Goal: Task Accomplishment & Management: Manage account settings

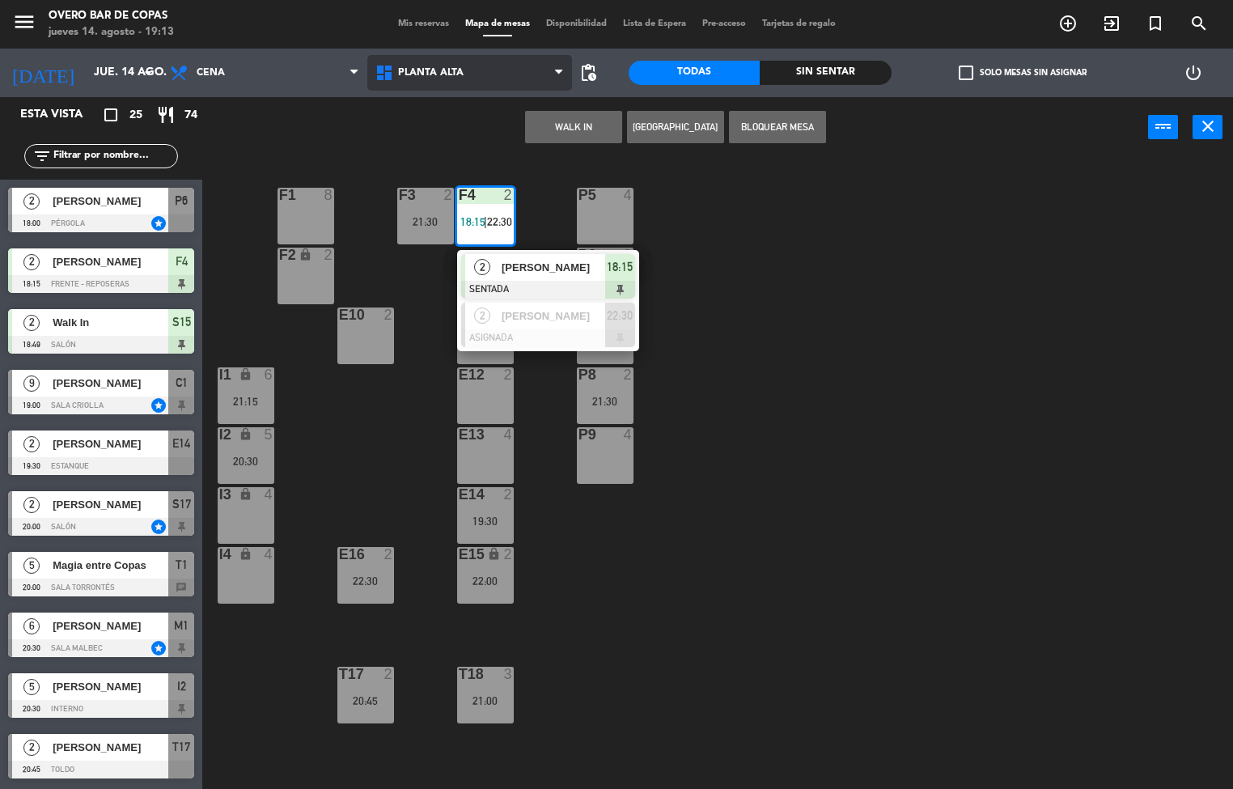
drag, startPoint x: 495, startPoint y: 68, endPoint x: 481, endPoint y: 112, distance: 46.1
click at [494, 68] on span "Planta Alta" at bounding box center [470, 73] width 206 height 36
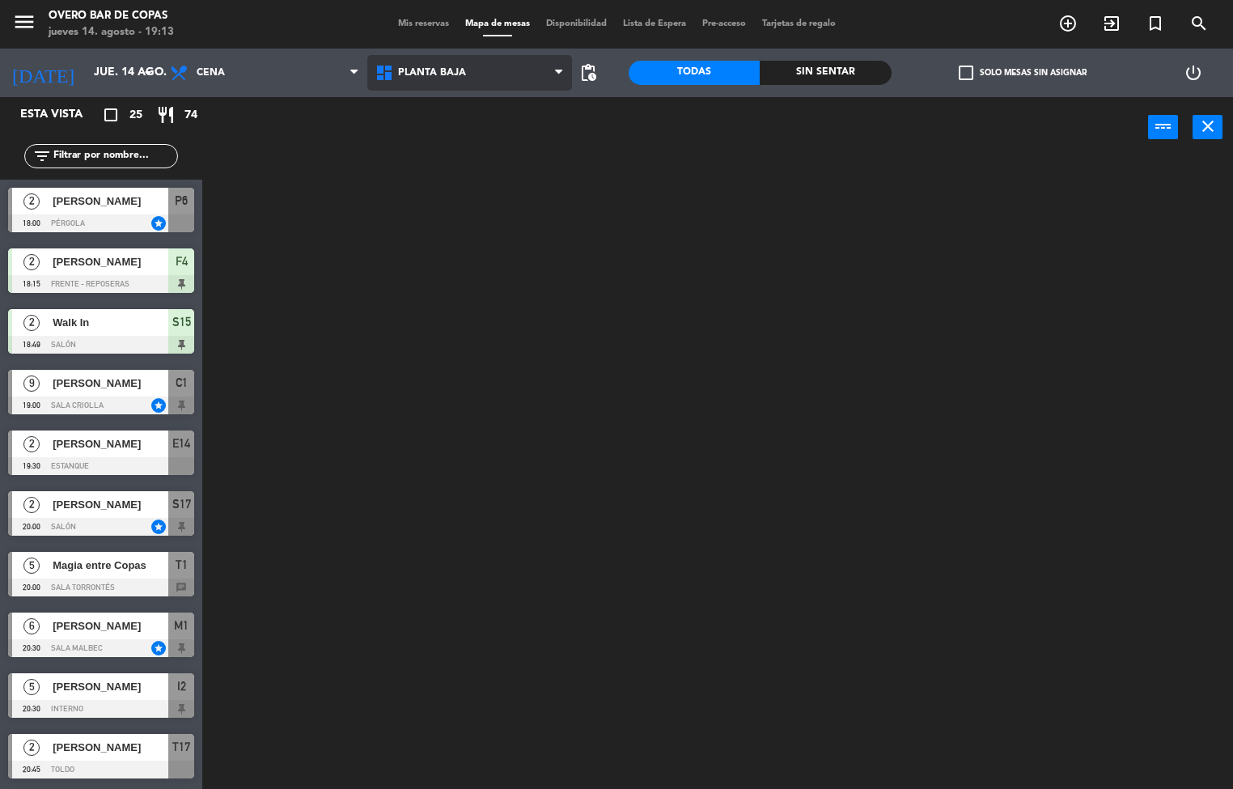
click at [469, 146] on ng-component "menu Overo Bar de Copas [DATE] 14. agosto - 19:13 Mis reservas Mapa de mesas Di…" at bounding box center [616, 395] width 1233 height 790
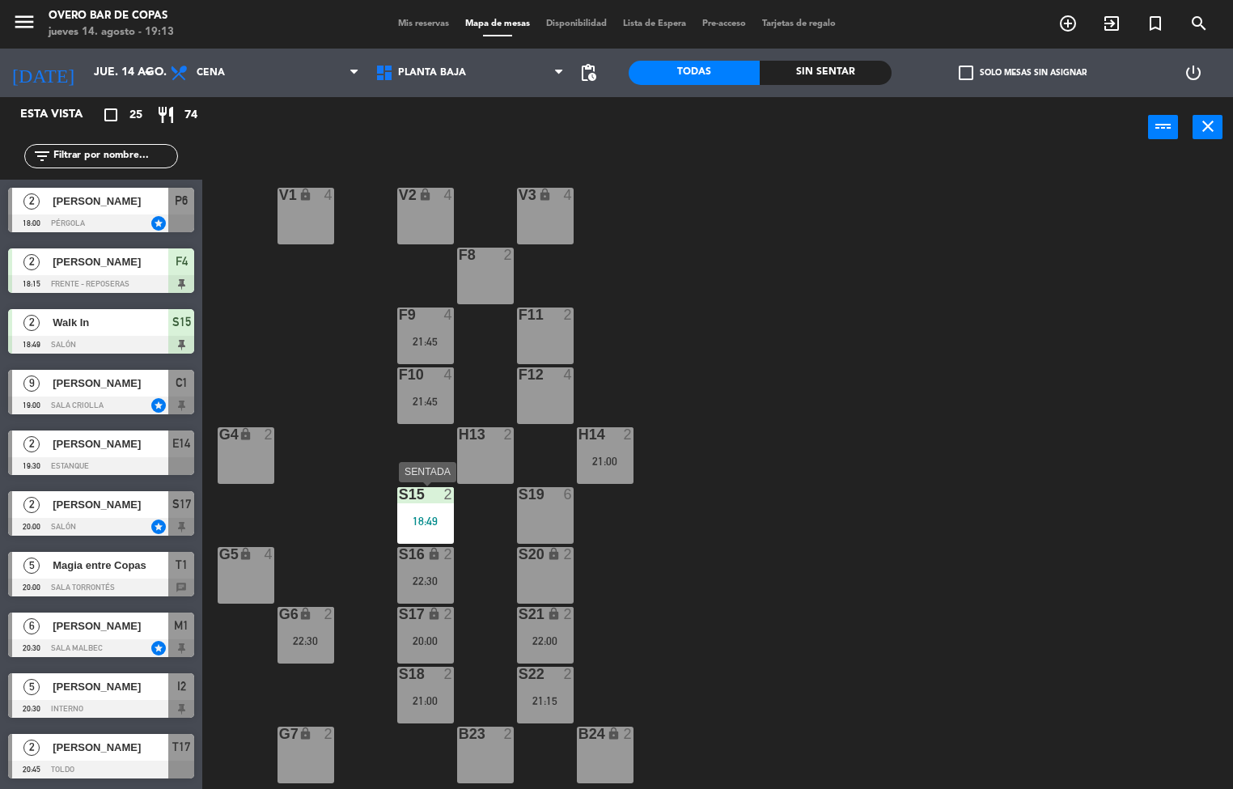
click at [423, 508] on div "S15 2 18:49" at bounding box center [425, 515] width 57 height 57
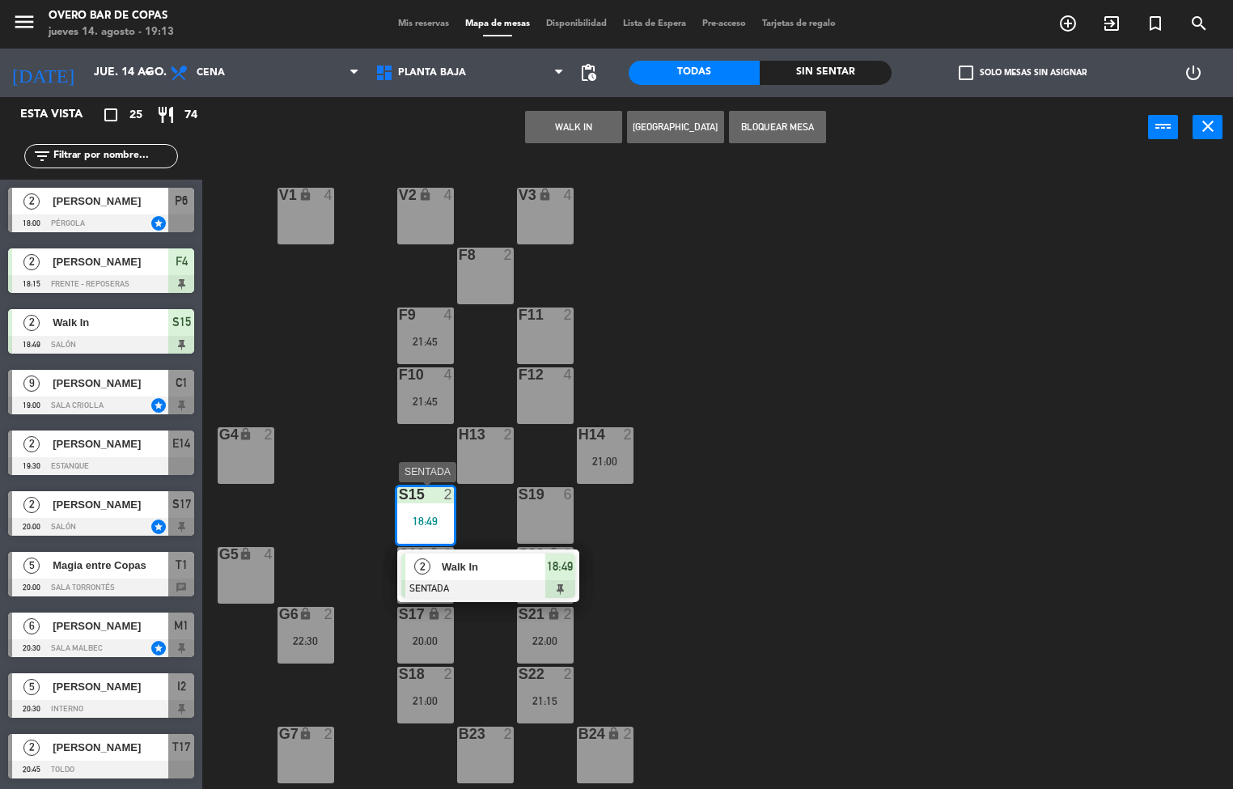
drag, startPoint x: 462, startPoint y: 580, endPoint x: 763, endPoint y: 367, distance: 368.6
click at [464, 580] on div "2 Walk In SENTADA 18:49" at bounding box center [488, 575] width 206 height 53
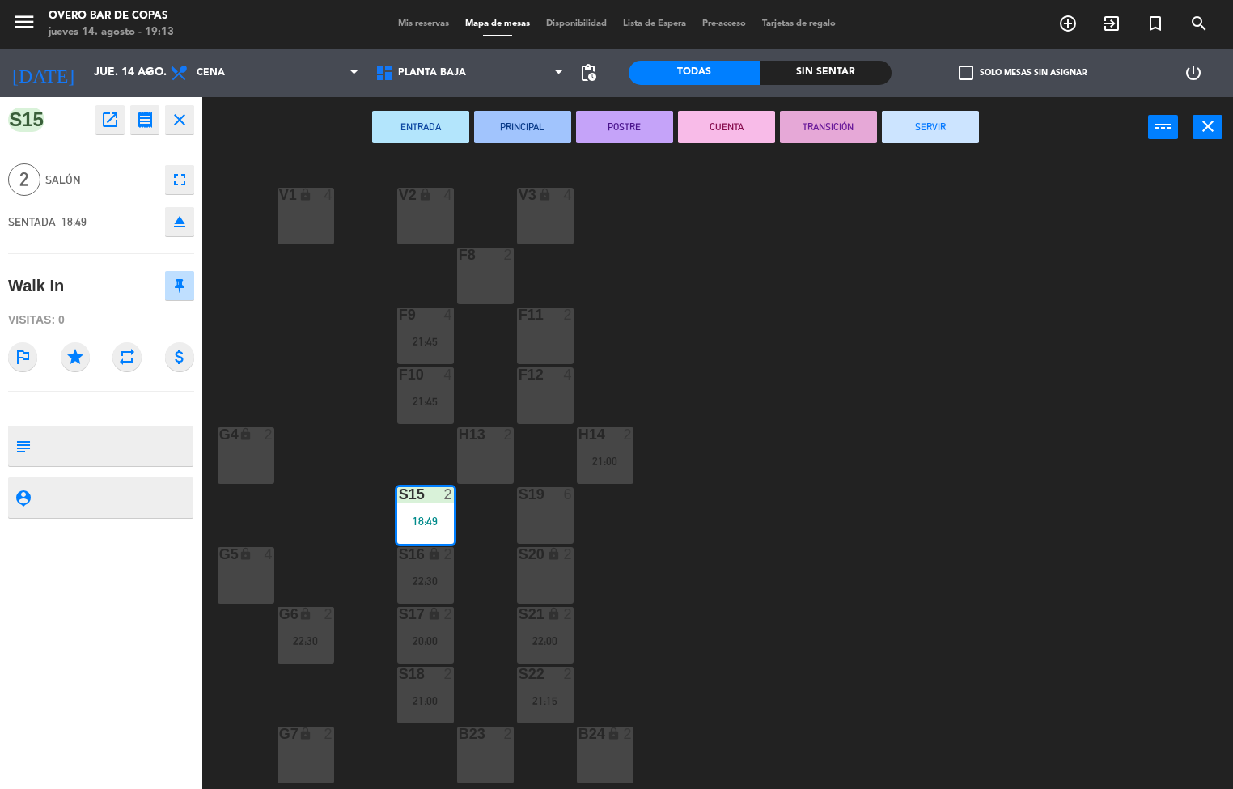
click at [954, 129] on button "SERVIR" at bounding box center [930, 127] width 97 height 32
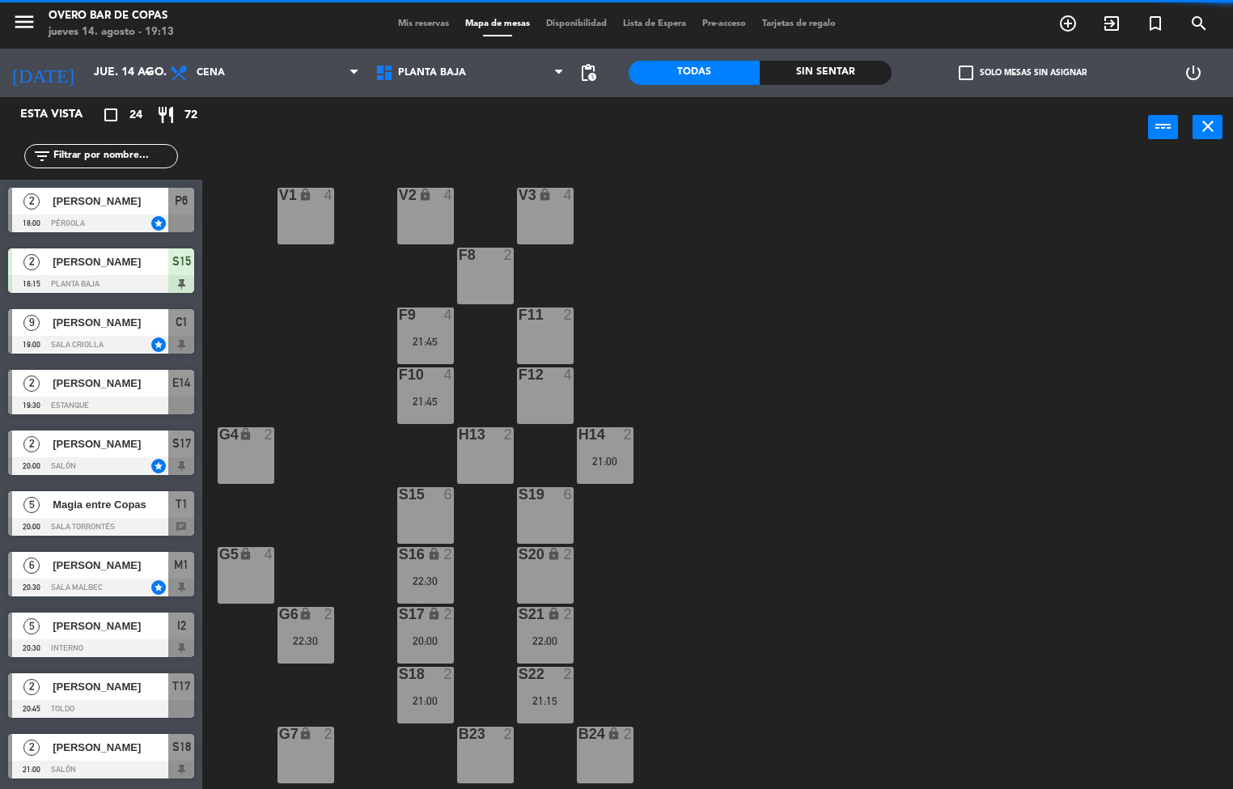
drag, startPoint x: 68, startPoint y: 312, endPoint x: 398, endPoint y: 488, distance: 374.3
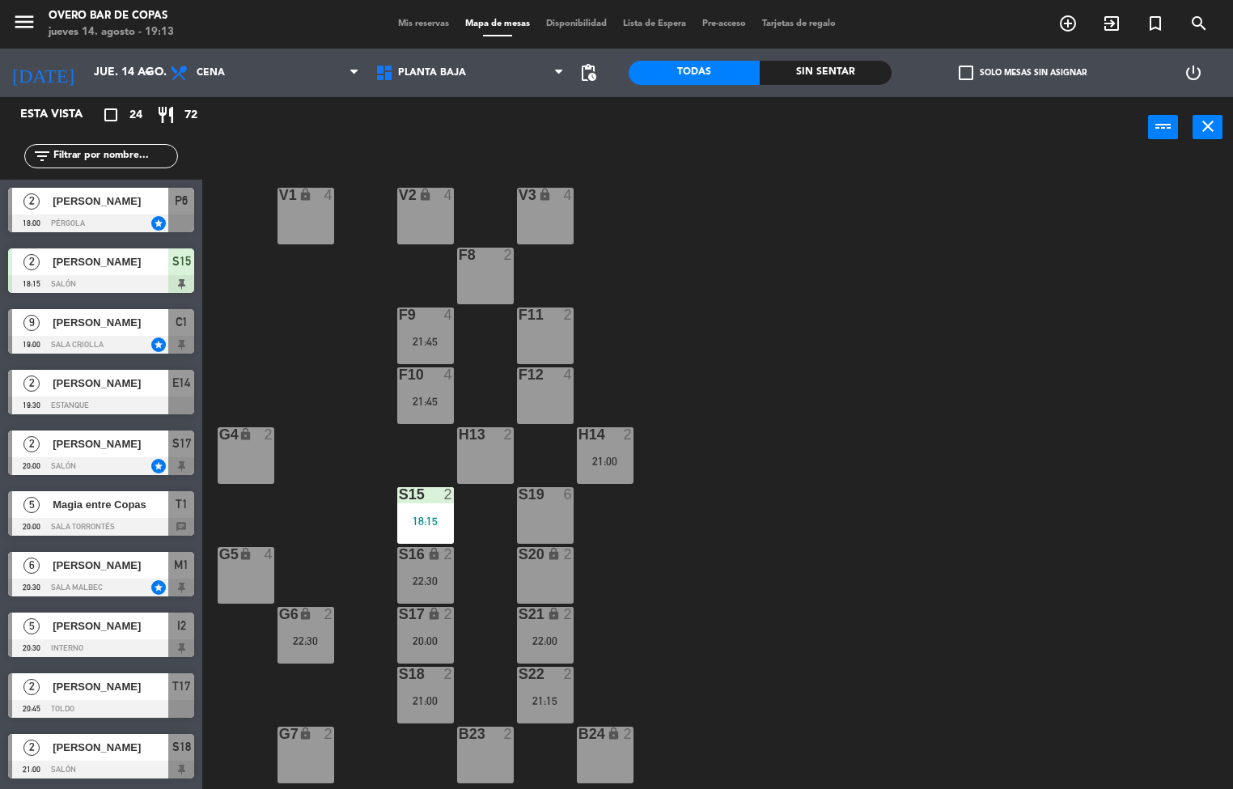
click at [129, 284] on div at bounding box center [101, 284] width 186 height 18
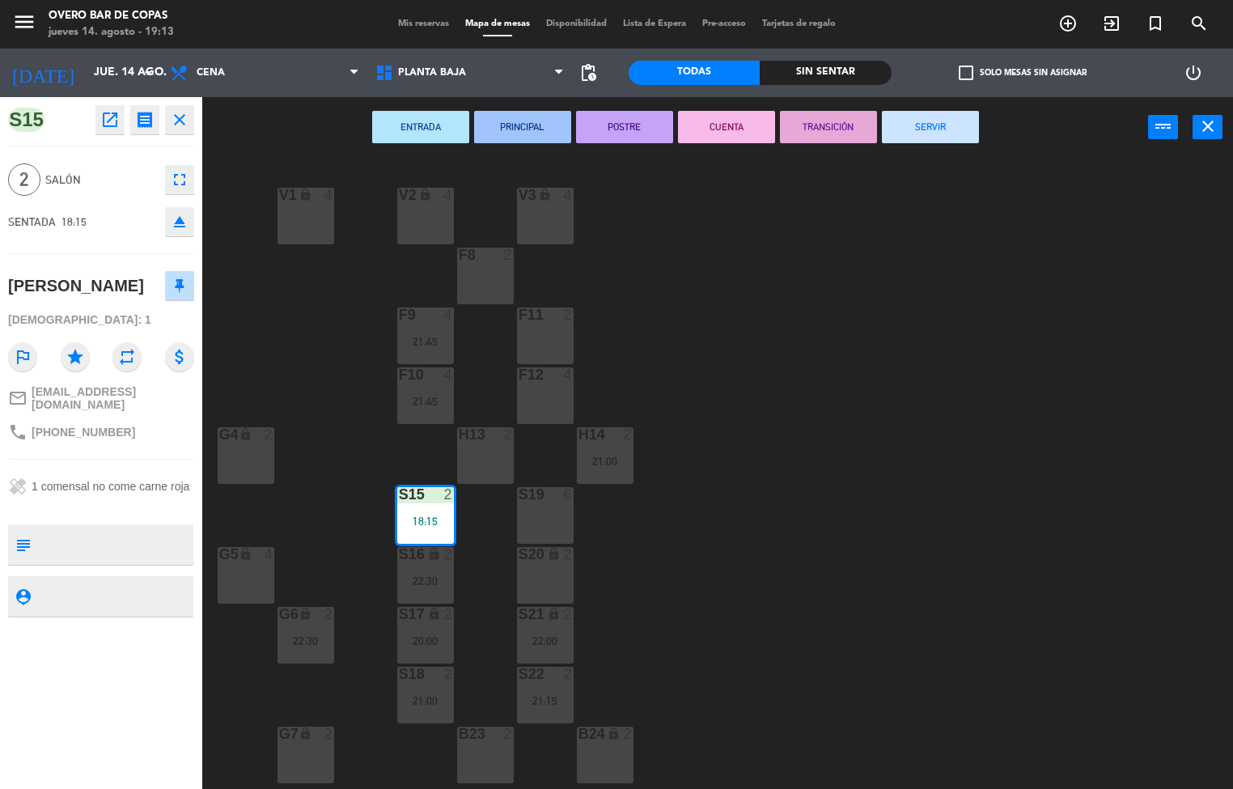
click at [1068, 386] on div "V1 lock 4 V2 lock 4 V3 lock 4 F8 2 F9 4 21:45 F11 2 F10 4 21:45 F12 4 G4 lock 2…" at bounding box center [723, 474] width 1019 height 631
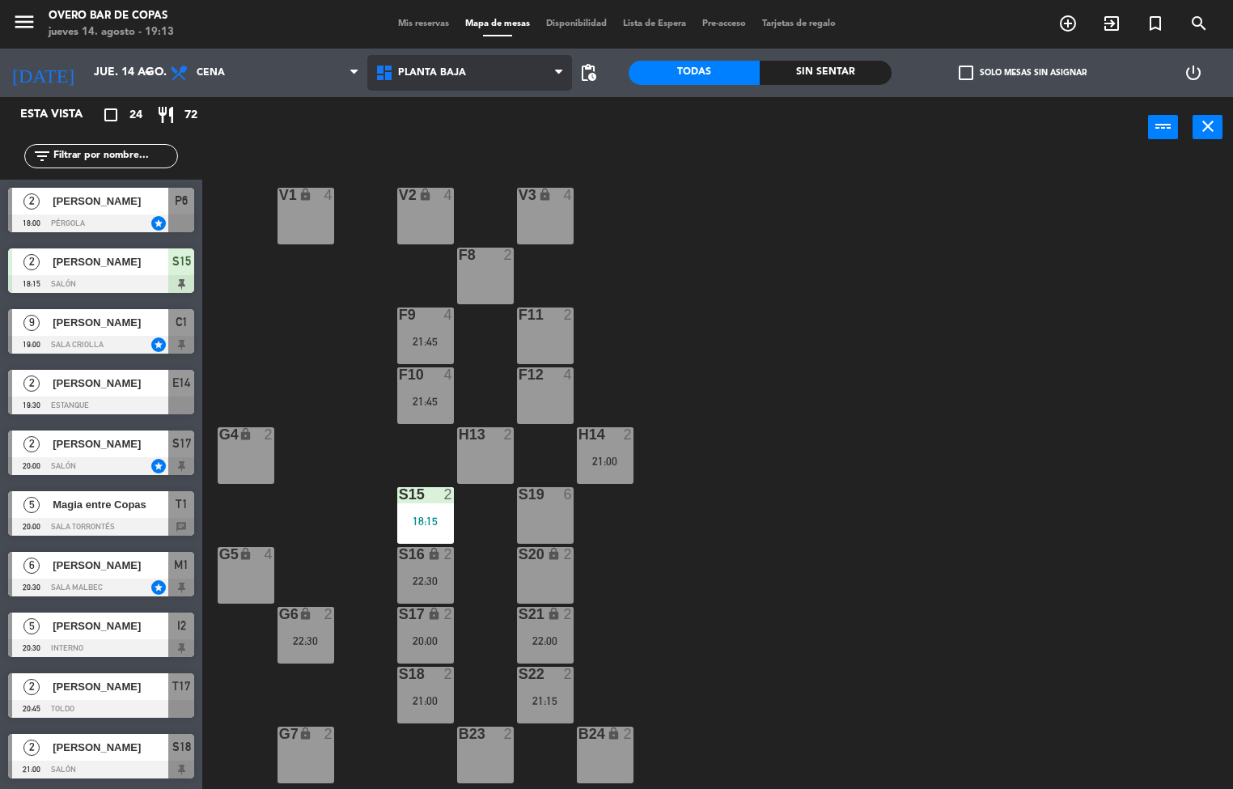
click at [452, 64] on span "Planta Baja" at bounding box center [470, 73] width 206 height 36
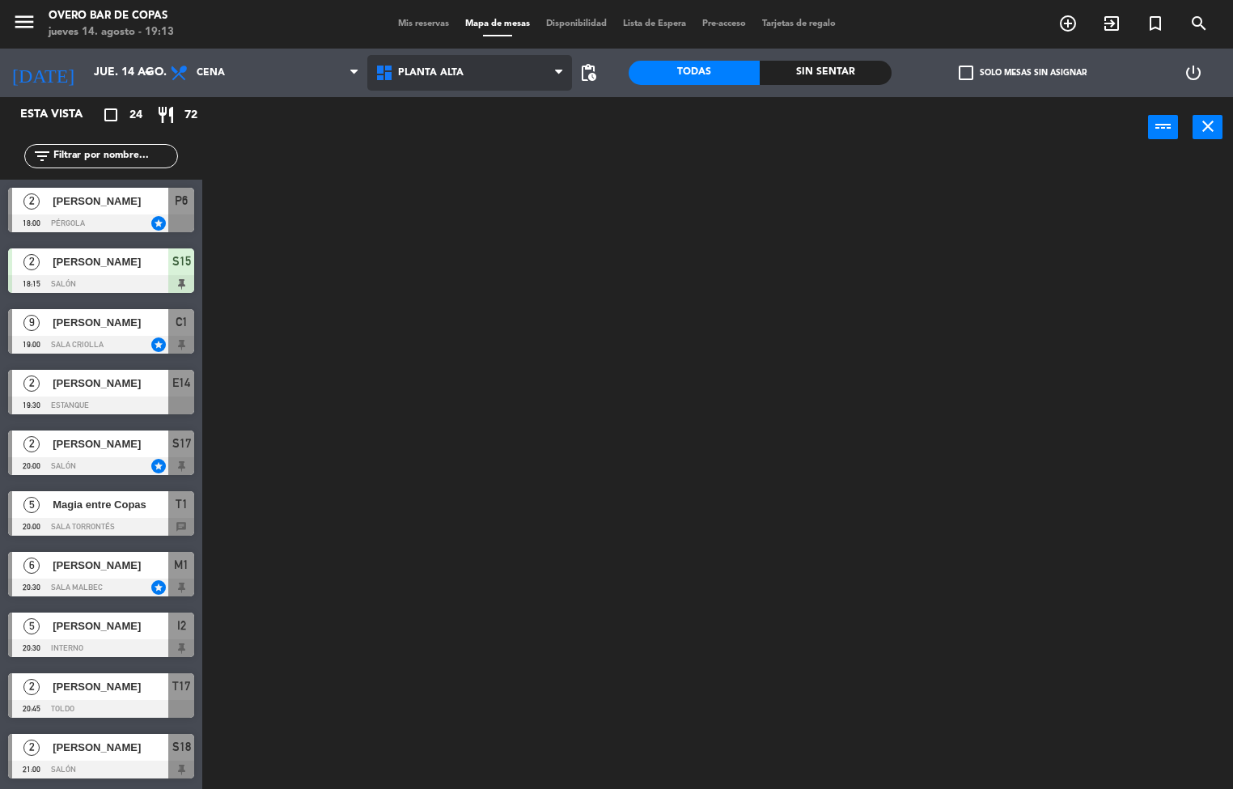
click at [449, 109] on ng-component "menu Overo Bar de Copas [DATE] 14. agosto - 19:13 Mis reservas Mapa de mesas Di…" at bounding box center [616, 395] width 1233 height 790
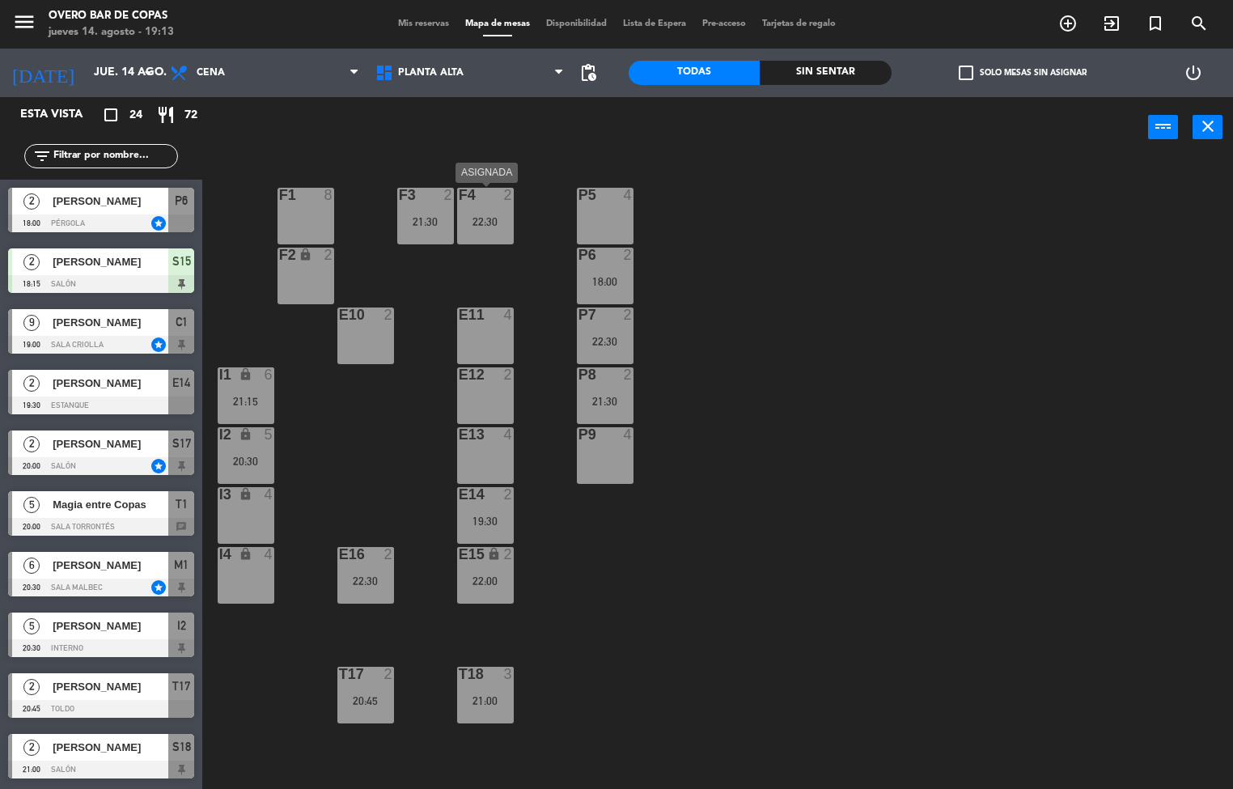
click at [490, 223] on div "22:30" at bounding box center [485, 221] width 57 height 11
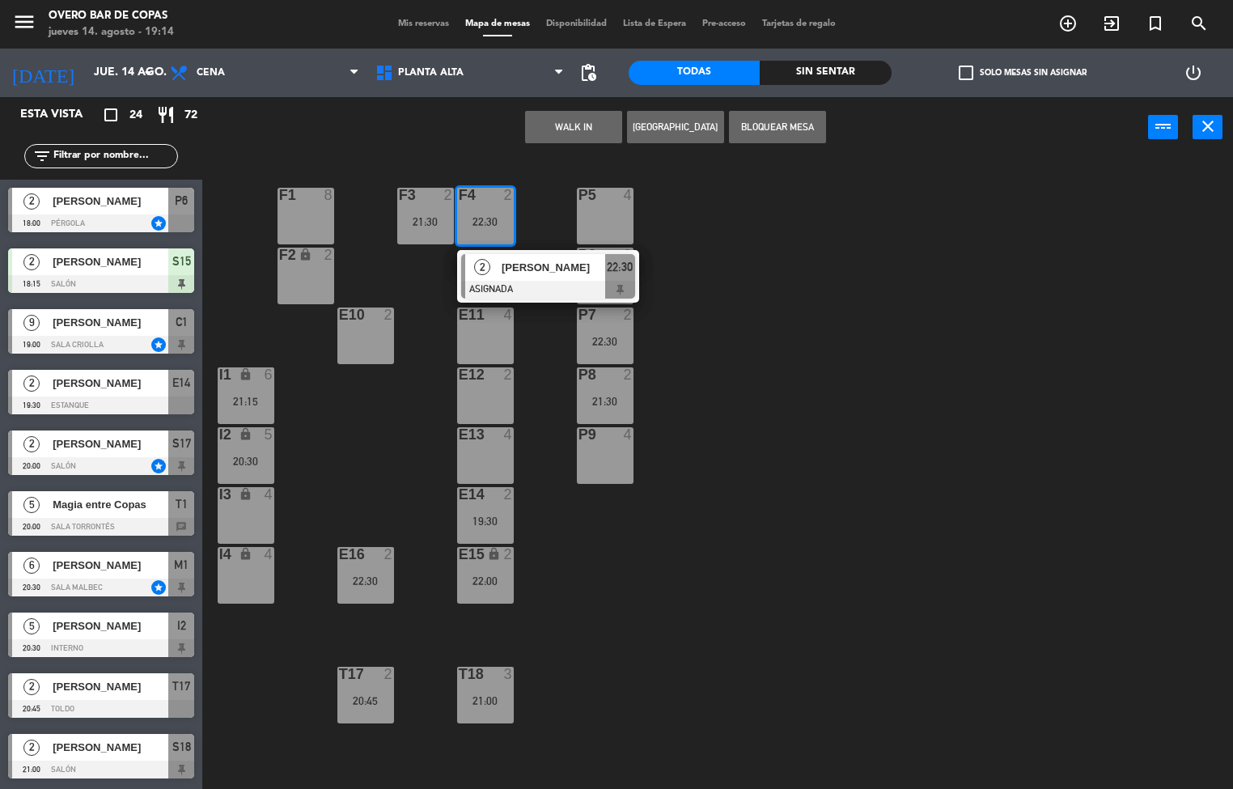
drag, startPoint x: 651, startPoint y: 165, endPoint x: 622, endPoint y: 127, distance: 47.9
click at [651, 161] on div "P5 4 F1 8 F3 2 21:30 F4 2 22:30 2 [PERSON_NAME] ASIGNADA 22:30 P6 2 18:00 F2 lo…" at bounding box center [723, 474] width 1019 height 631
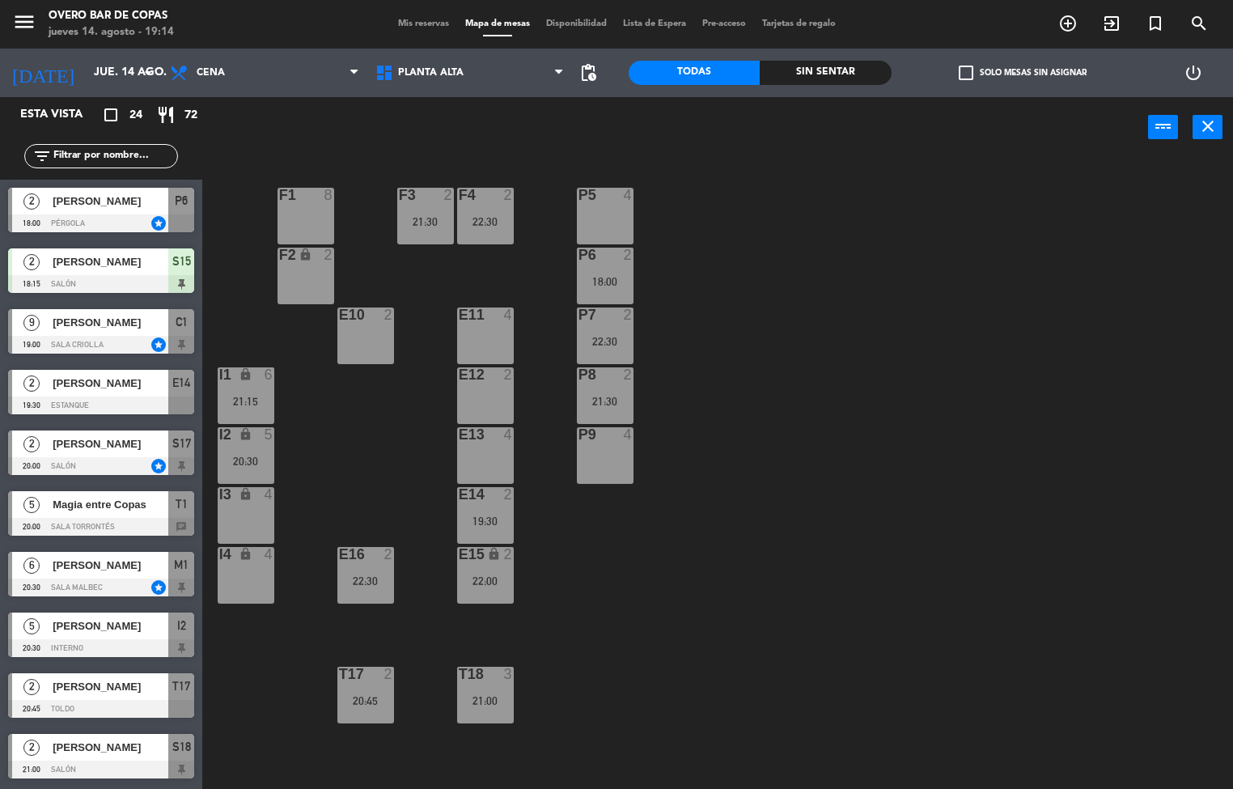
click at [505, 190] on div "2" at bounding box center [508, 195] width 10 height 15
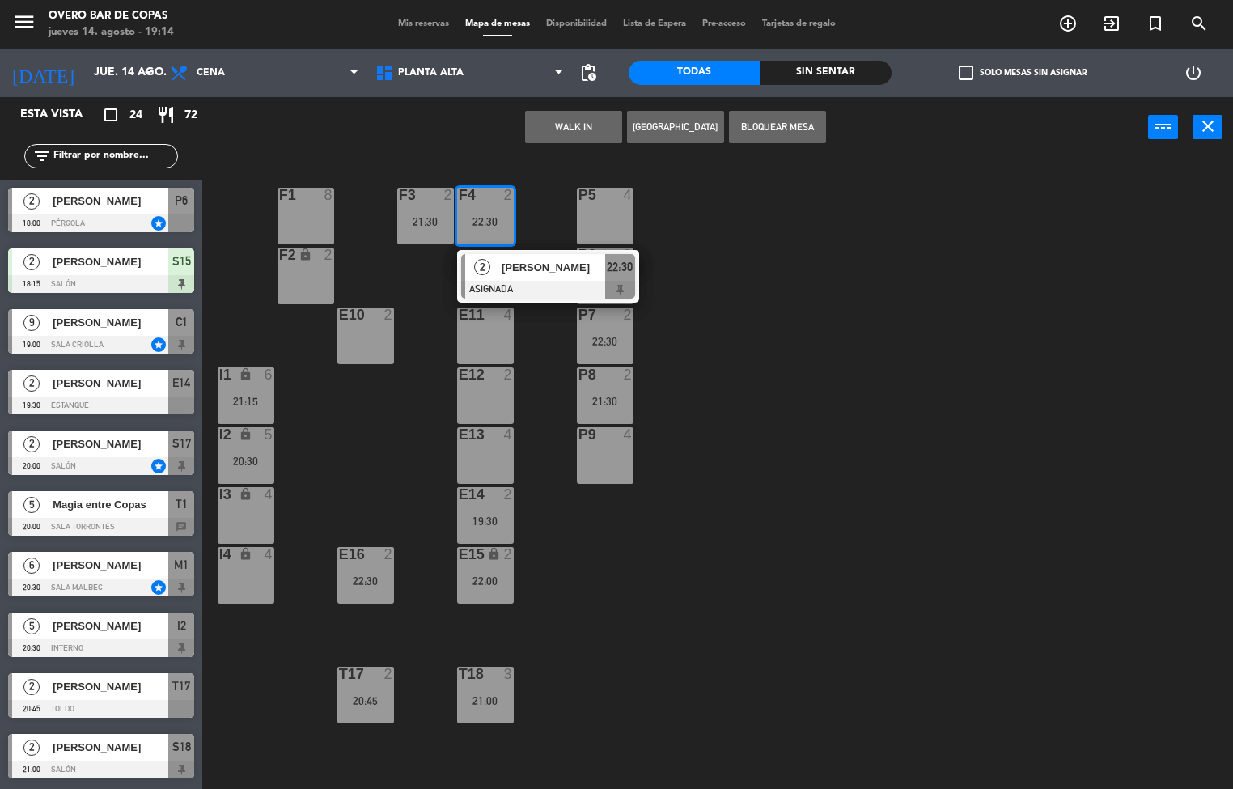
click at [558, 129] on button "WALK IN" at bounding box center [573, 127] width 97 height 32
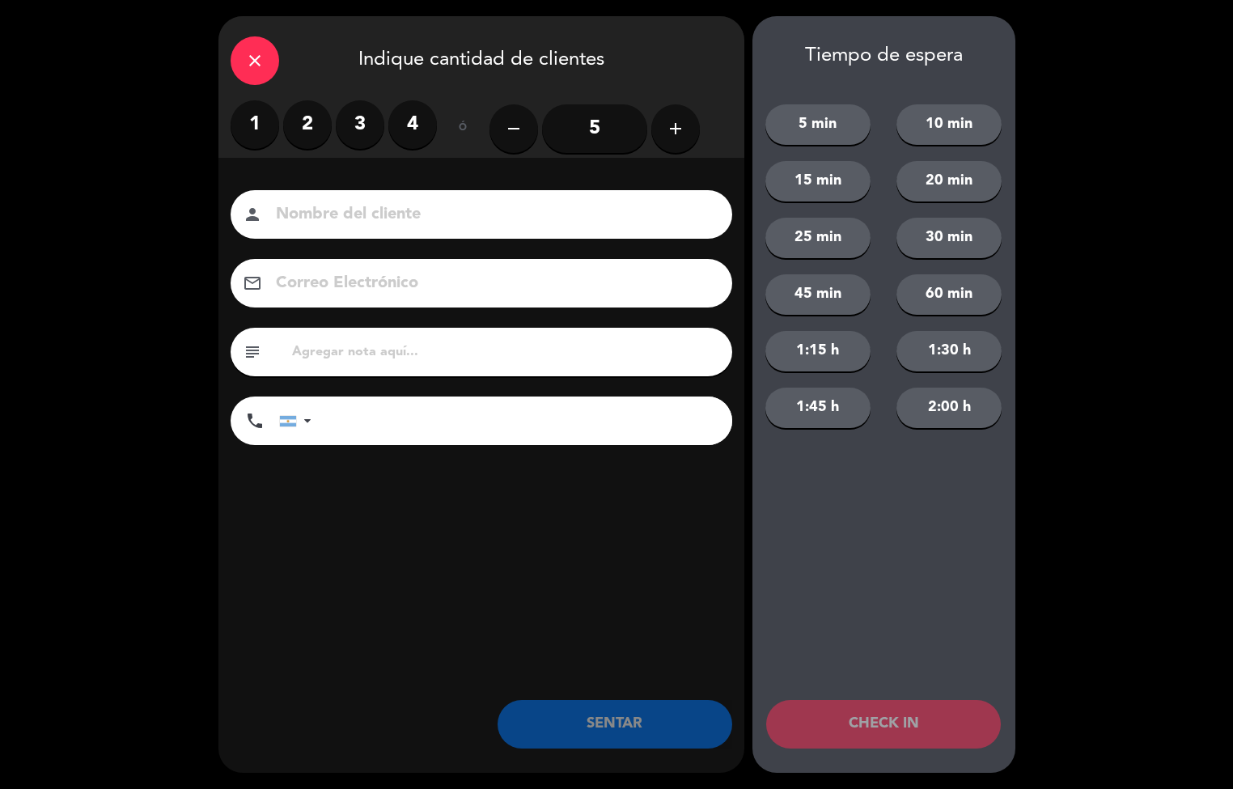
click at [316, 125] on label "2" at bounding box center [307, 124] width 49 height 49
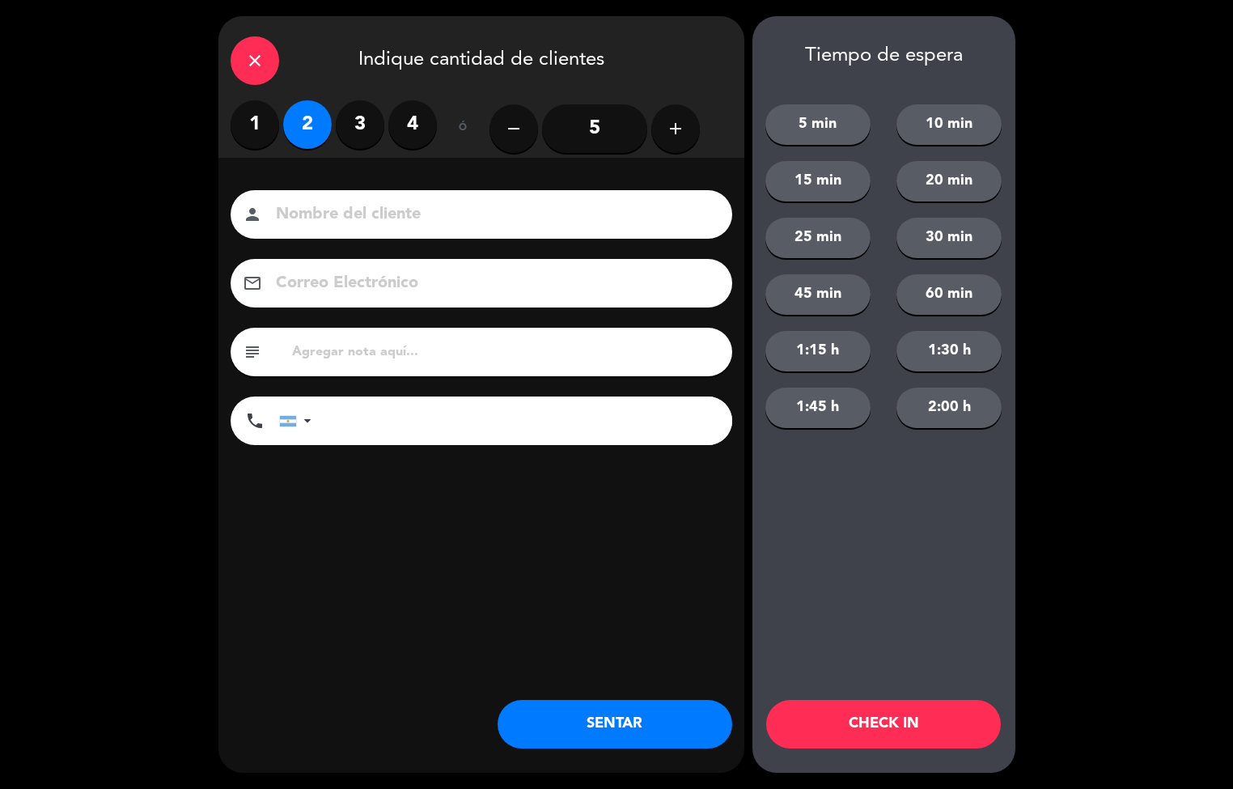
click at [605, 700] on button "SENTAR" at bounding box center [615, 724] width 235 height 49
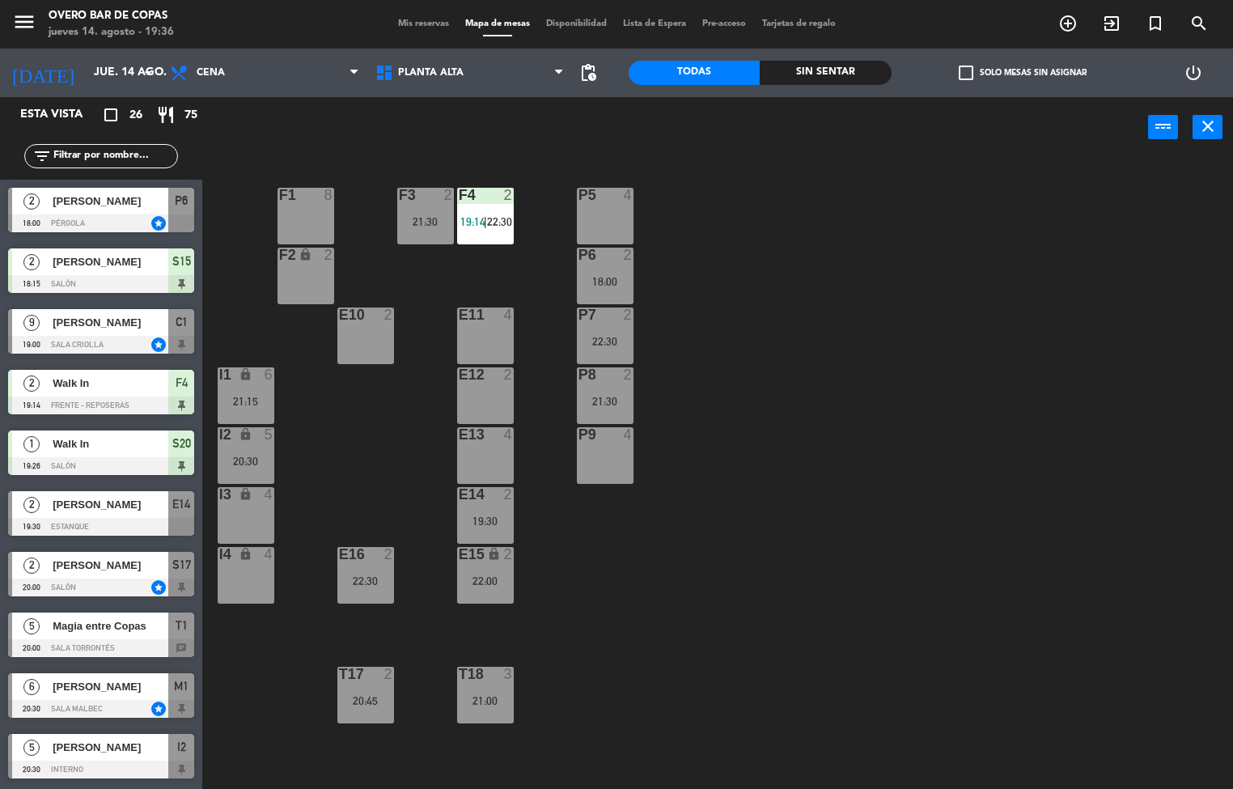
click at [238, 452] on div "I2 lock 5 20:30" at bounding box center [246, 455] width 57 height 57
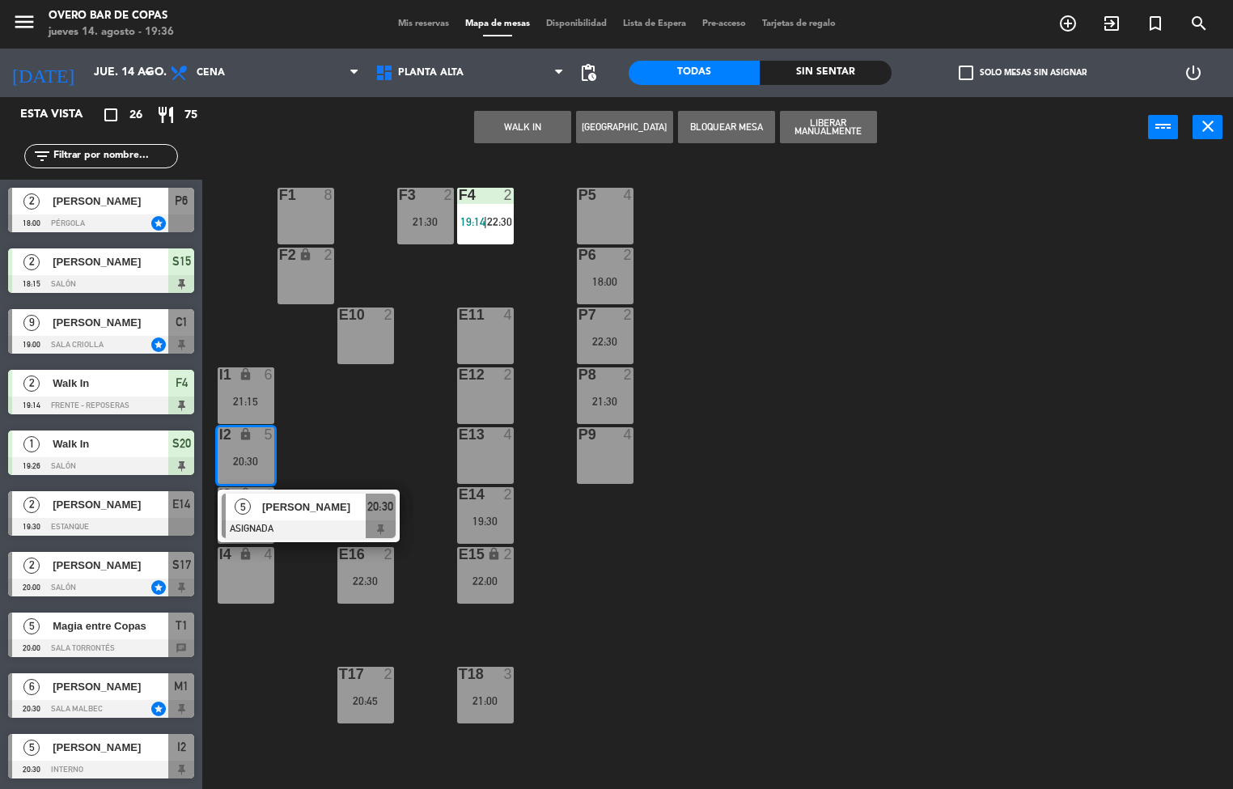
click at [235, 396] on div "21:15" at bounding box center [246, 401] width 57 height 11
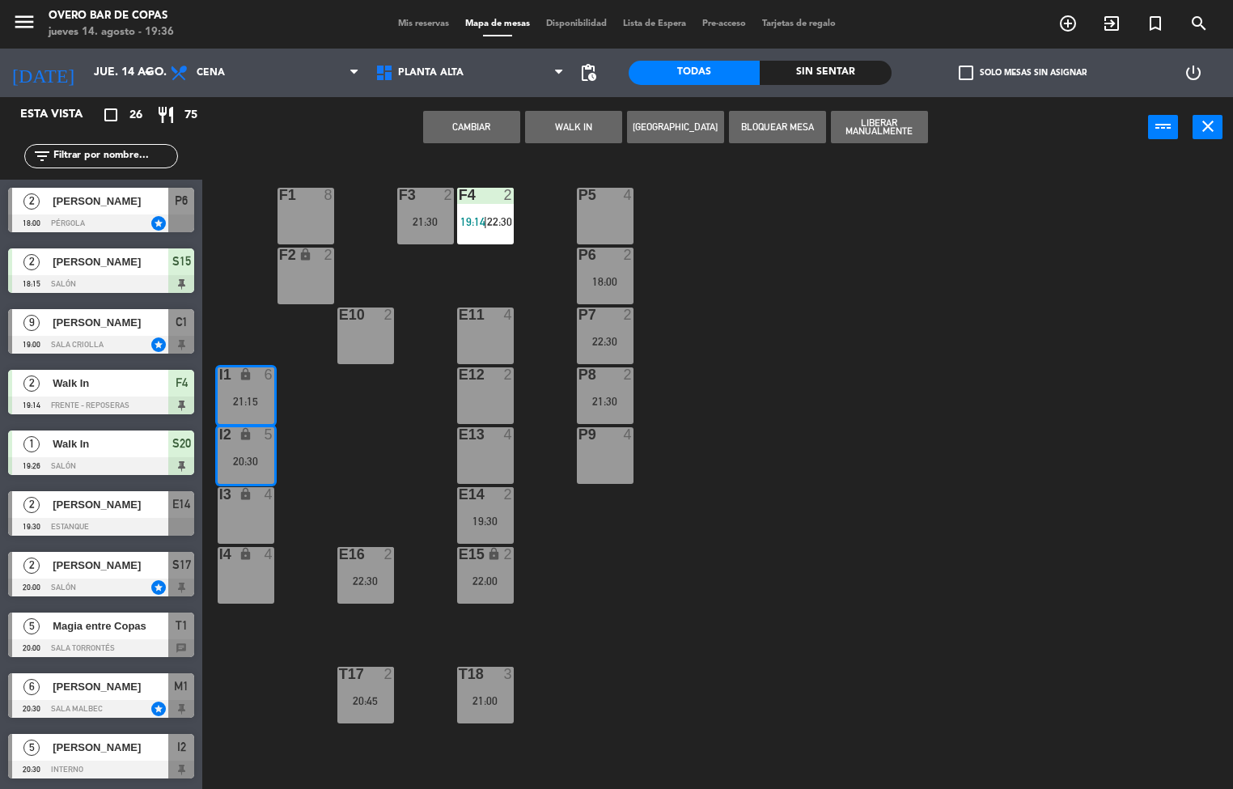
click at [469, 126] on button "Cambiar" at bounding box center [471, 127] width 97 height 32
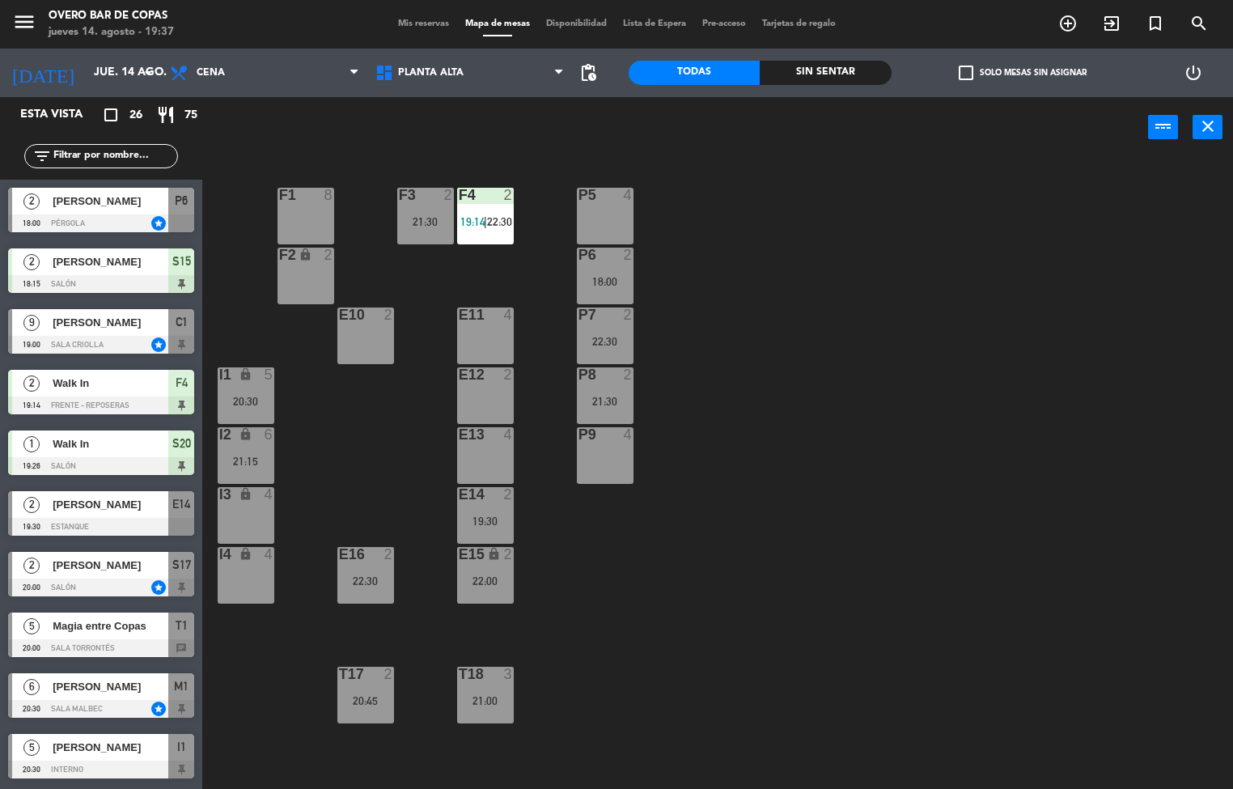
click at [426, 199] on div at bounding box center [425, 195] width 27 height 15
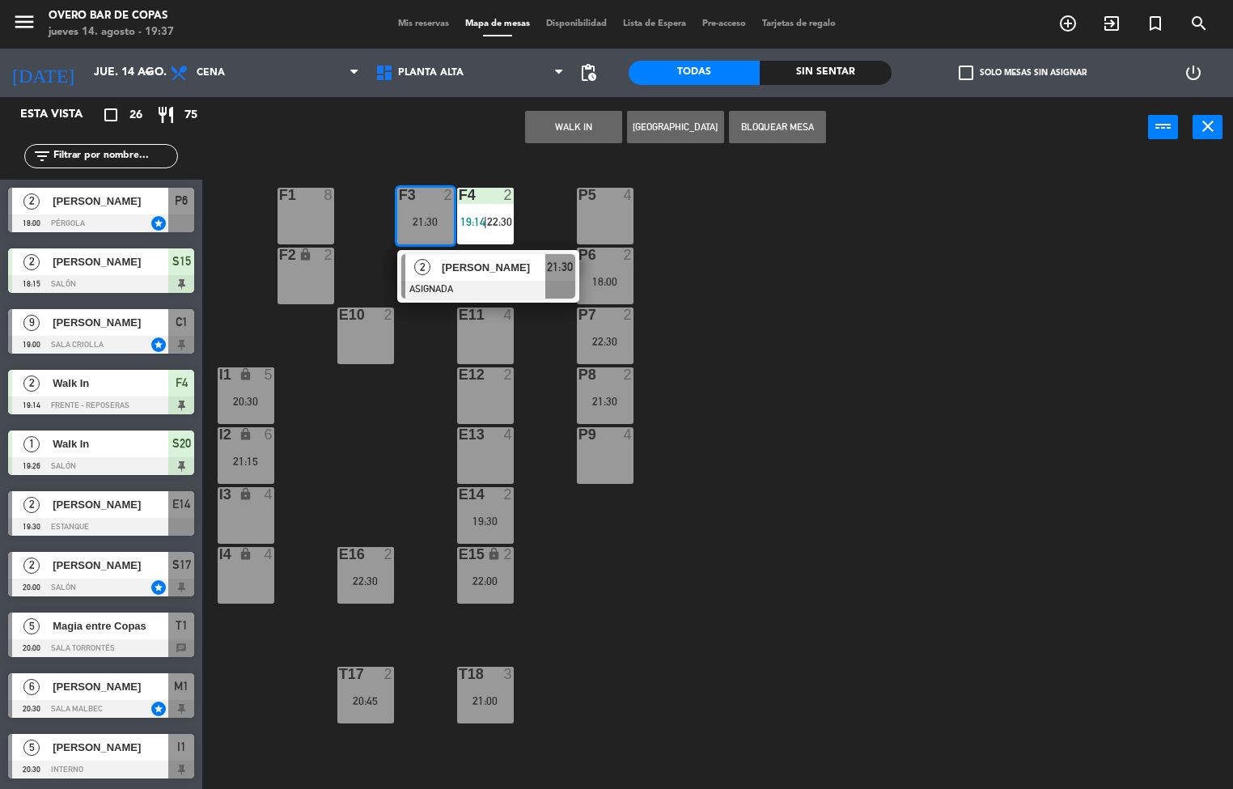
click at [859, 513] on div "P5 4 F1 8 F3 2 21:30 2 [PERSON_NAME] ASIGNADA 21:30 F4 2 19:14 | 22:30 P6 2 18:…" at bounding box center [723, 474] width 1019 height 631
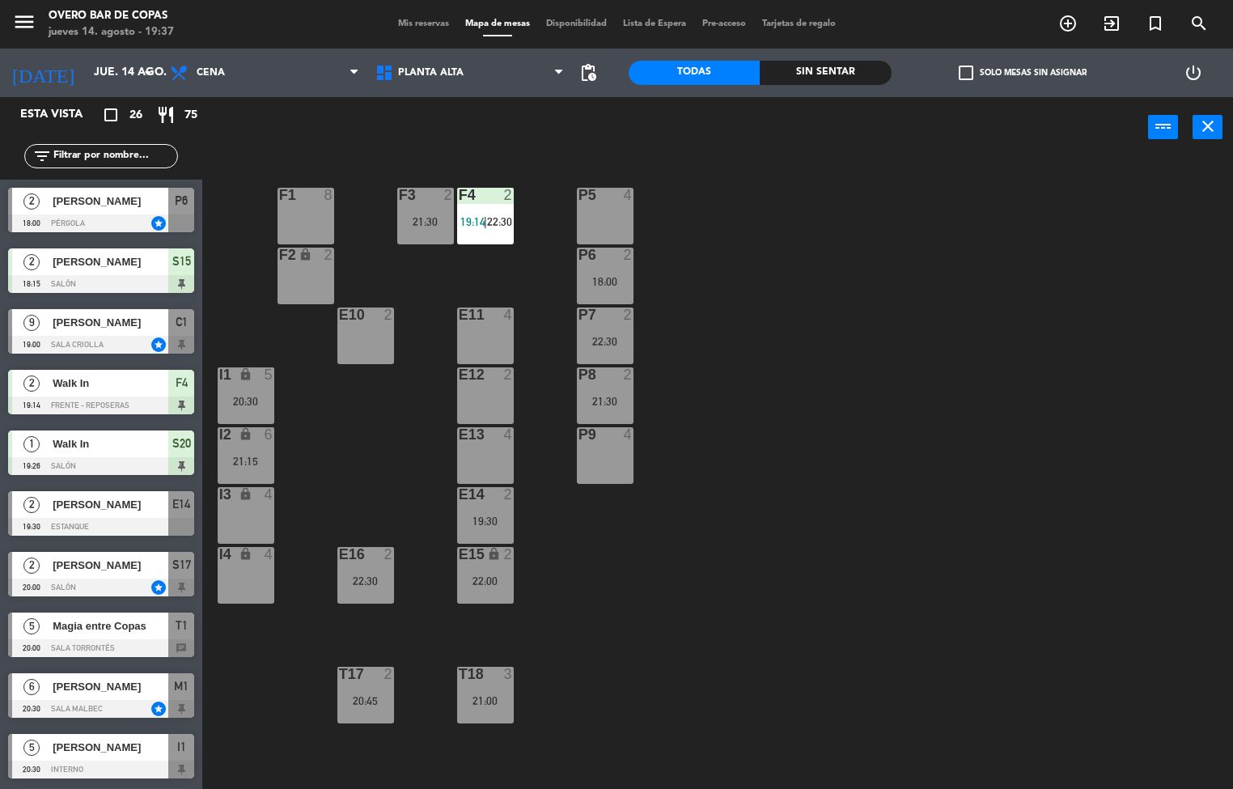
click at [488, 214] on div "F4 2 19:14 | 22:30" at bounding box center [485, 216] width 57 height 57
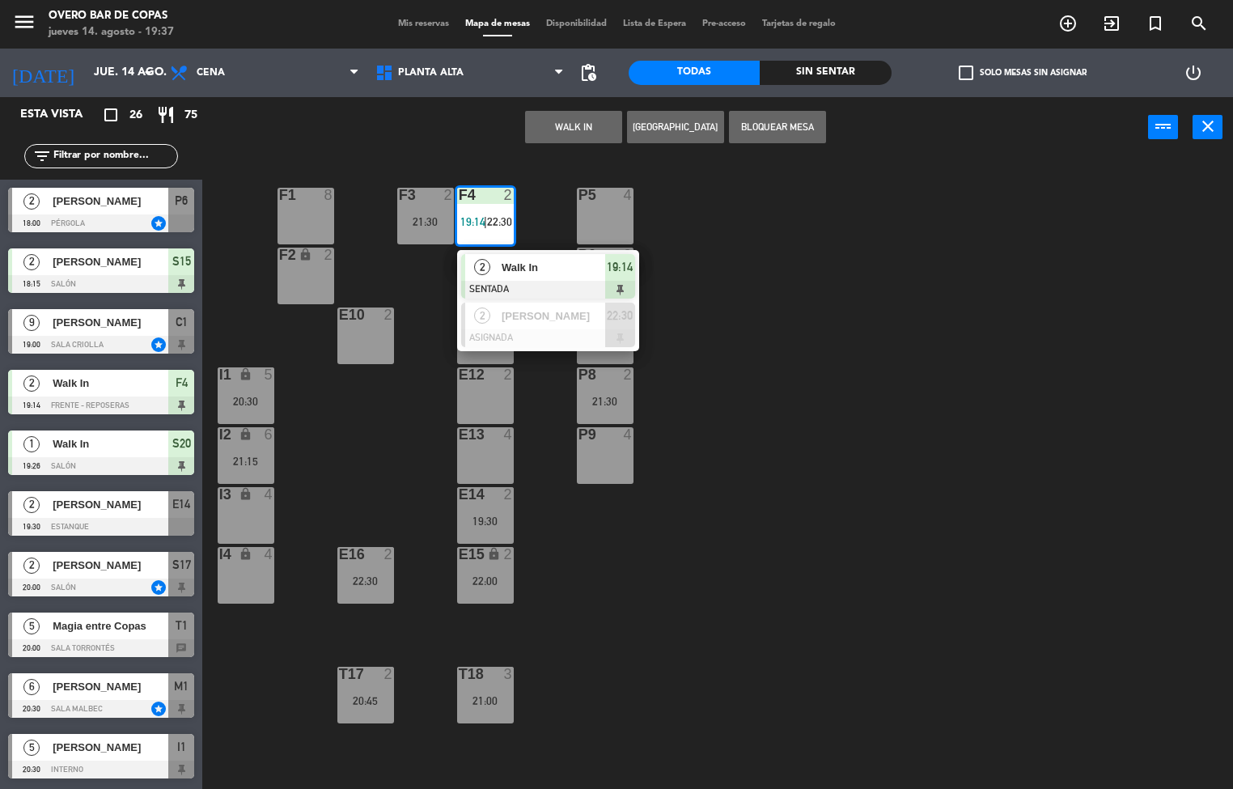
click at [875, 500] on div "P5 4 F1 8 F3 2 21:30 F4 2 19:14 | 22:30 2 Walk In SENTADA 19:14 2 [PERSON_NAME]…" at bounding box center [723, 474] width 1019 height 631
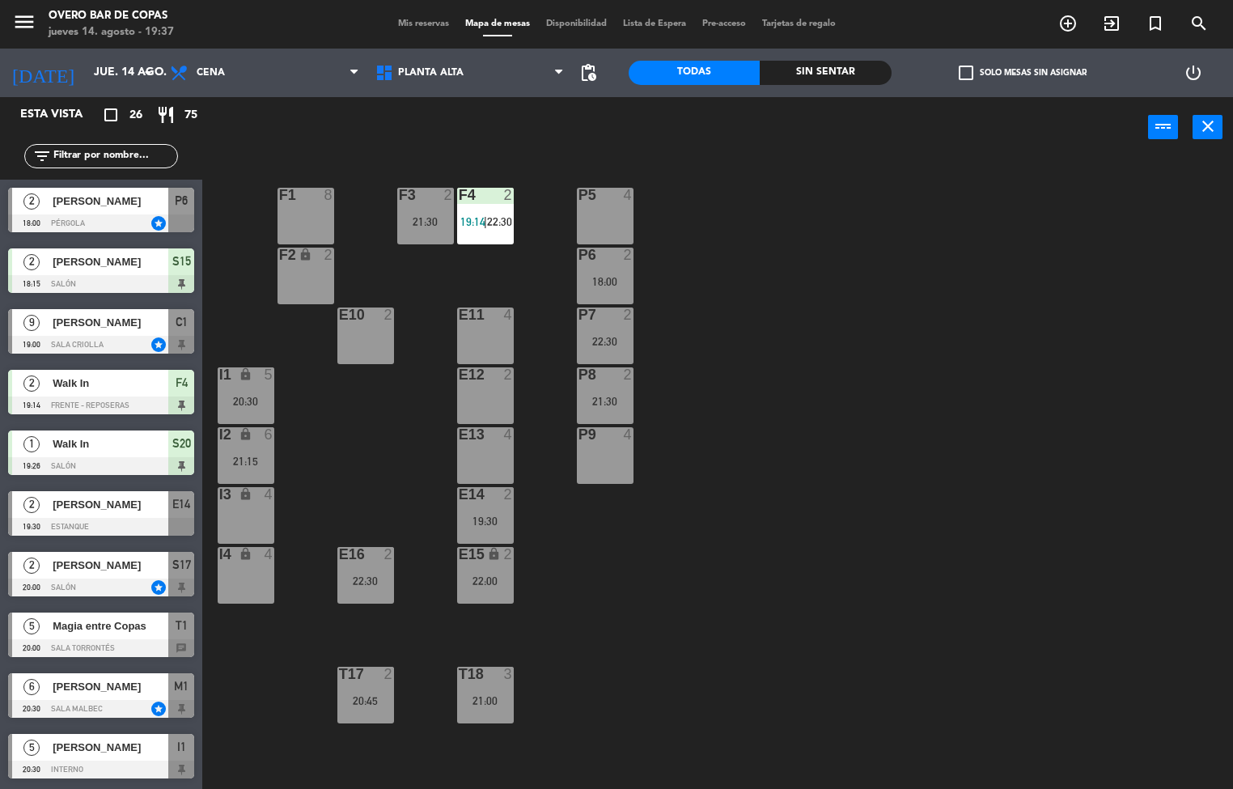
click at [579, 253] on div "P6" at bounding box center [579, 255] width 1 height 15
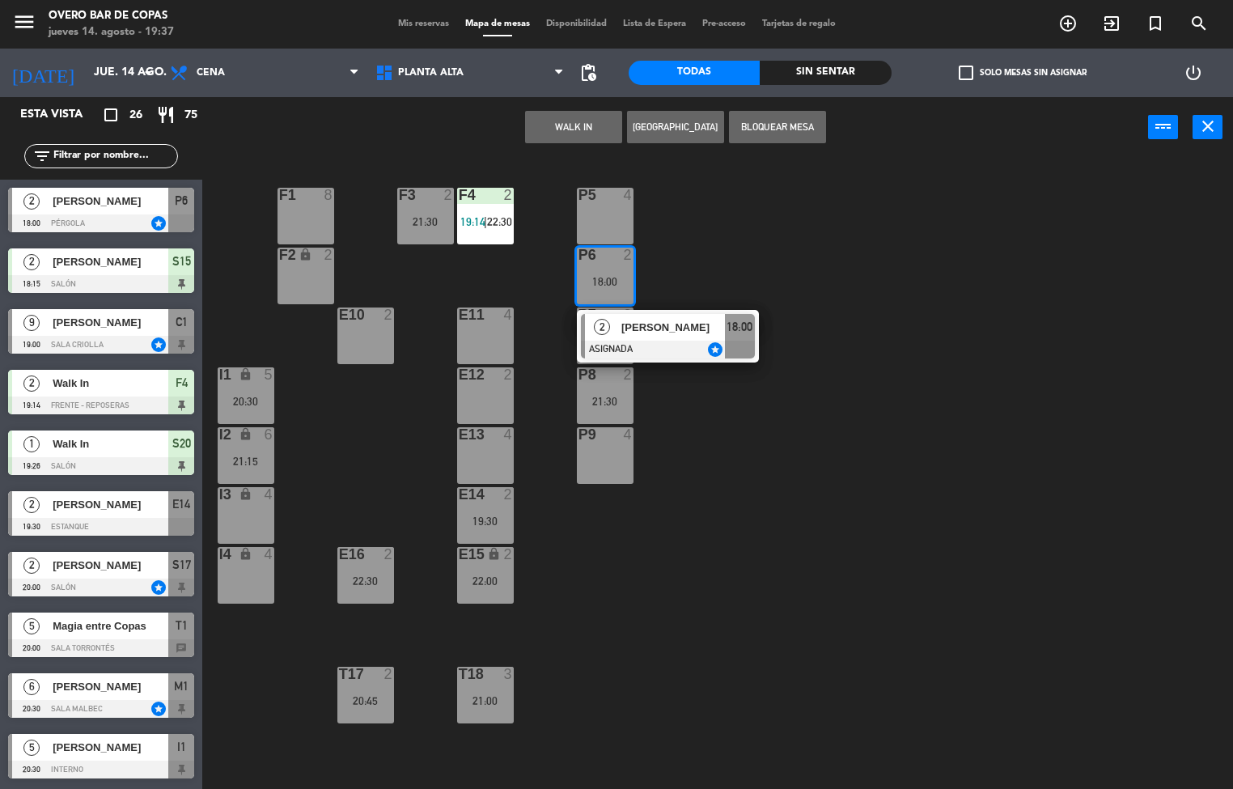
click at [857, 490] on div "P5 4 F1 8 F3 2 21:30 F4 2 19:14 | 22:30 P6 2 18:00 2 [PERSON_NAME] ASIGNADA sta…" at bounding box center [723, 474] width 1019 height 631
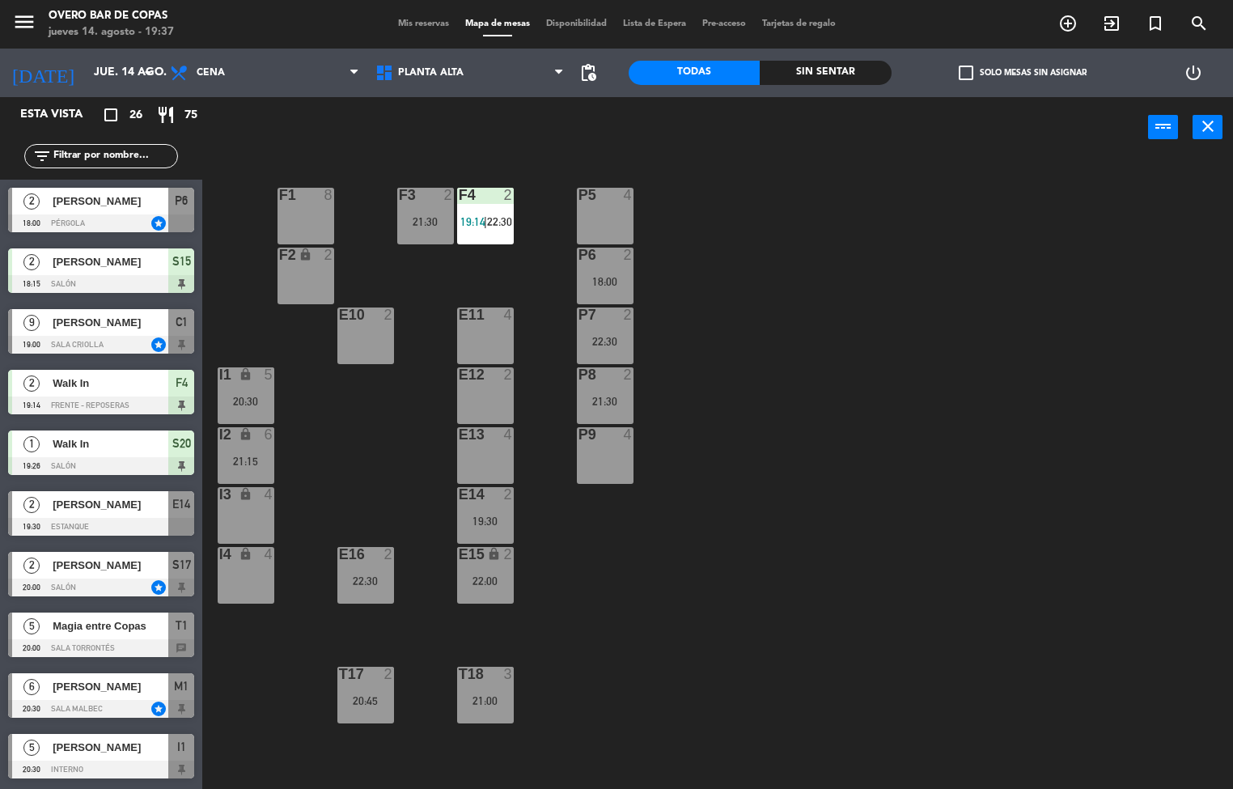
click at [597, 341] on div "22:30" at bounding box center [605, 341] width 57 height 11
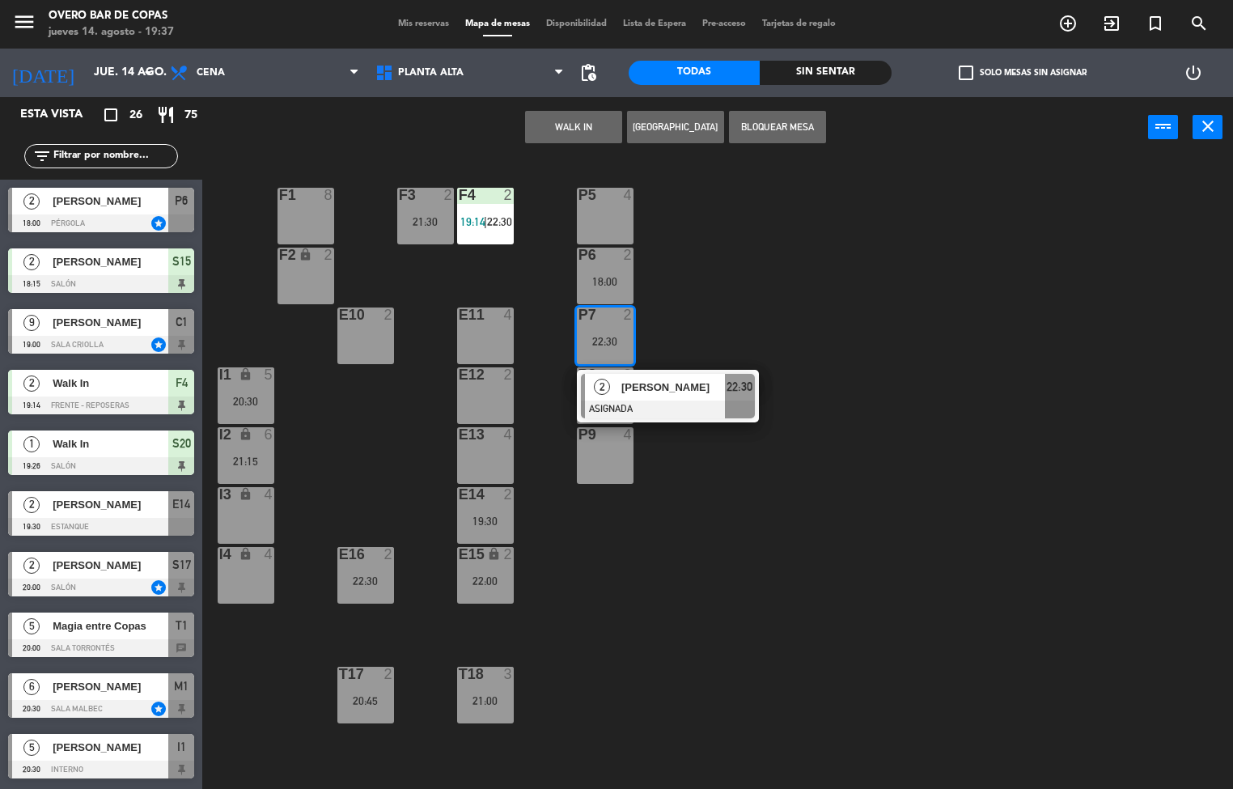
click at [891, 593] on div "P5 4 F1 8 F3 2 21:30 F4 2 19:14 | 22:30 P6 2 18:00 F2 lock 2 P7 2 22:30 2 [PERS…" at bounding box center [723, 474] width 1019 height 631
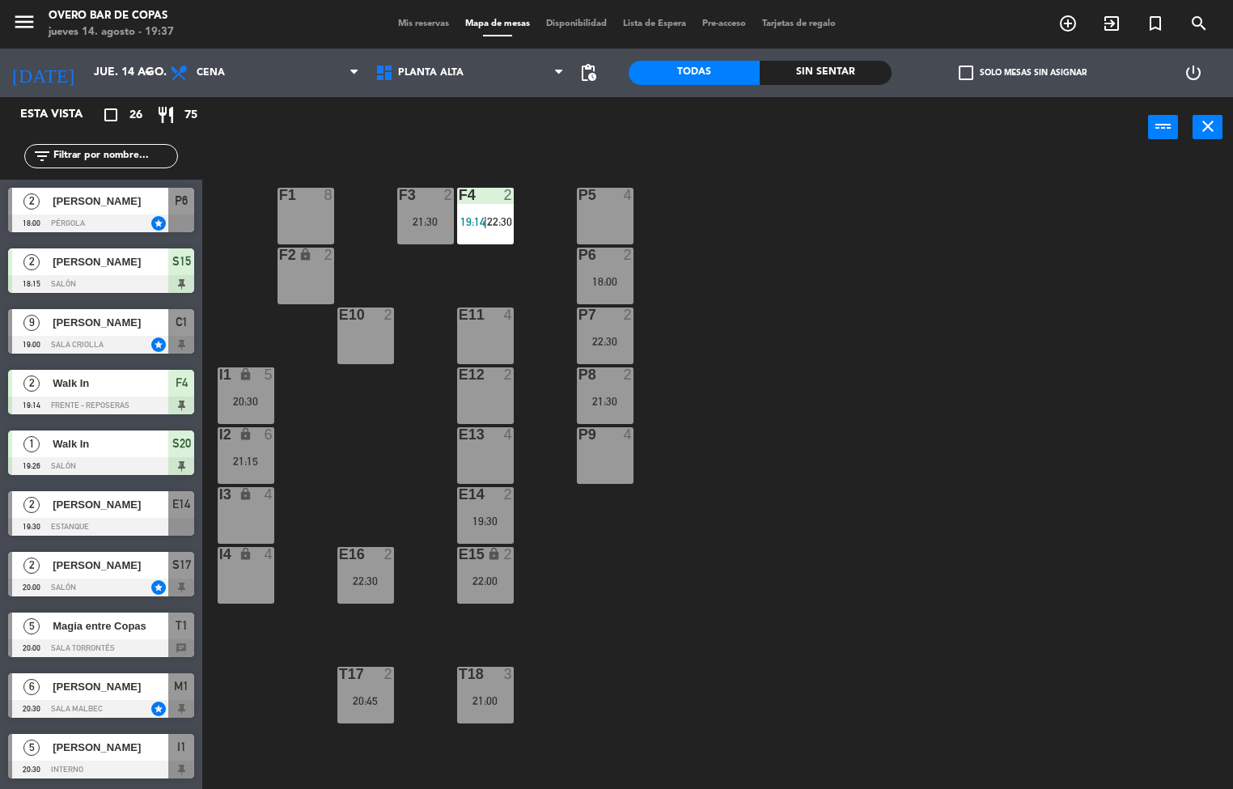
click at [604, 401] on div "21:30" at bounding box center [605, 401] width 57 height 11
click at [879, 598] on div "P5 4 F1 8 F3 2 21:30 F4 2 19:14 | 22:30 P6 2 18:00 F2 lock 2 P7 2 22:30 E10 2 E…" at bounding box center [723, 474] width 1019 height 631
click at [341, 579] on div "22:30" at bounding box center [365, 580] width 57 height 11
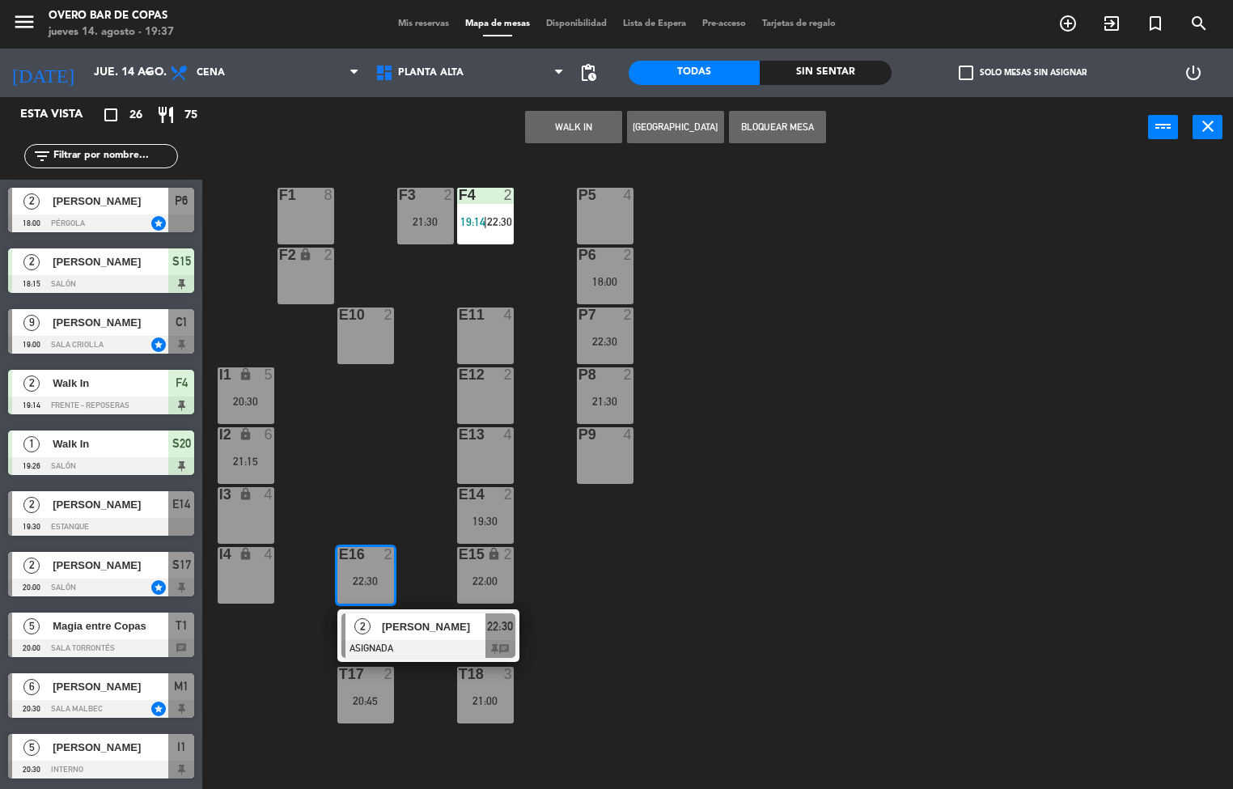
click at [719, 672] on div "P5 4 F1 8 F3 2 21:30 F4 2 19:14 | 22:30 P6 2 18:00 F2 lock 2 P7 2 22:30 E10 2 E…" at bounding box center [723, 474] width 1019 height 631
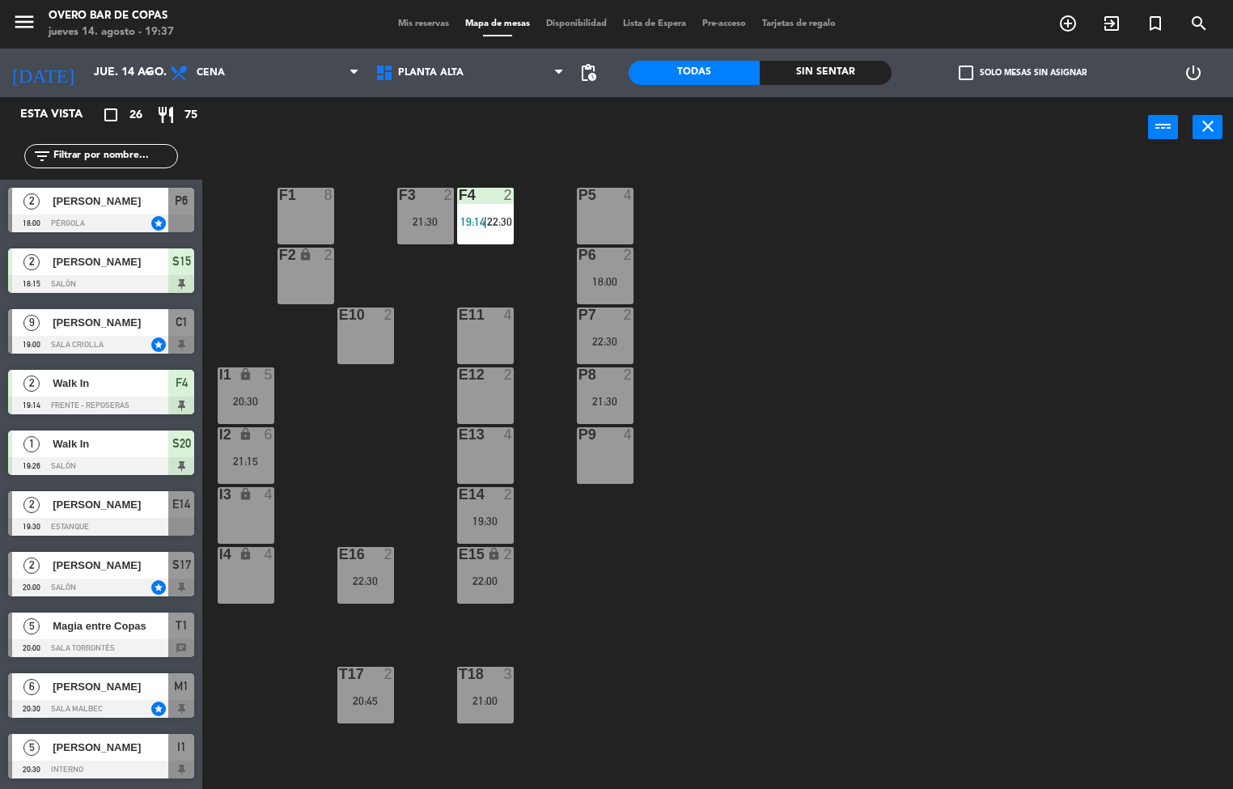
click at [495, 600] on div "E15 lock 2 22:00" at bounding box center [485, 575] width 57 height 57
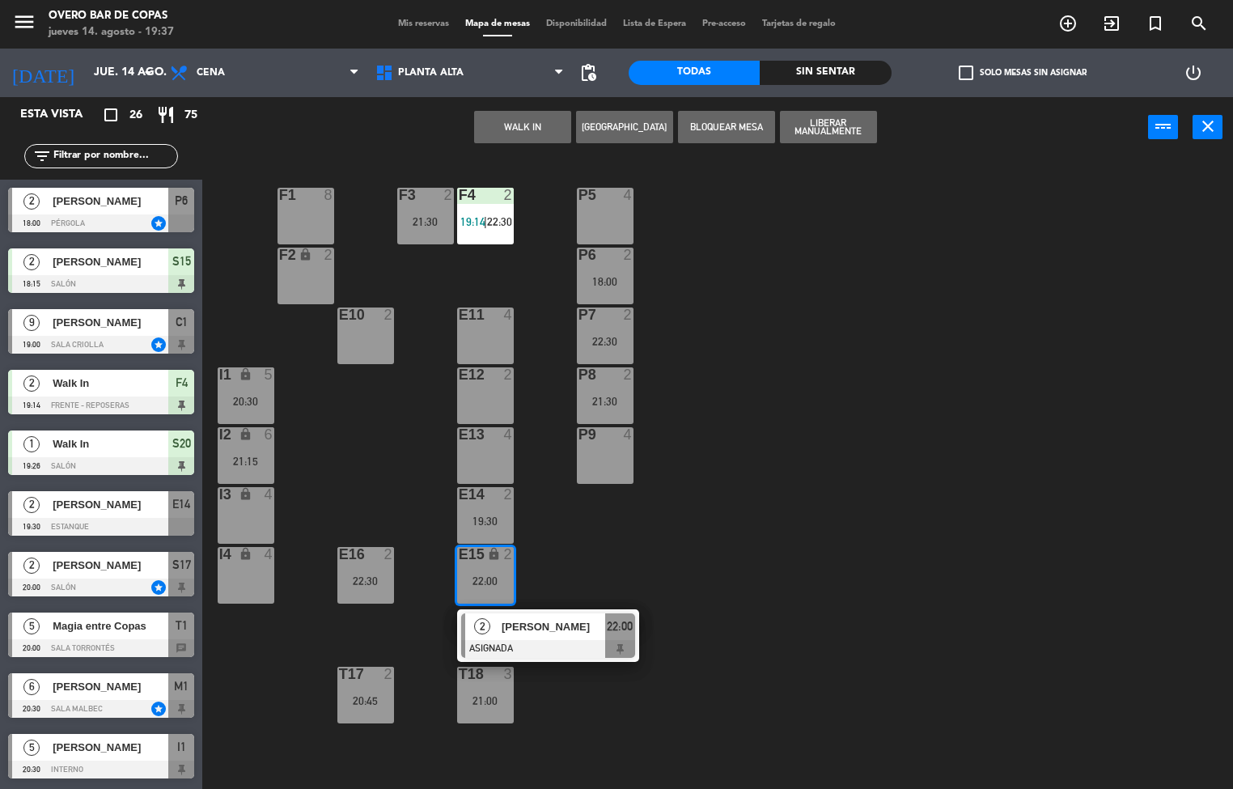
click at [828, 655] on div "P5 4 F1 8 F3 2 21:30 F4 2 19:14 | 22:30 P6 2 18:00 F2 lock 2 P7 2 22:30 E10 2 E…" at bounding box center [723, 474] width 1019 height 631
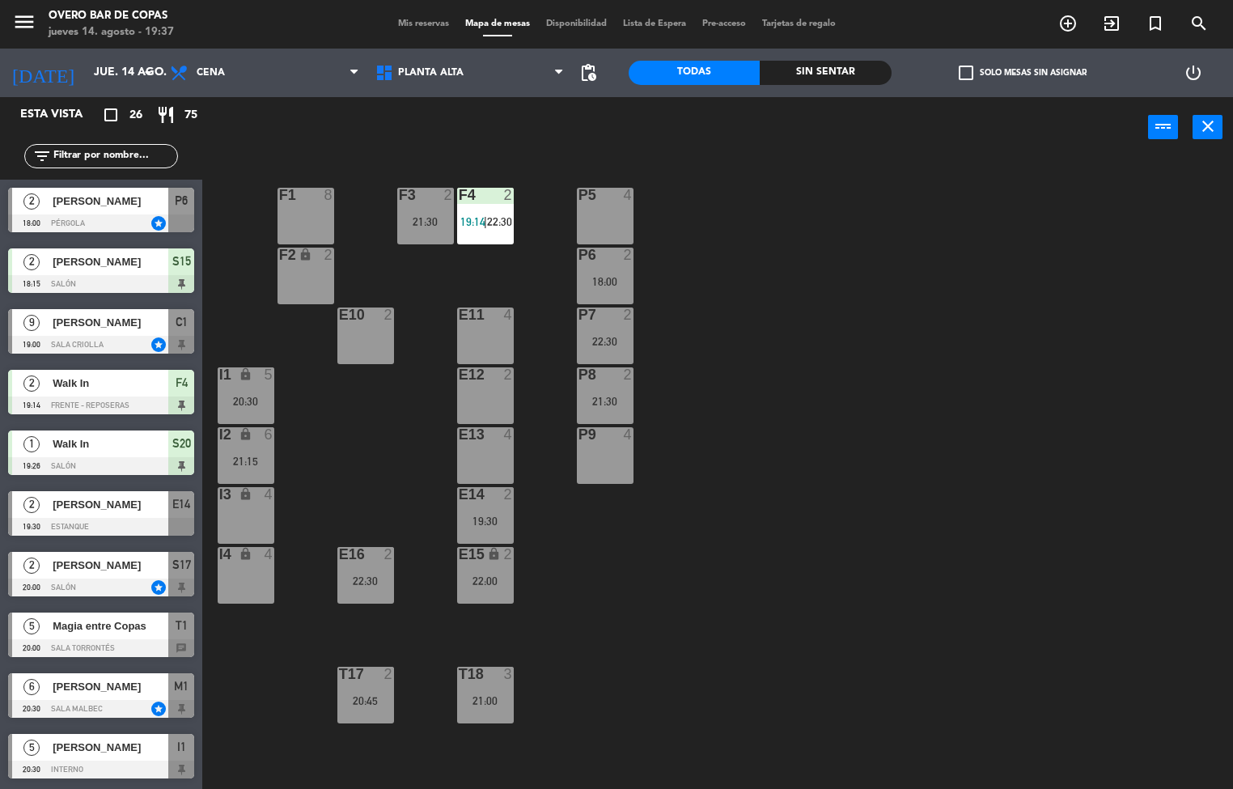
click at [399, 678] on div "2" at bounding box center [392, 674] width 27 height 15
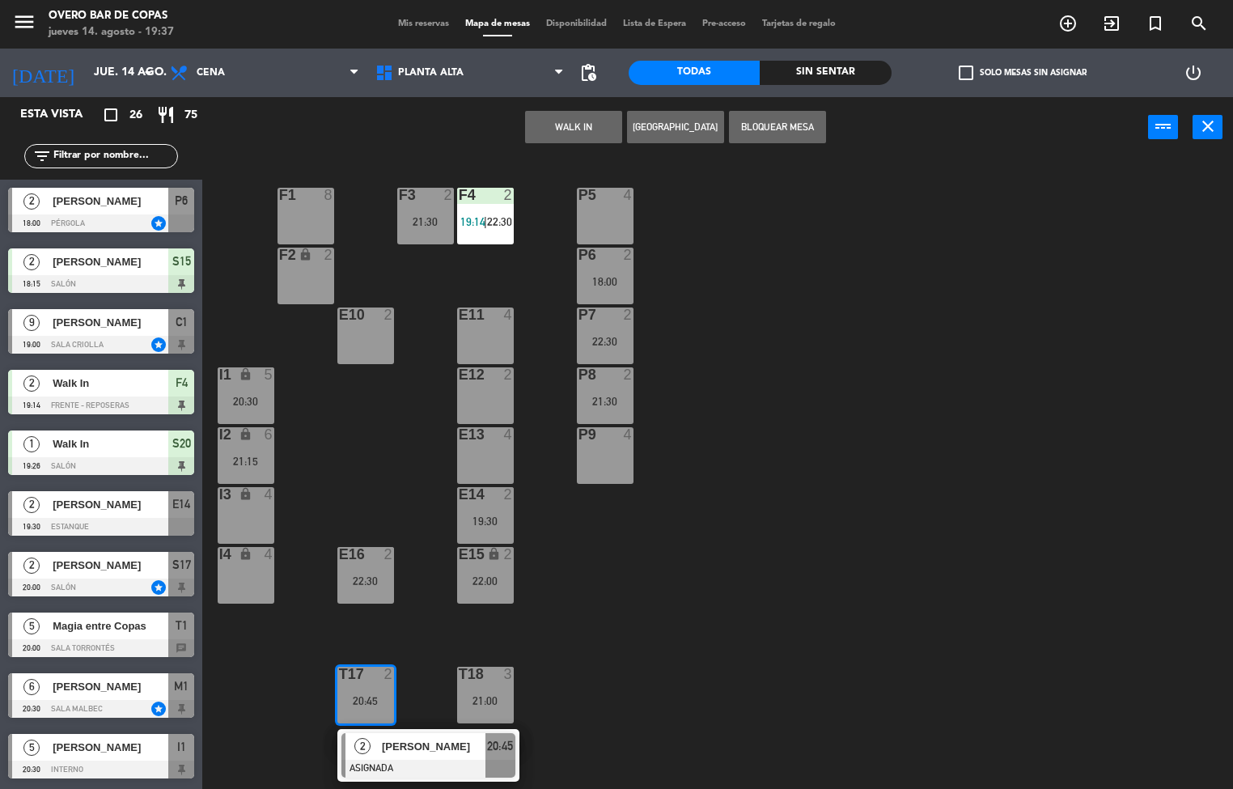
click at [770, 647] on div "P5 4 F1 8 F3 2 21:30 F4 2 19:14 | 22:30 P6 2 18:00 F2 lock 2 P7 2 22:30 E10 2 E…" at bounding box center [723, 474] width 1019 height 631
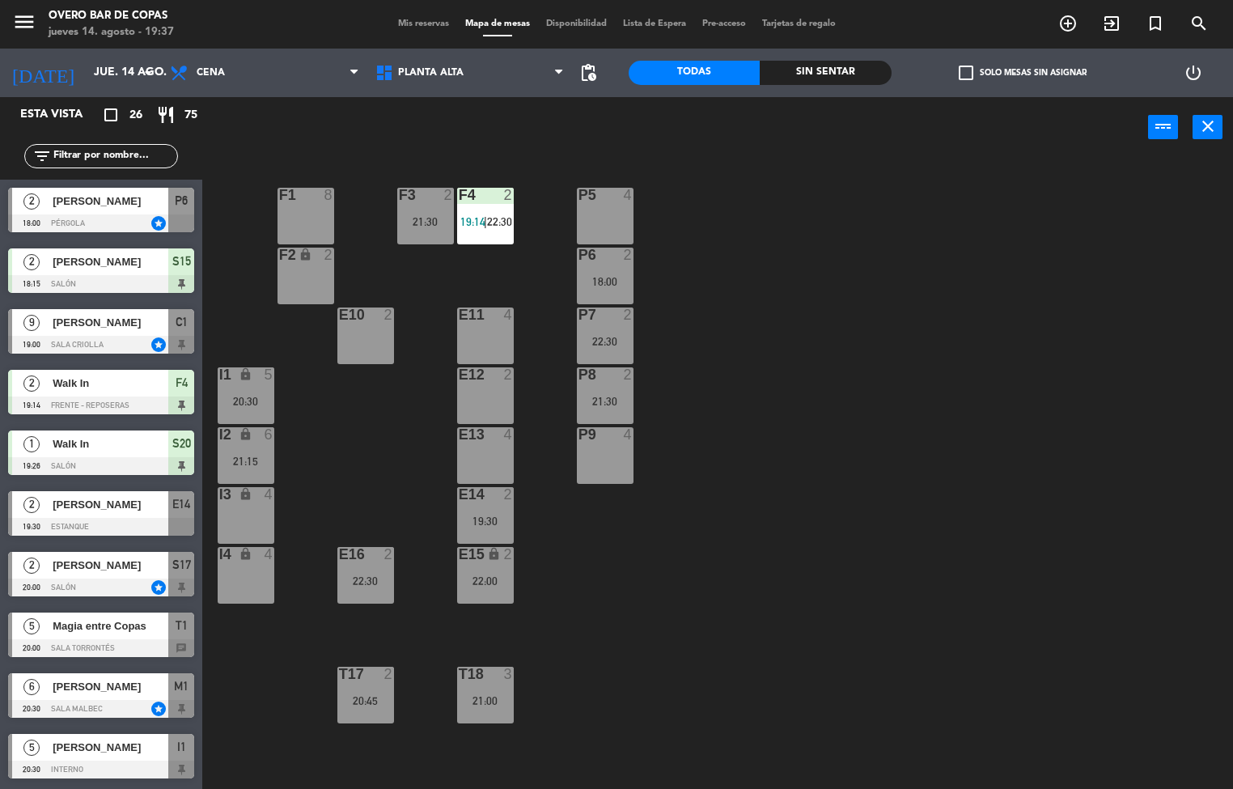
click at [484, 700] on div "21:00" at bounding box center [485, 700] width 57 height 11
click at [760, 624] on div "P5 4 F1 8 F3 2 21:30 F4 2 19:14 | 22:30 P6 2 18:00 F2 lock 2 P7 2 22:30 E10 2 E…" at bounding box center [723, 474] width 1019 height 631
click at [246, 447] on div "I2 lock 6 21:15" at bounding box center [246, 455] width 57 height 57
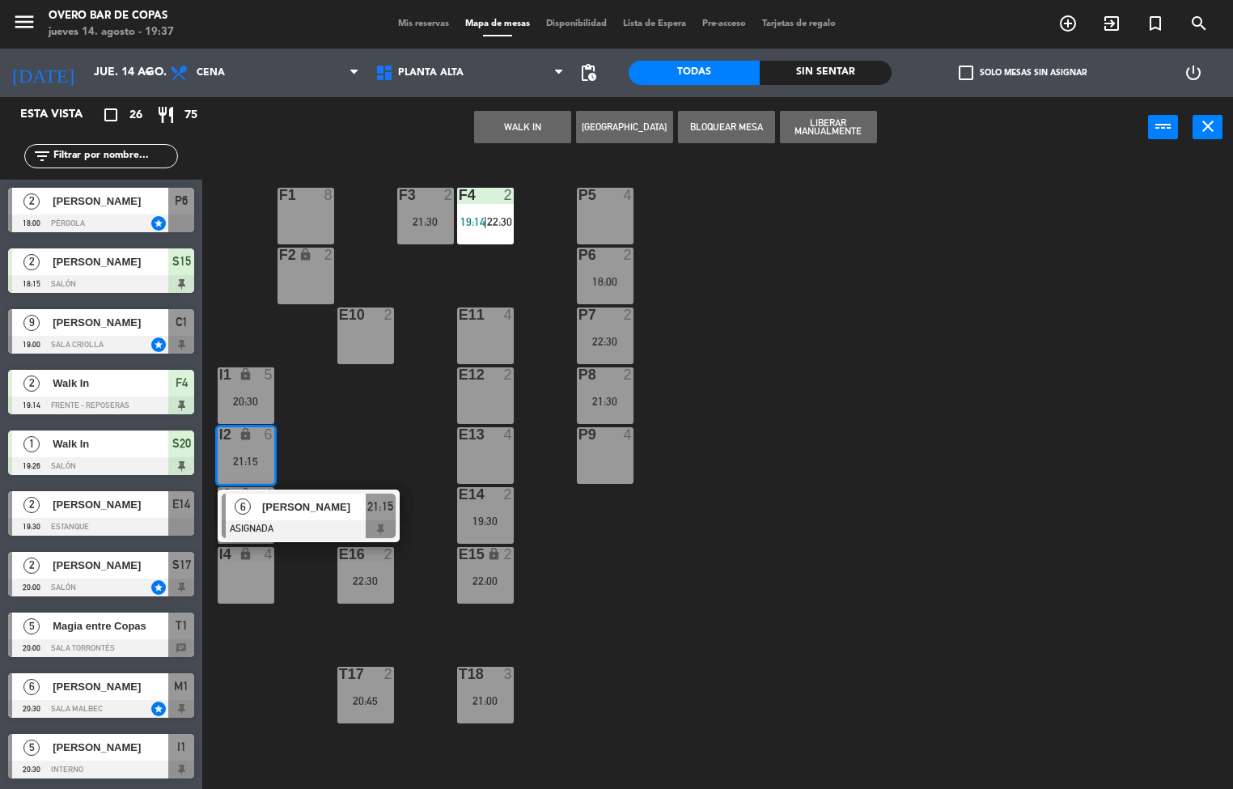
click at [757, 566] on div "P5 4 F1 8 F3 2 21:30 F4 2 19:14 | 22:30 P6 2 18:00 F2 lock 2 P7 2 22:30 E10 2 E…" at bounding box center [723, 474] width 1019 height 631
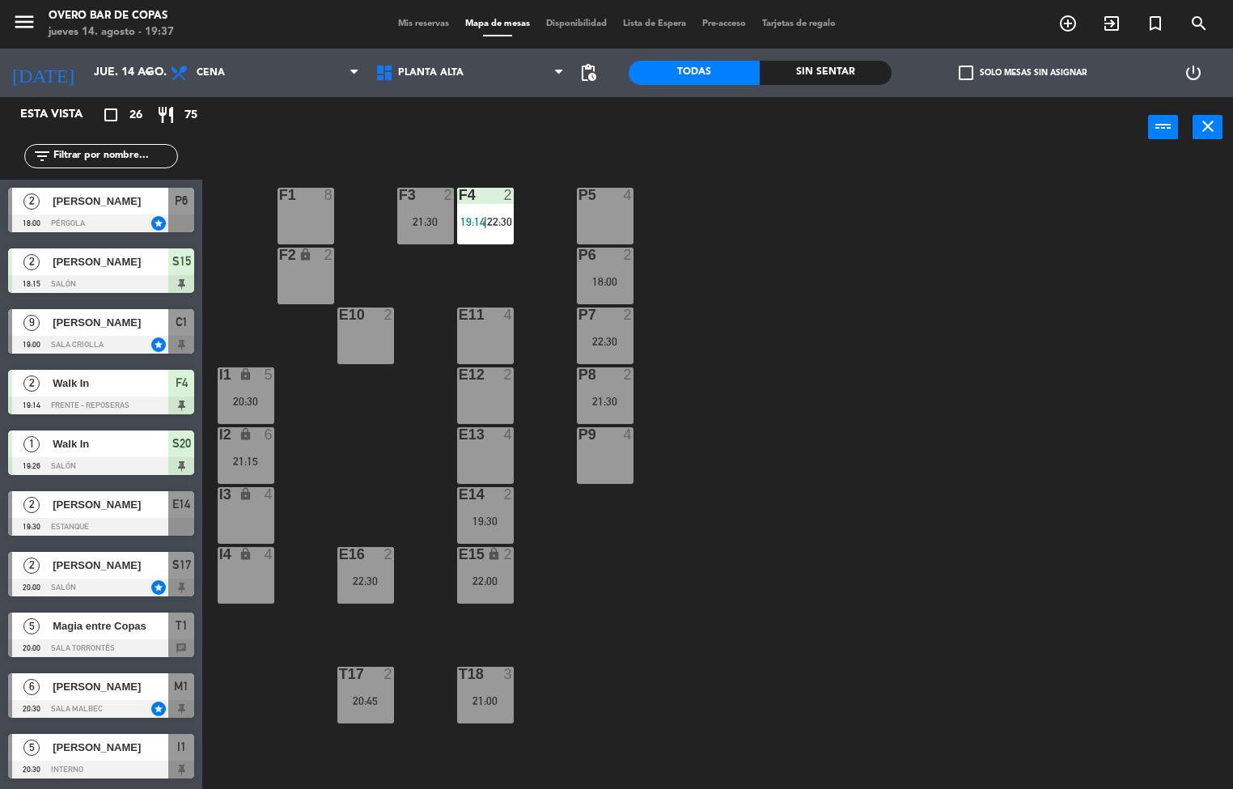
click at [252, 391] on div "I1 lock 5 20:30" at bounding box center [246, 395] width 57 height 57
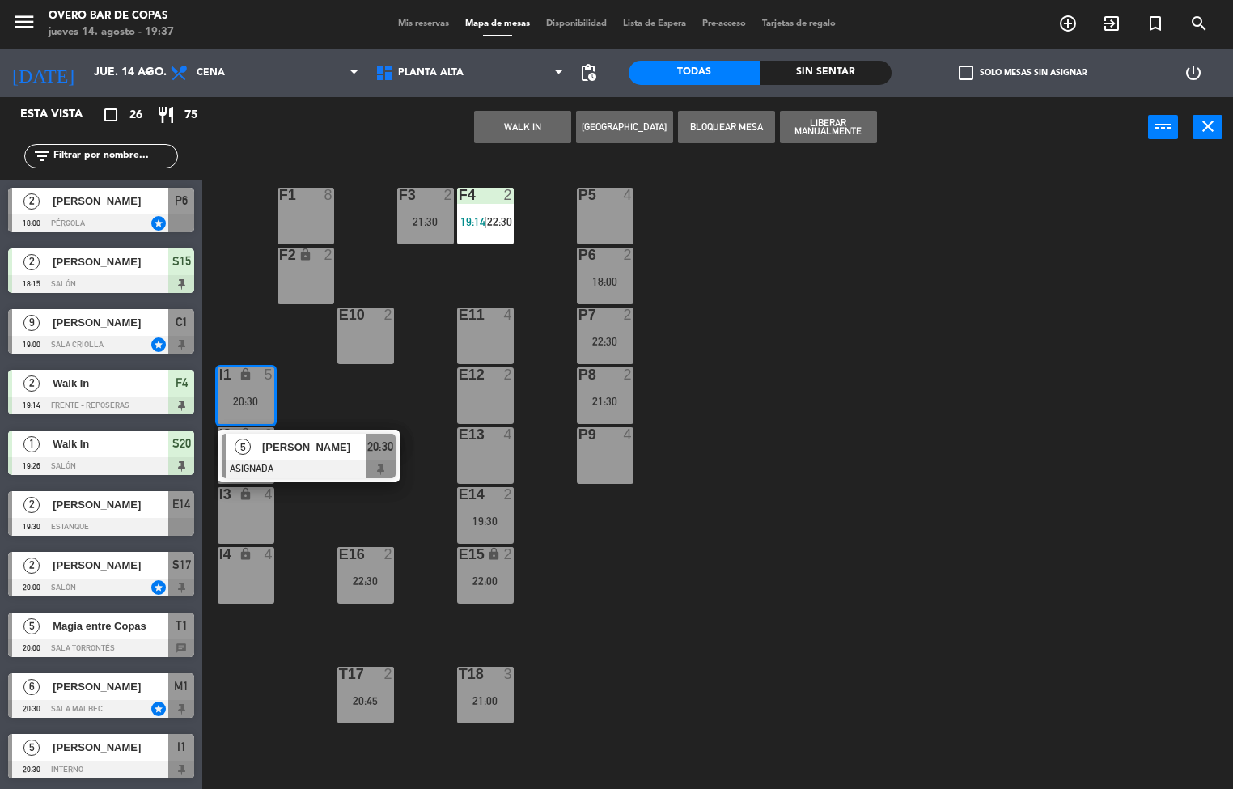
click at [748, 579] on div "P5 4 F1 8 F3 2 21:30 F4 2 19:14 | 22:30 P6 2 18:00 F2 lock 2 P7 2 22:30 E10 2 E…" at bounding box center [723, 474] width 1019 height 631
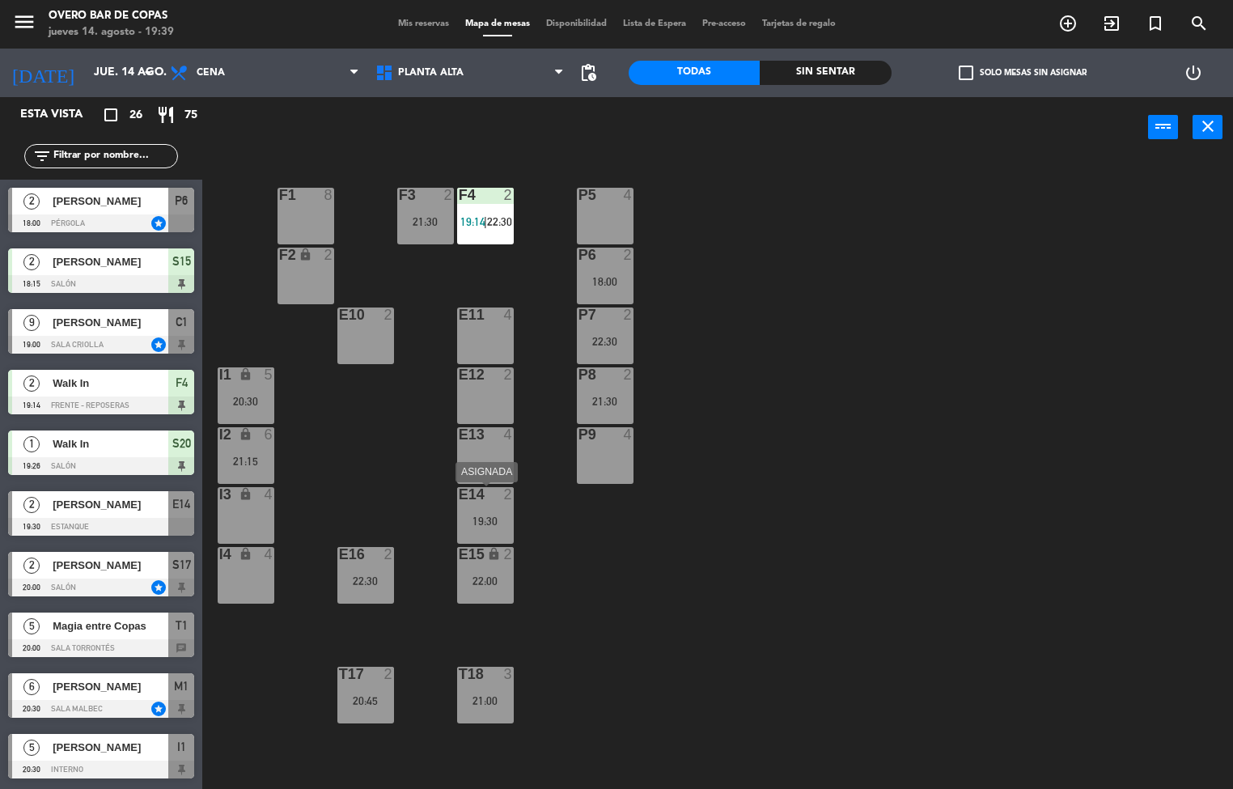
click at [486, 515] on div "19:30" at bounding box center [485, 520] width 57 height 11
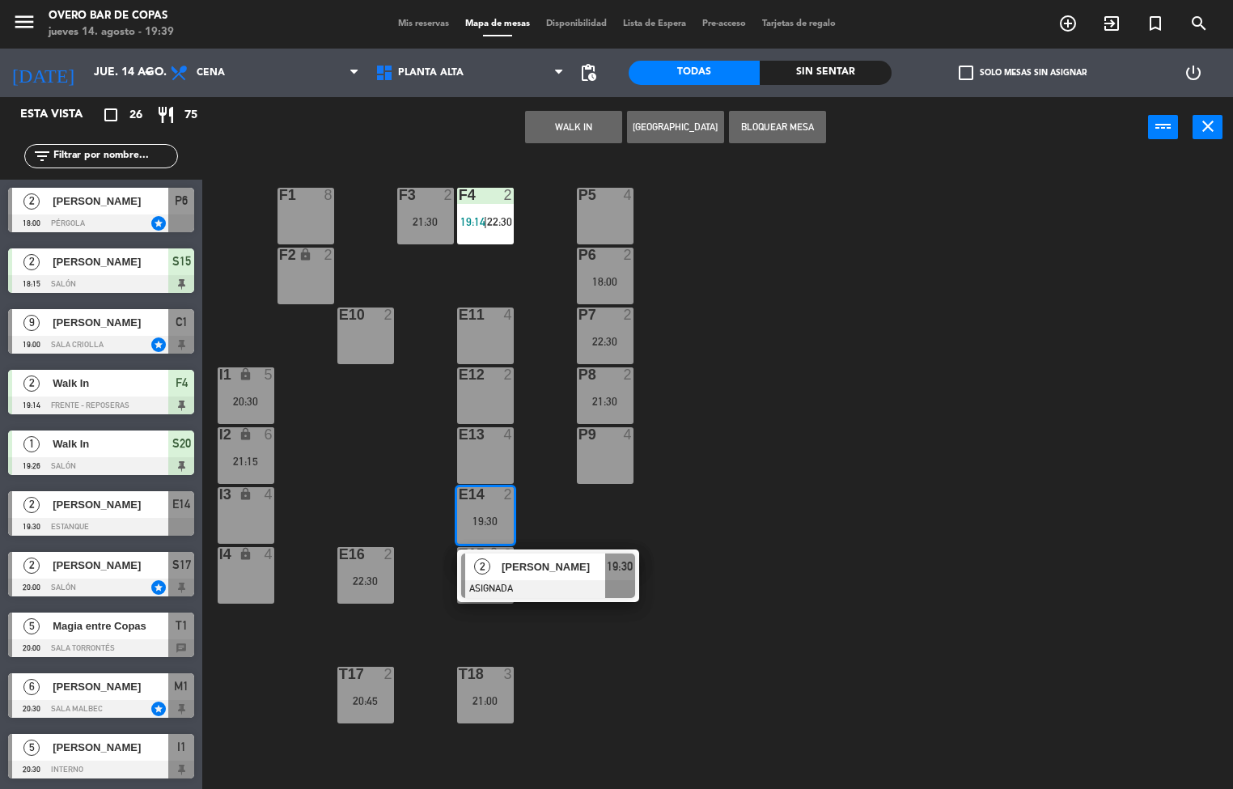
click at [474, 396] on div "E12 2" at bounding box center [485, 395] width 57 height 57
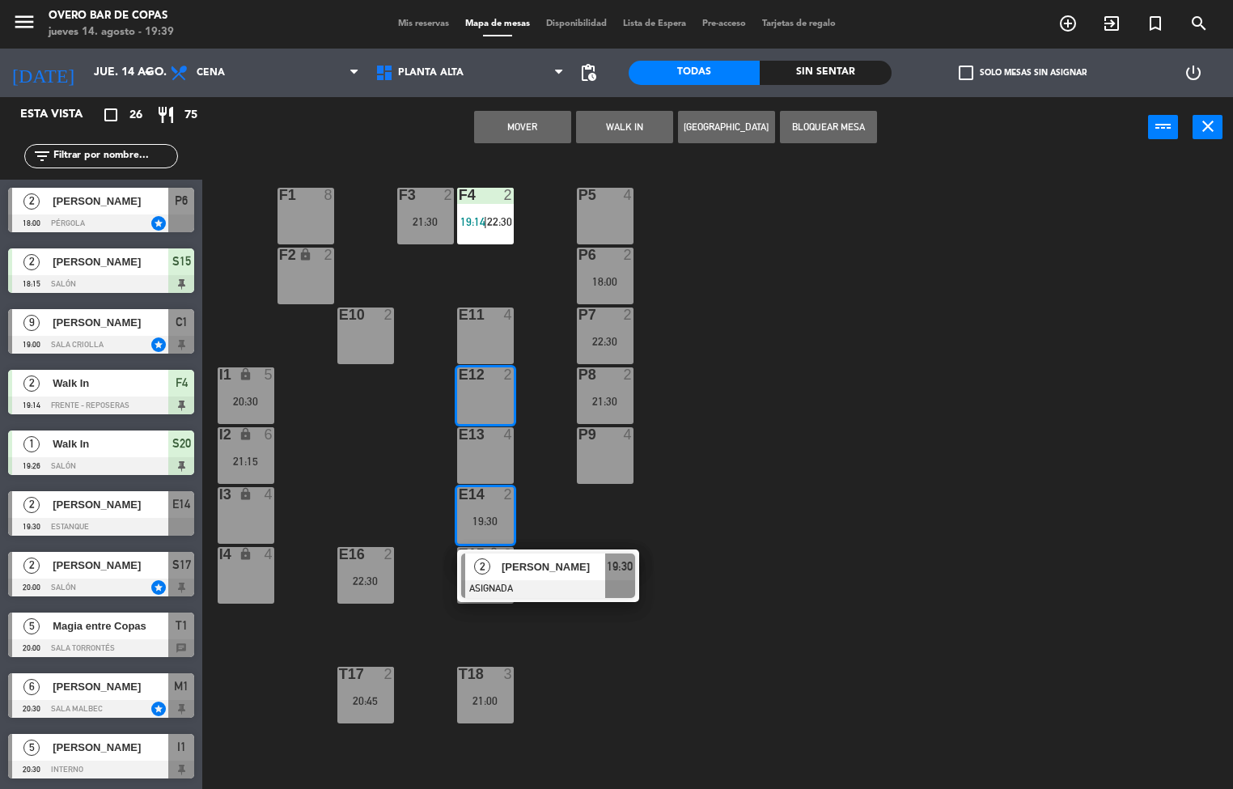
click at [529, 129] on button "Mover" at bounding box center [522, 127] width 97 height 32
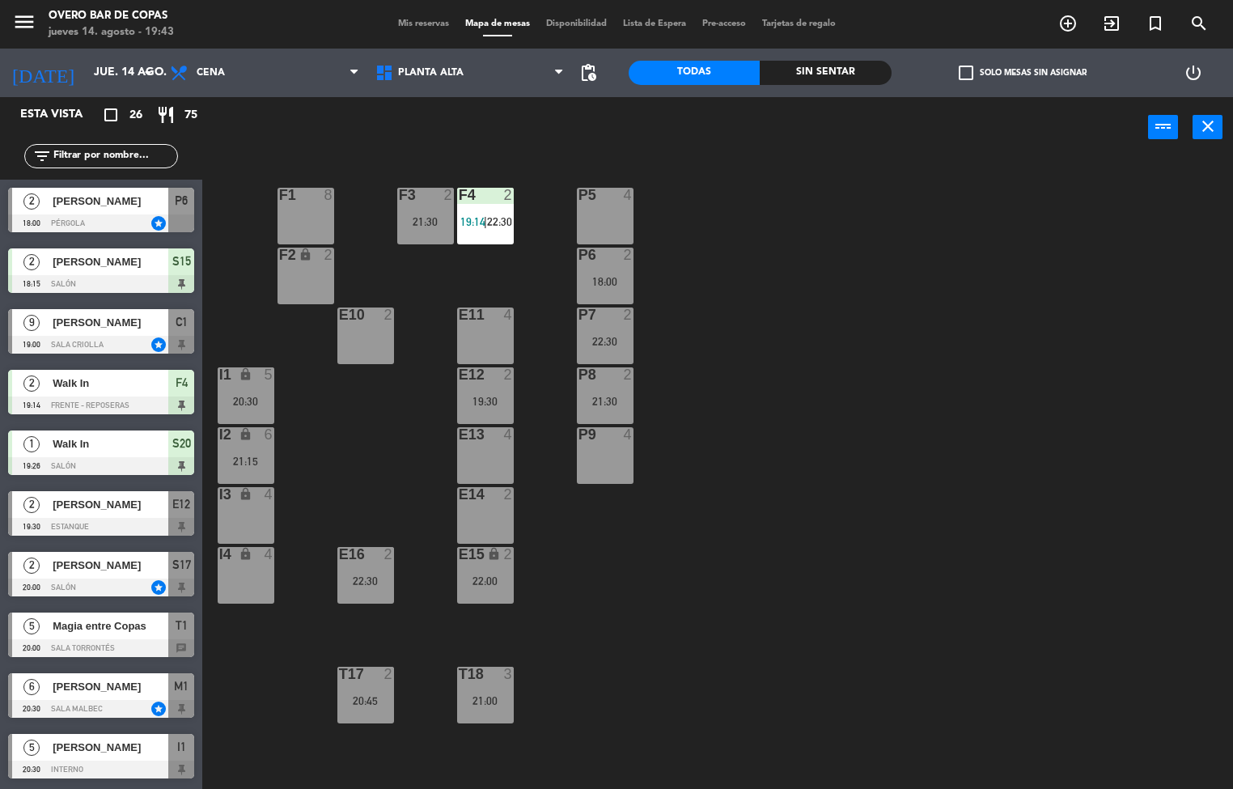
click at [982, 290] on div "P5 4 F1 8 F3 2 21:30 F4 2 19:14 | 22:30 P6 2 18:00 F2 lock 2 P7 2 22:30 E10 2 E…" at bounding box center [723, 474] width 1019 height 631
click at [830, 447] on div "P5 4 F1 8 F3 2 21:30 F4 2 19:14 | 22:30 P6 2 18:00 F2 lock 2 P7 2 22:30 E10 2 E…" at bounding box center [723, 474] width 1019 height 631
click at [614, 329] on div "P7 2 22:30" at bounding box center [605, 335] width 57 height 57
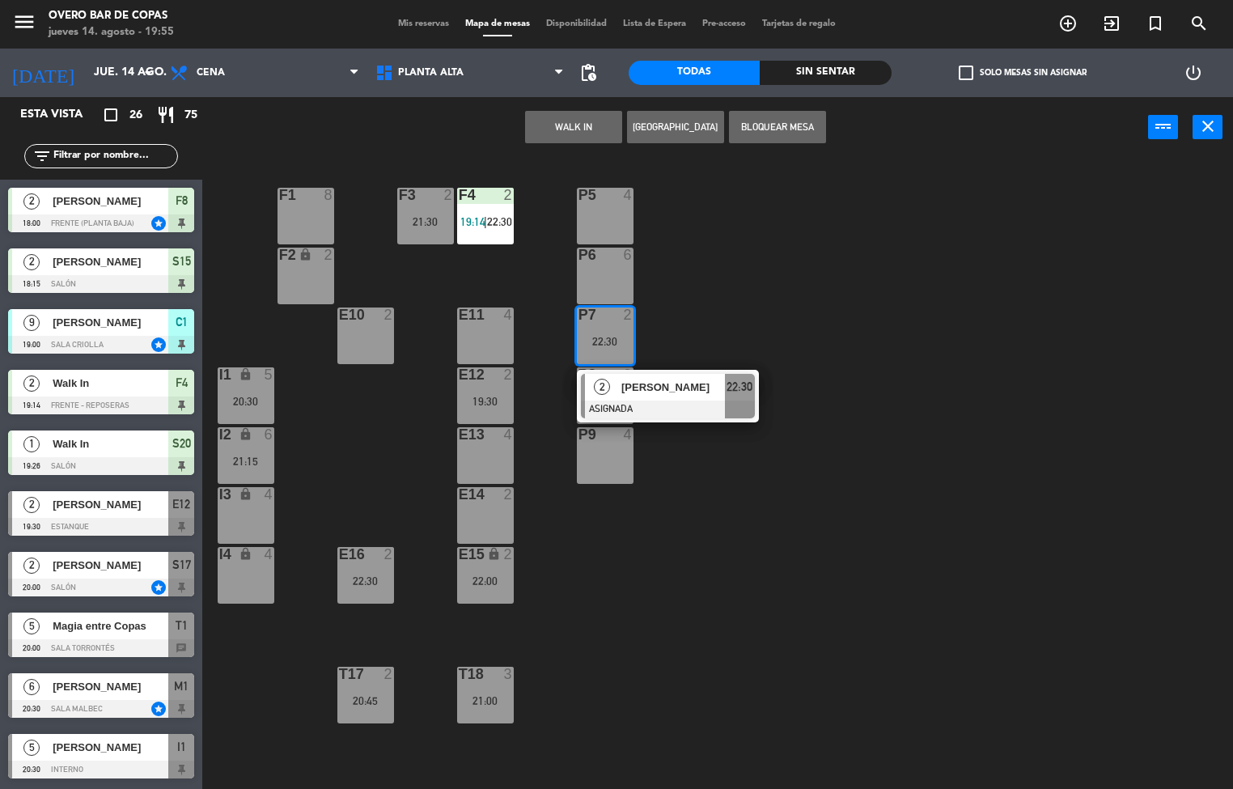
click at [597, 255] on div at bounding box center [605, 255] width 27 height 15
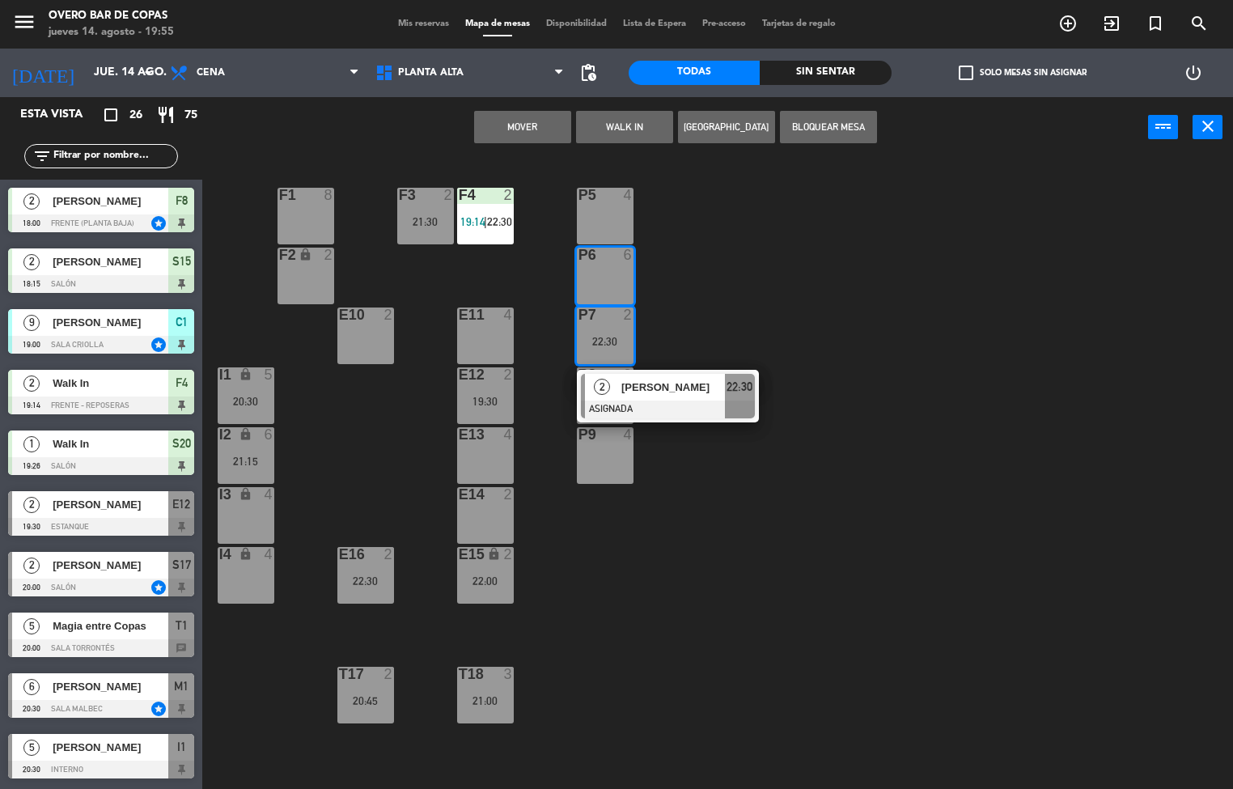
click at [506, 127] on button "Mover" at bounding box center [522, 127] width 97 height 32
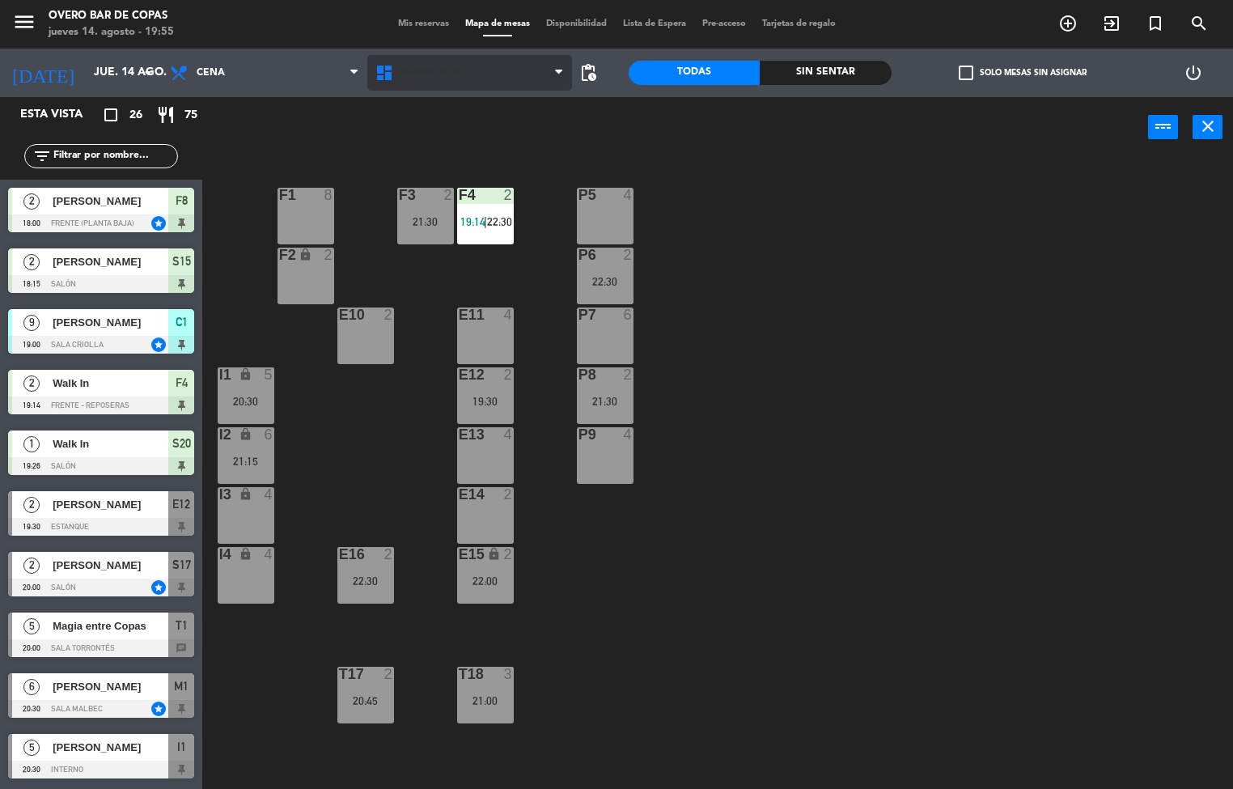
click at [459, 74] on span "Planta Alta" at bounding box center [431, 72] width 66 height 11
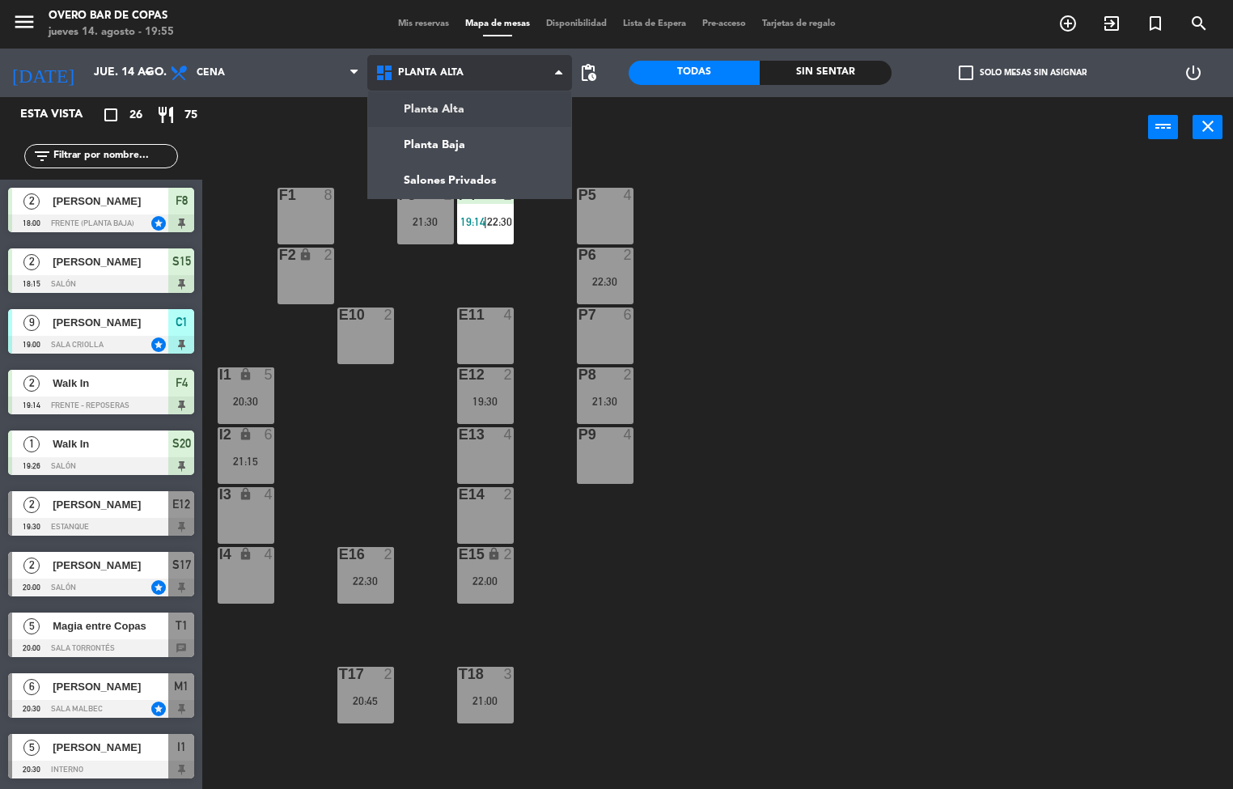
click at [457, 177] on ng-component "menu Overo Bar de Copas [DATE] 14. agosto - 19:55 Mis reservas Mapa de mesas Di…" at bounding box center [616, 395] width 1233 height 790
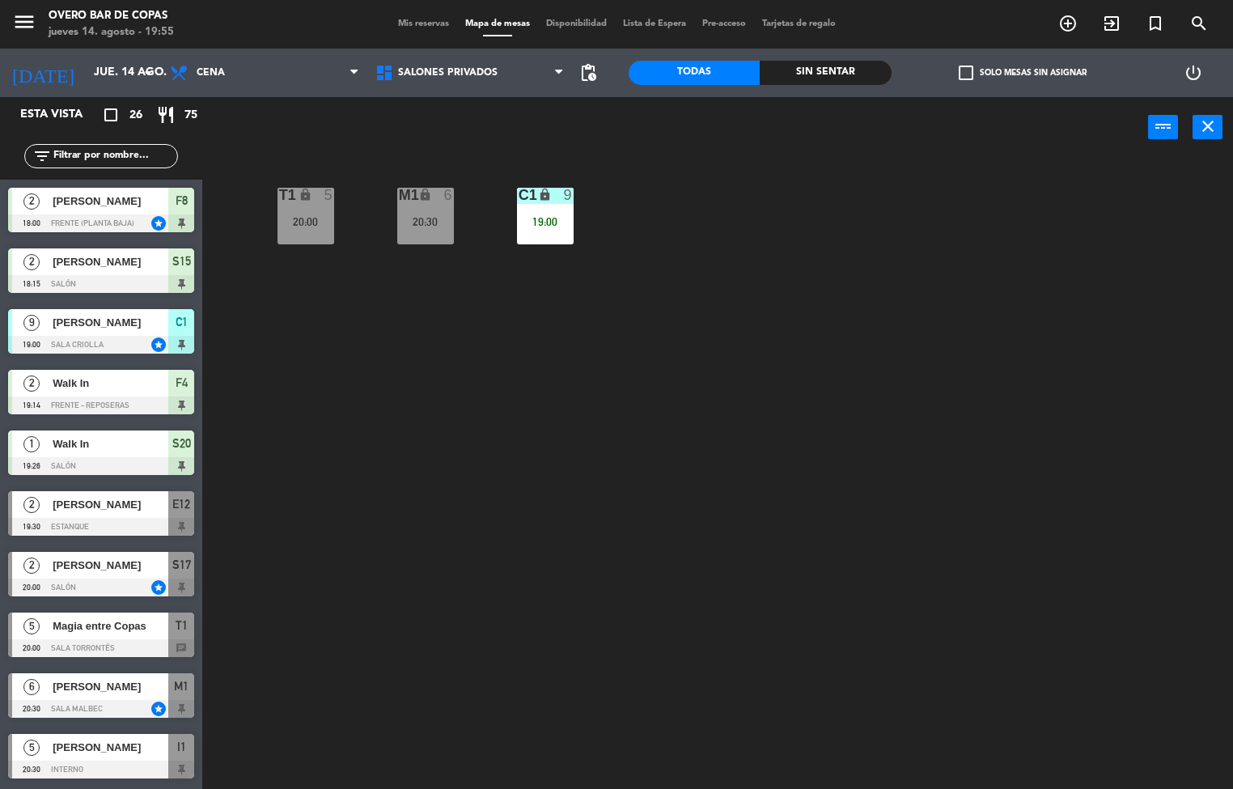
click at [532, 212] on div "C1 lock 9 19:00" at bounding box center [545, 216] width 57 height 57
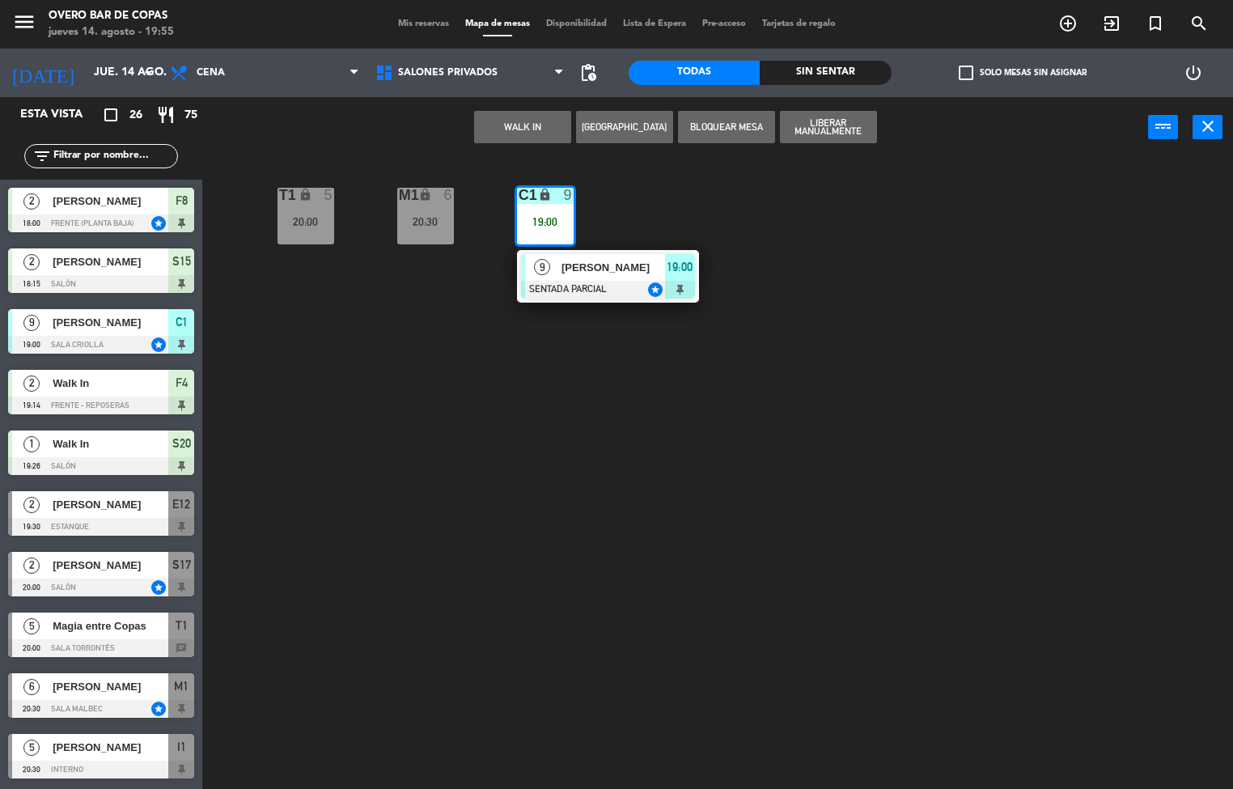
click at [575, 281] on div at bounding box center [608, 290] width 174 height 18
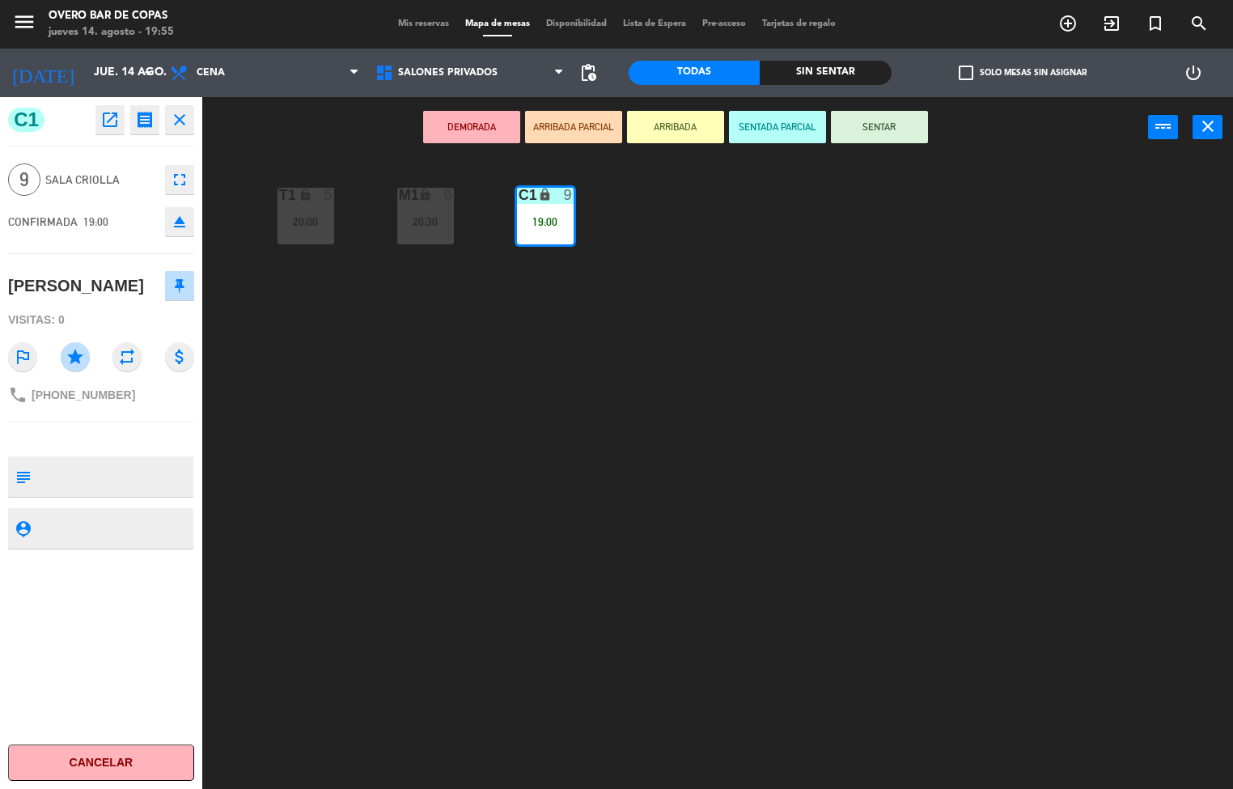
click at [894, 138] on button "SENTAR" at bounding box center [879, 127] width 97 height 32
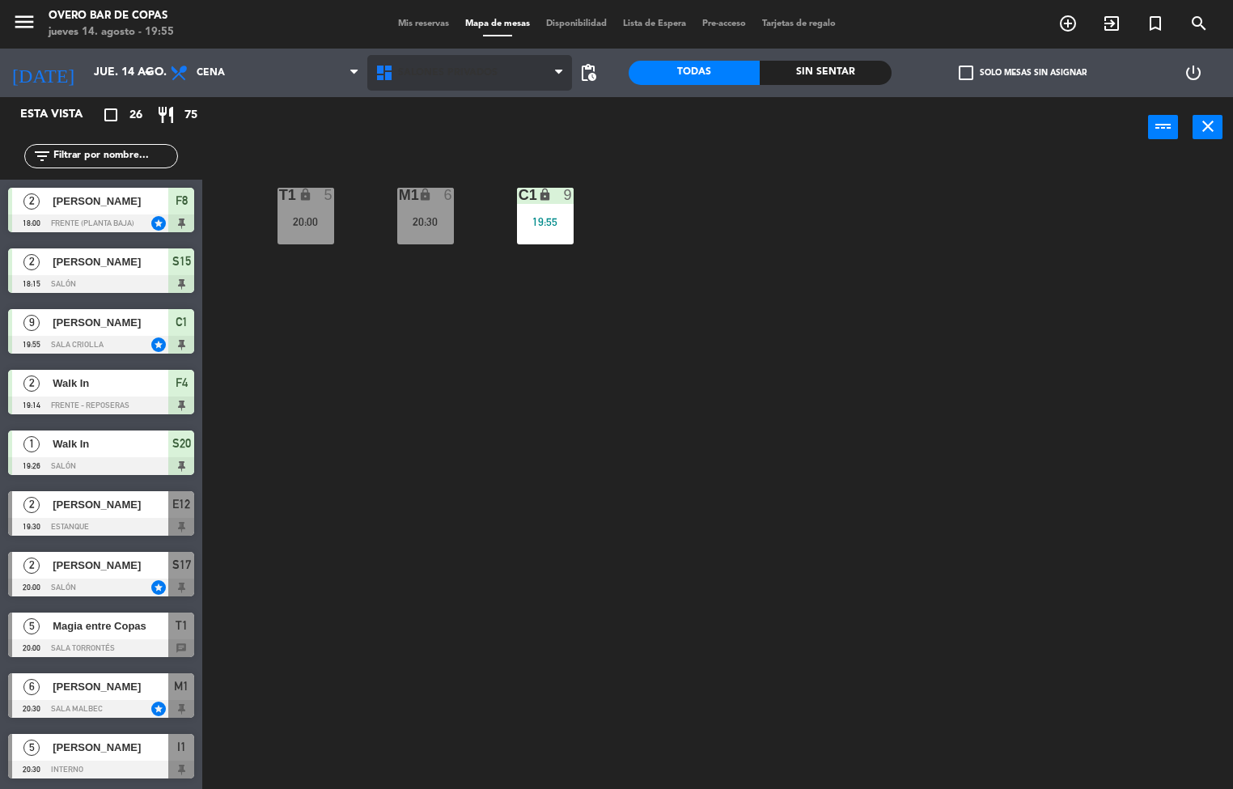
click at [430, 90] on span "Salones Privados" at bounding box center [470, 73] width 206 height 36
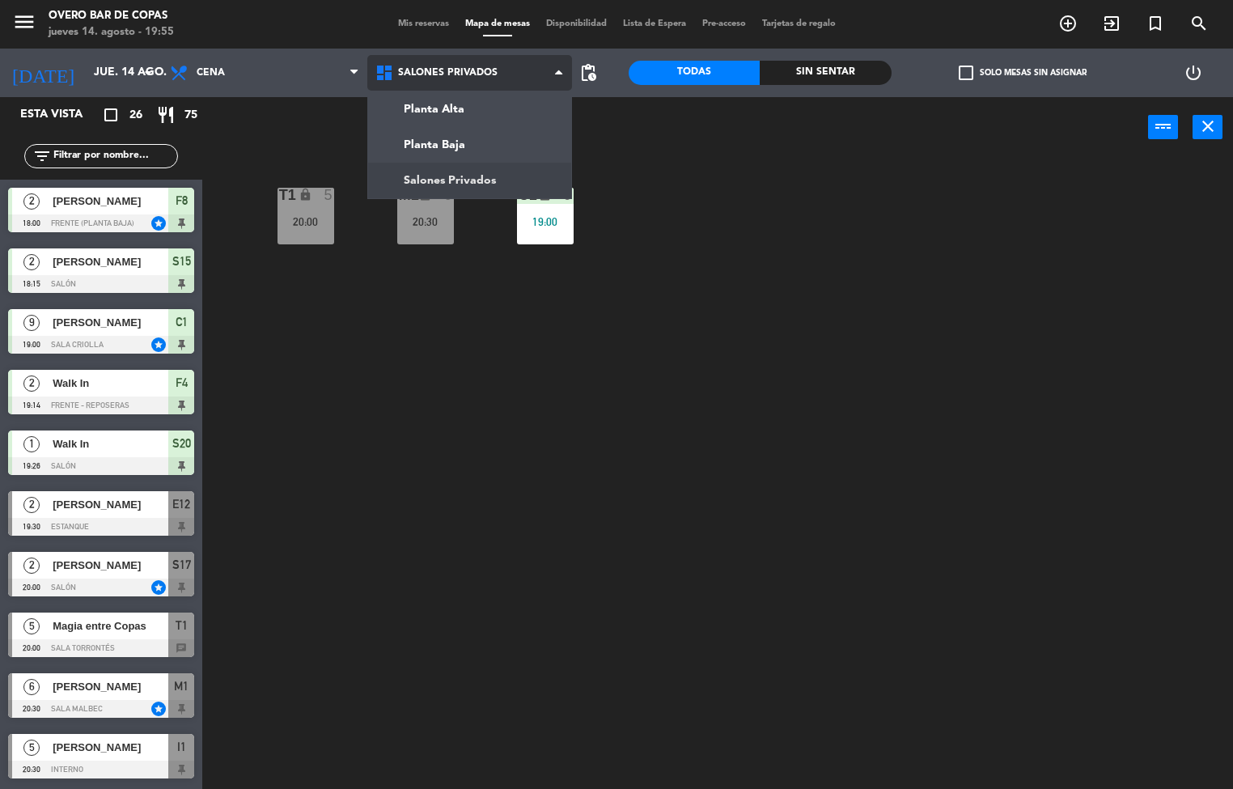
click at [433, 105] on ng-component "menu Overo Bar de Copas [DATE] 14. agosto - 19:55 Mis reservas Mapa de mesas Di…" at bounding box center [616, 395] width 1233 height 790
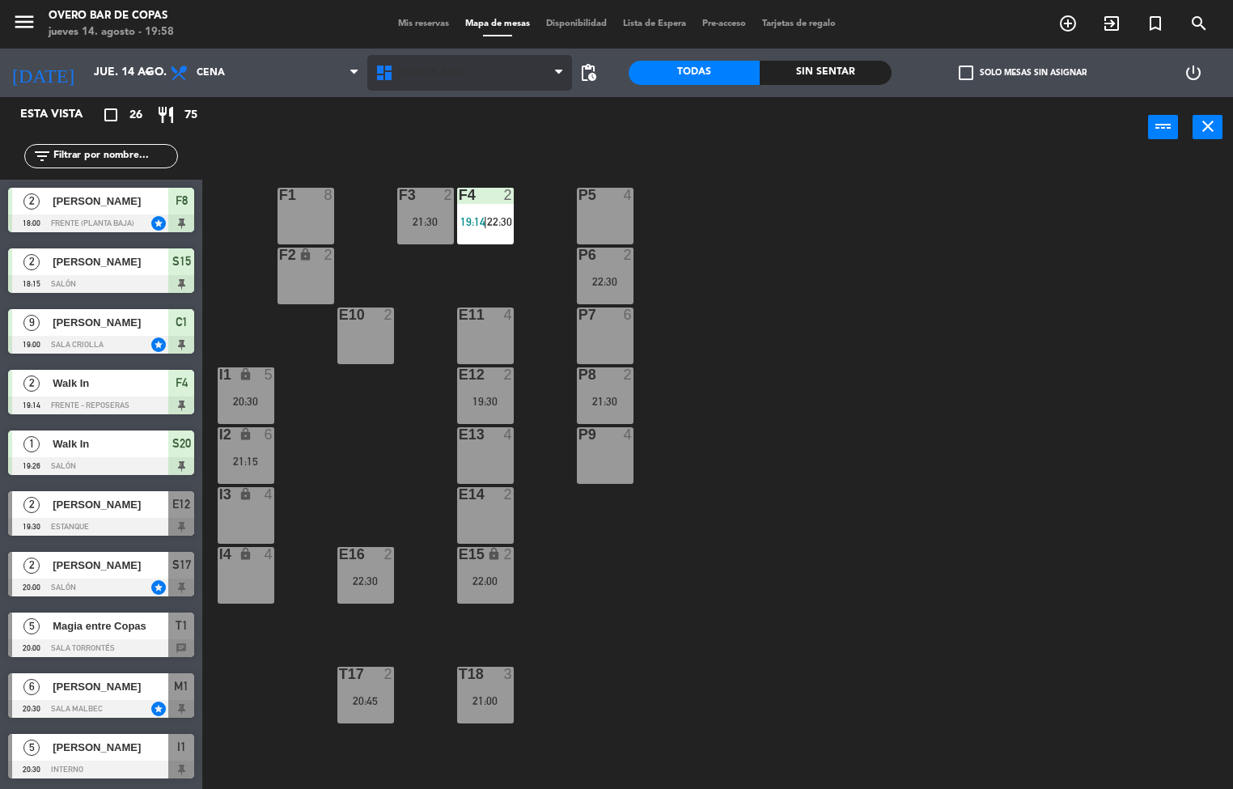
drag, startPoint x: 510, startPoint y: 53, endPoint x: 489, endPoint y: 78, distance: 32.1
click at [507, 56] on div "Planta Alta Planta Baja Salones Privados Planta [GEOGRAPHIC_DATA] [GEOGRAPHIC_D…" at bounding box center [470, 73] width 206 height 49
drag, startPoint x: 489, startPoint y: 78, endPoint x: 467, endPoint y: 105, distance: 34.5
click at [486, 81] on span "Planta Alta" at bounding box center [470, 73] width 206 height 36
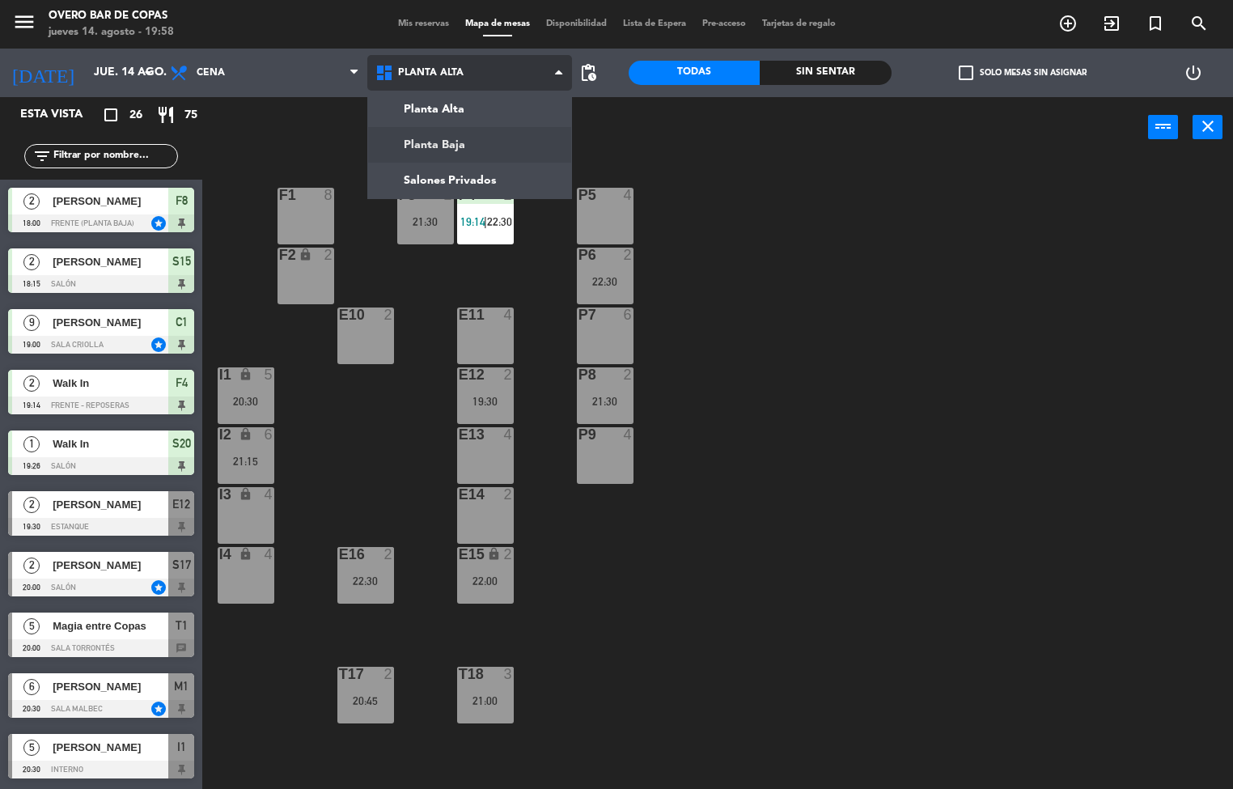
click at [443, 129] on ng-component "menu Overo Bar de Copas [DATE] 14. agosto - 19:58 Mis reservas Mapa de mesas Di…" at bounding box center [616, 395] width 1233 height 790
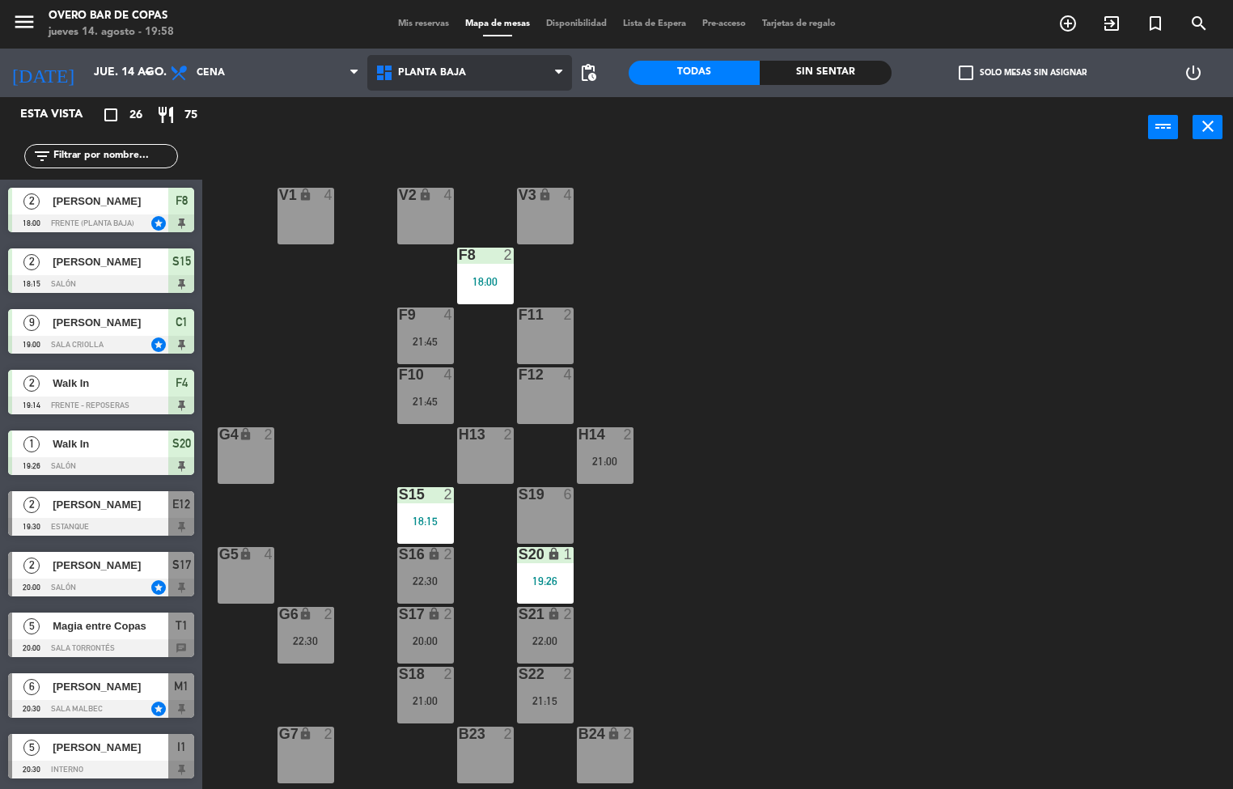
click at [460, 86] on span "Planta Baja" at bounding box center [470, 73] width 206 height 36
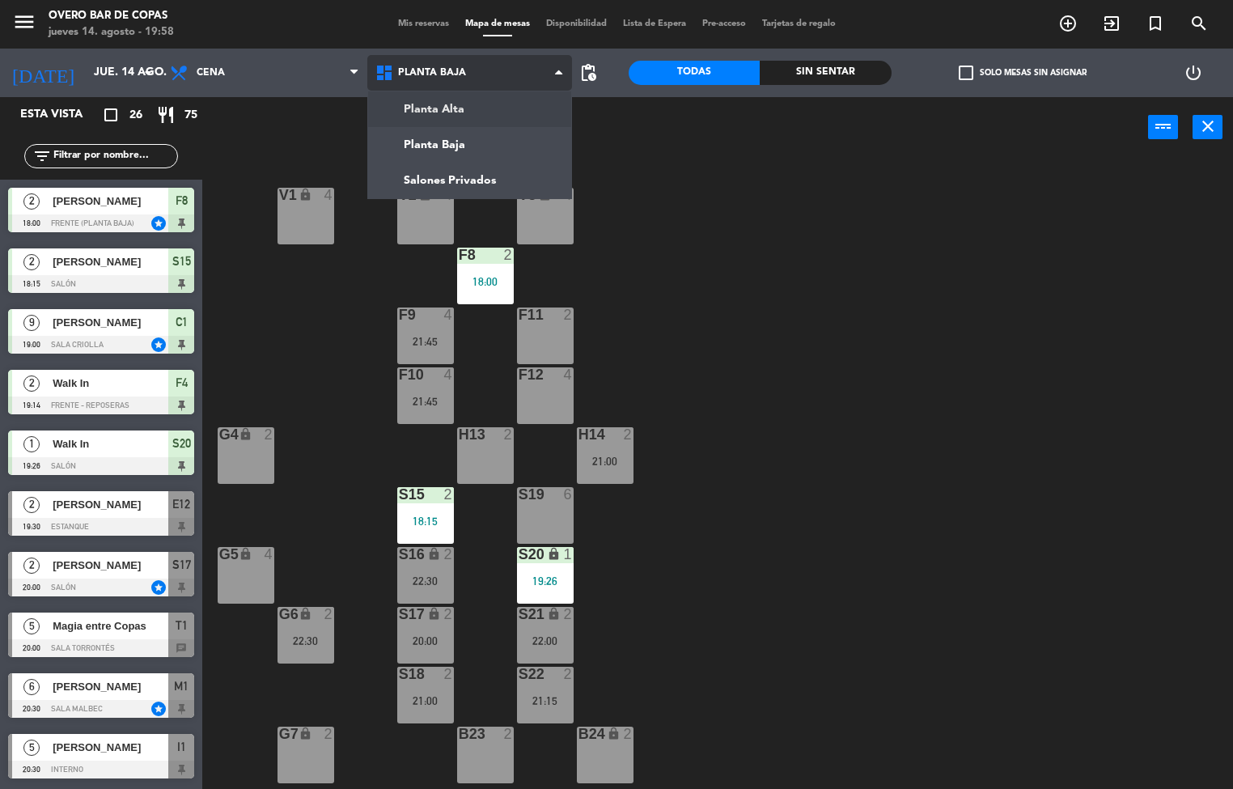
click at [452, 117] on ng-component "menu Overo Bar de Copas [DATE] 14. agosto - 19:58 Mis reservas Mapa de mesas Di…" at bounding box center [616, 395] width 1233 height 790
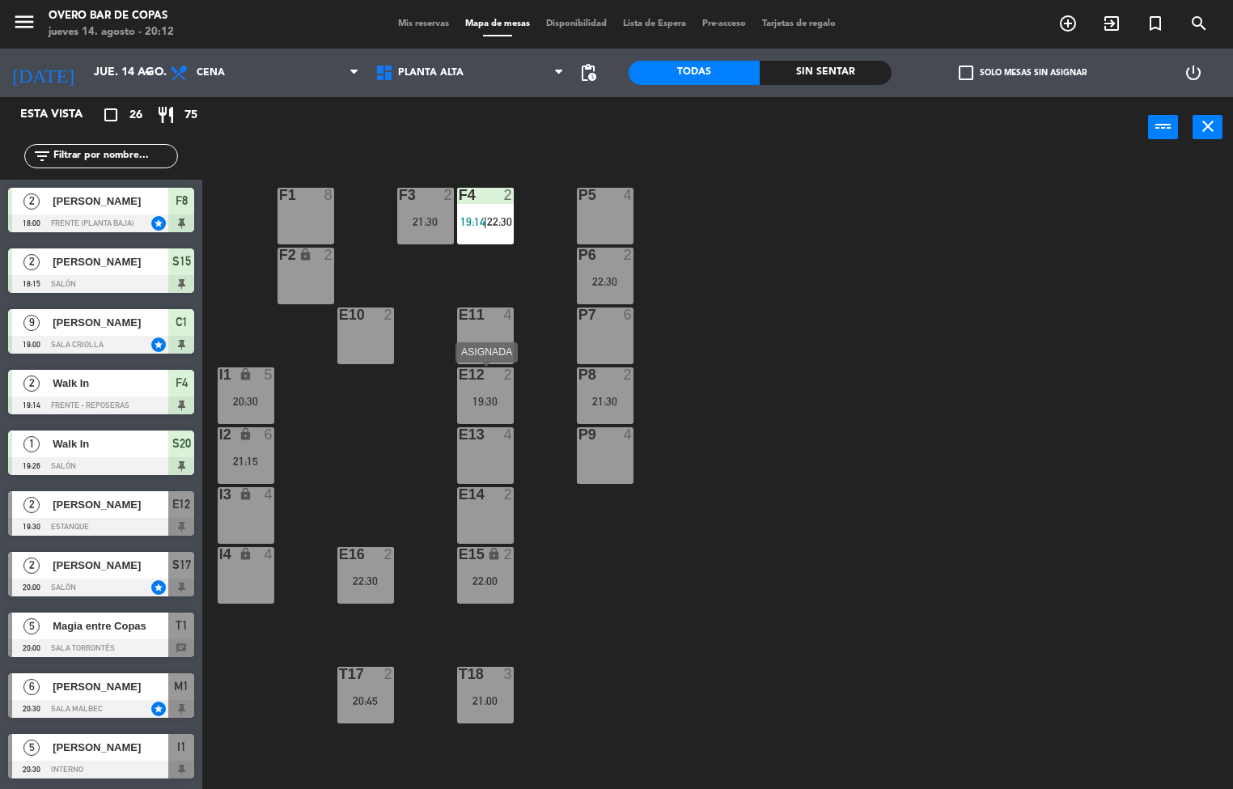
click at [490, 388] on div "E12 2 19:30" at bounding box center [485, 395] width 57 height 57
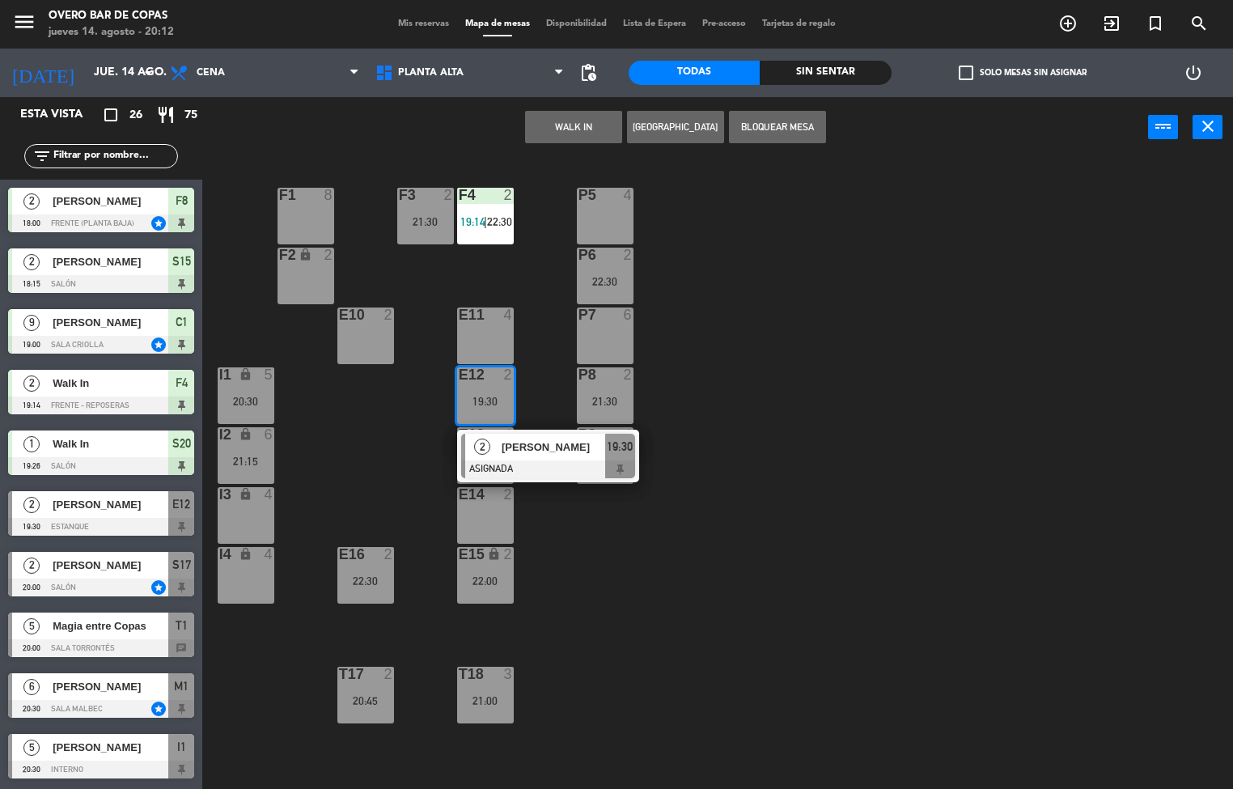
drag, startPoint x: 320, startPoint y: 214, endPoint x: 466, endPoint y: 161, distance: 155.1
click at [338, 202] on div "P5 4 F1 8 F3 2 21:30 F4 2 19:14 | 22:30 P6 2 22:30 F2 lock 2 P7 6 E10 2 E11 4 P…" at bounding box center [723, 474] width 1019 height 631
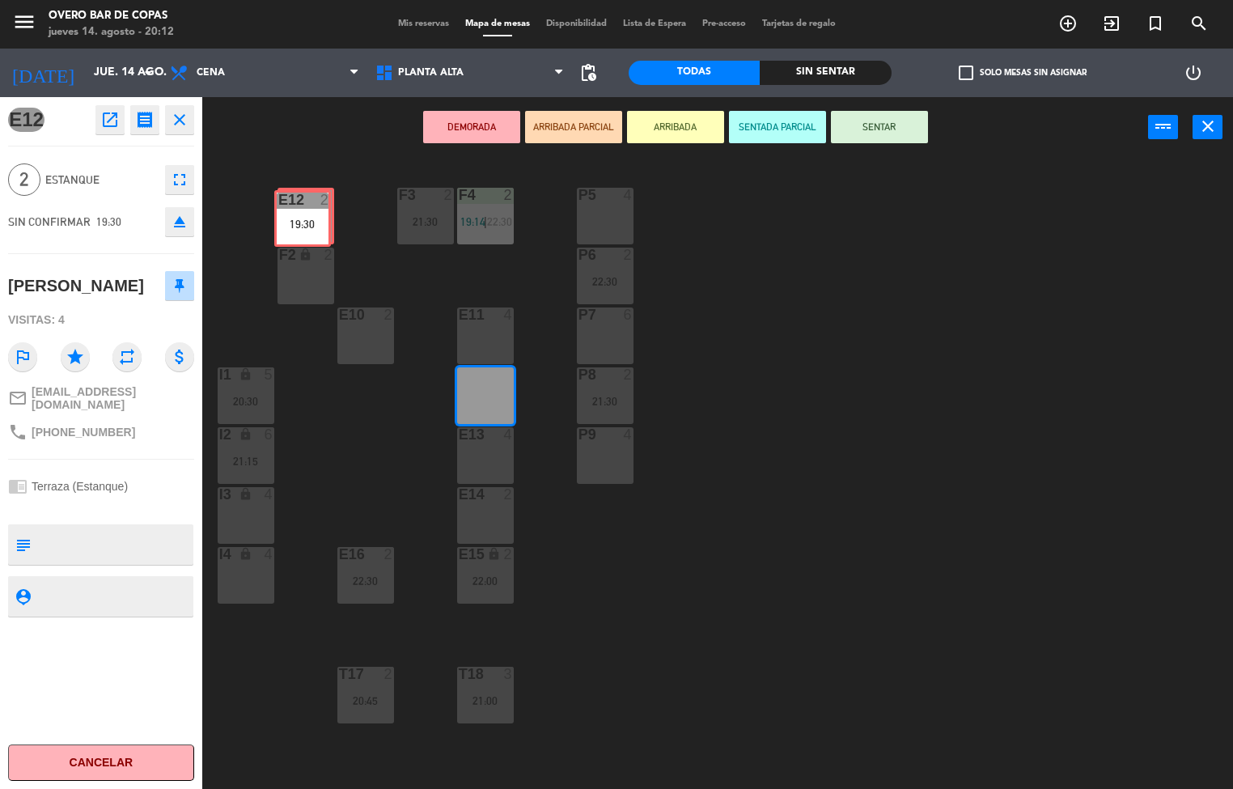
drag, startPoint x: 486, startPoint y: 388, endPoint x: 303, endPoint y: 211, distance: 254.6
click at [303, 211] on div "P5 4 F1 8 F3 2 21:30 F4 2 19:14 | 22:30 P6 2 22:30 F2 lock 2 P7 6 E10 2 E11 4 P…" at bounding box center [723, 474] width 1019 height 631
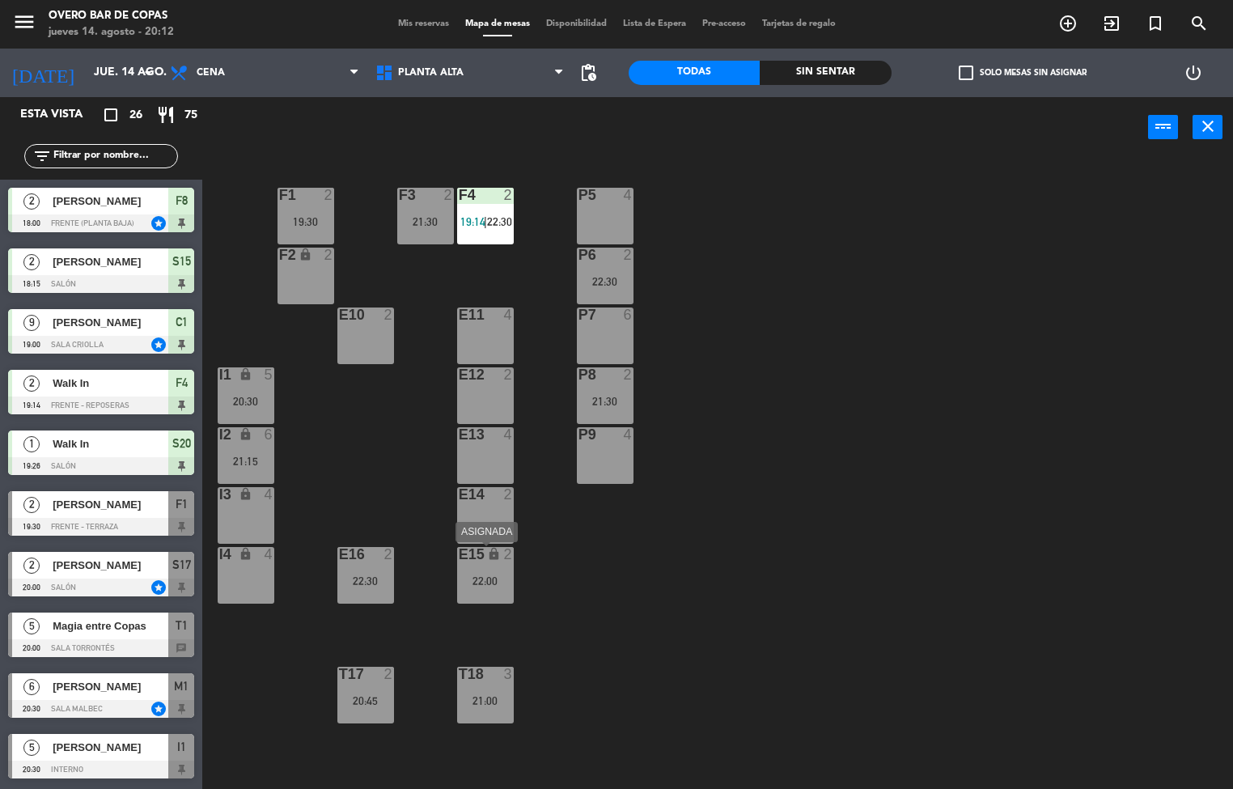
click at [460, 571] on div "E15 lock 2 22:00" at bounding box center [485, 575] width 57 height 57
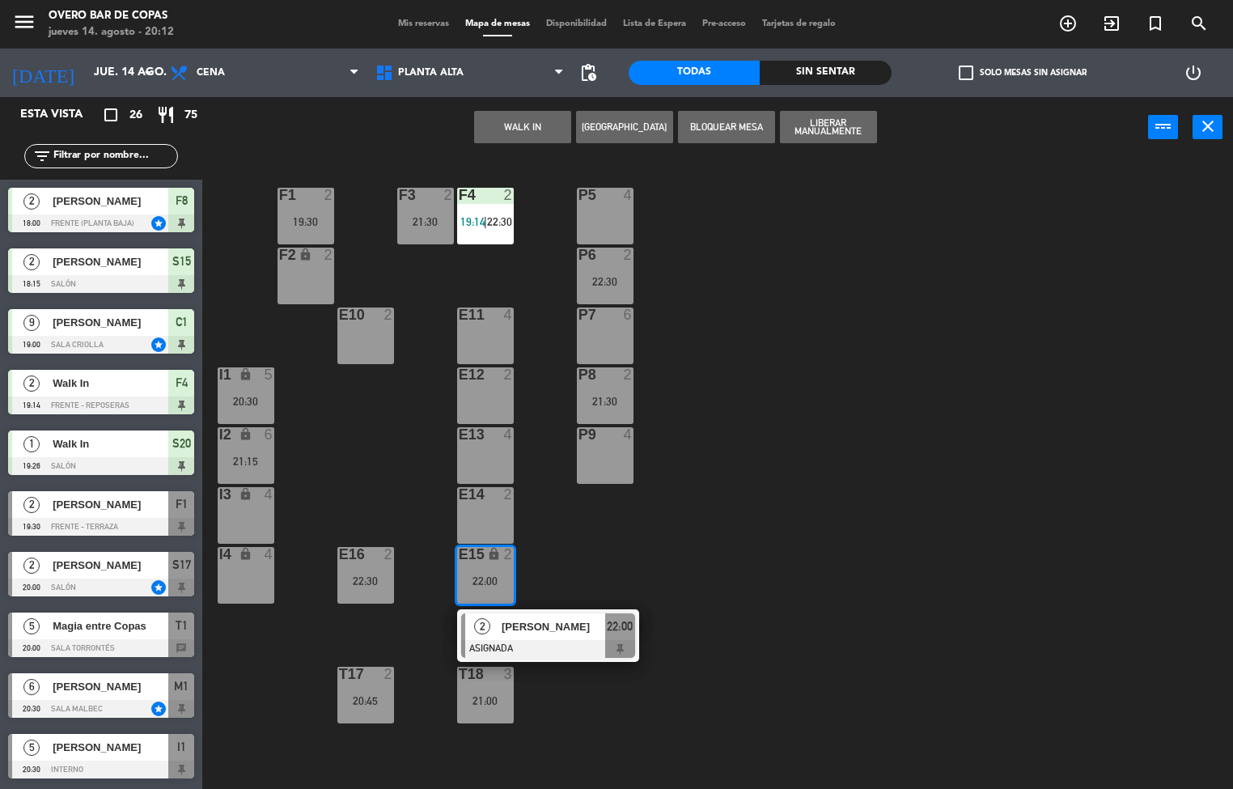
click at [619, 318] on div "6" at bounding box center [631, 314] width 27 height 15
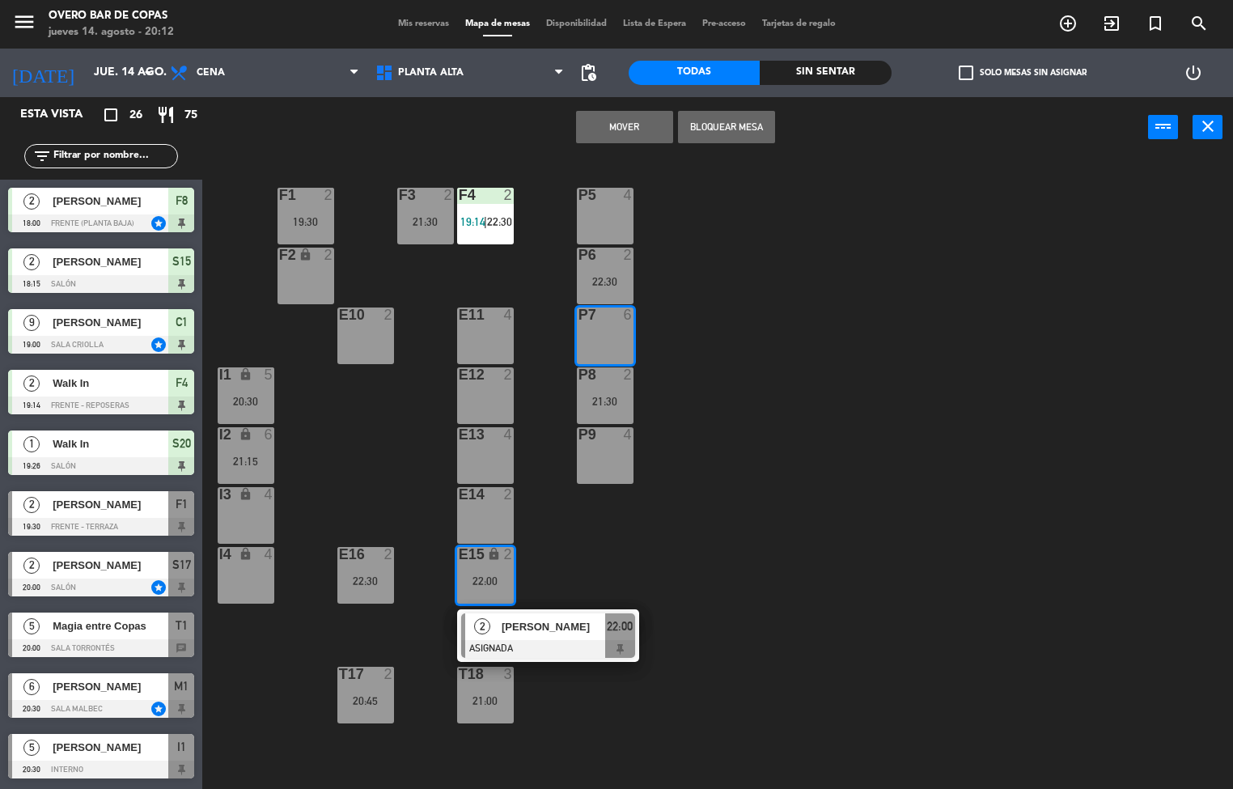
click at [614, 126] on button "Mover" at bounding box center [624, 127] width 97 height 32
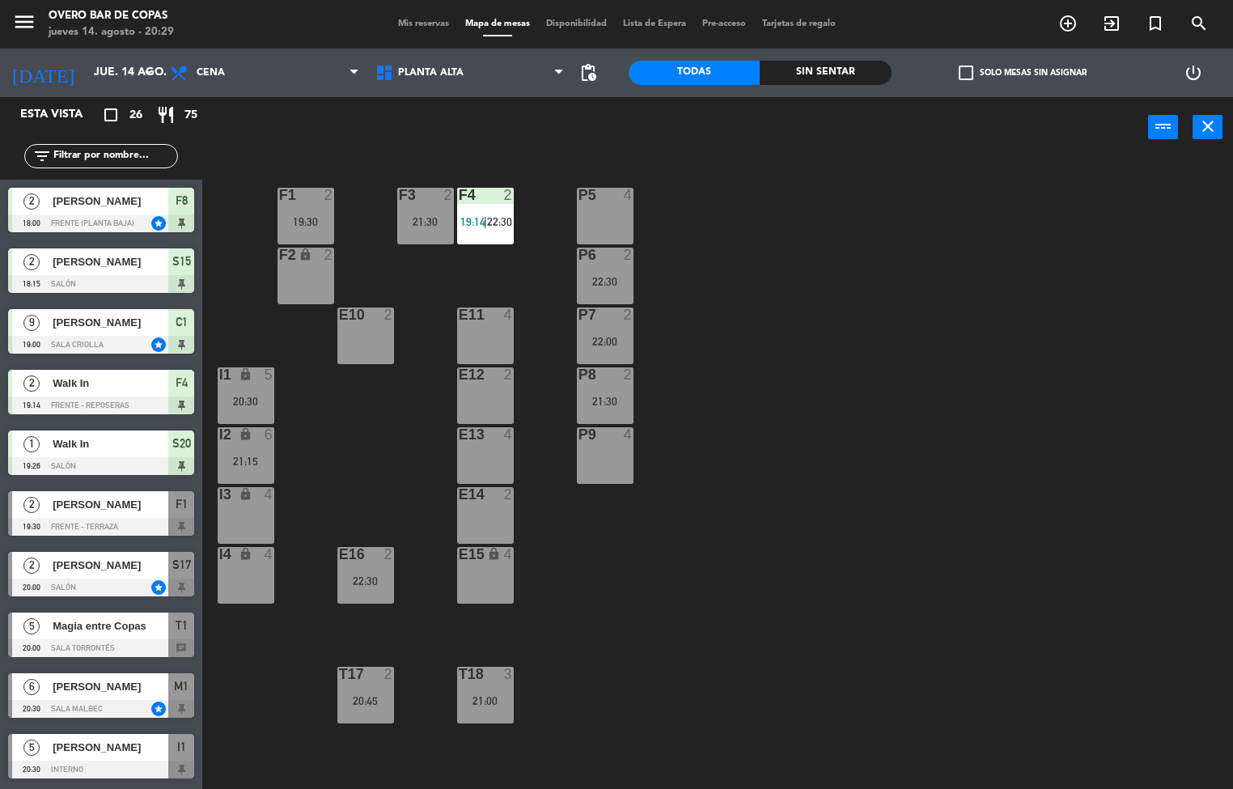
click at [884, 517] on div "P5 4 F1 2 19:30 F3 2 21:30 F4 2 19:14 | 22:30 P6 2 22:30 F2 lock 2 P7 2 22:00 E…" at bounding box center [723, 474] width 1019 height 631
click at [617, 256] on div at bounding box center [605, 255] width 27 height 15
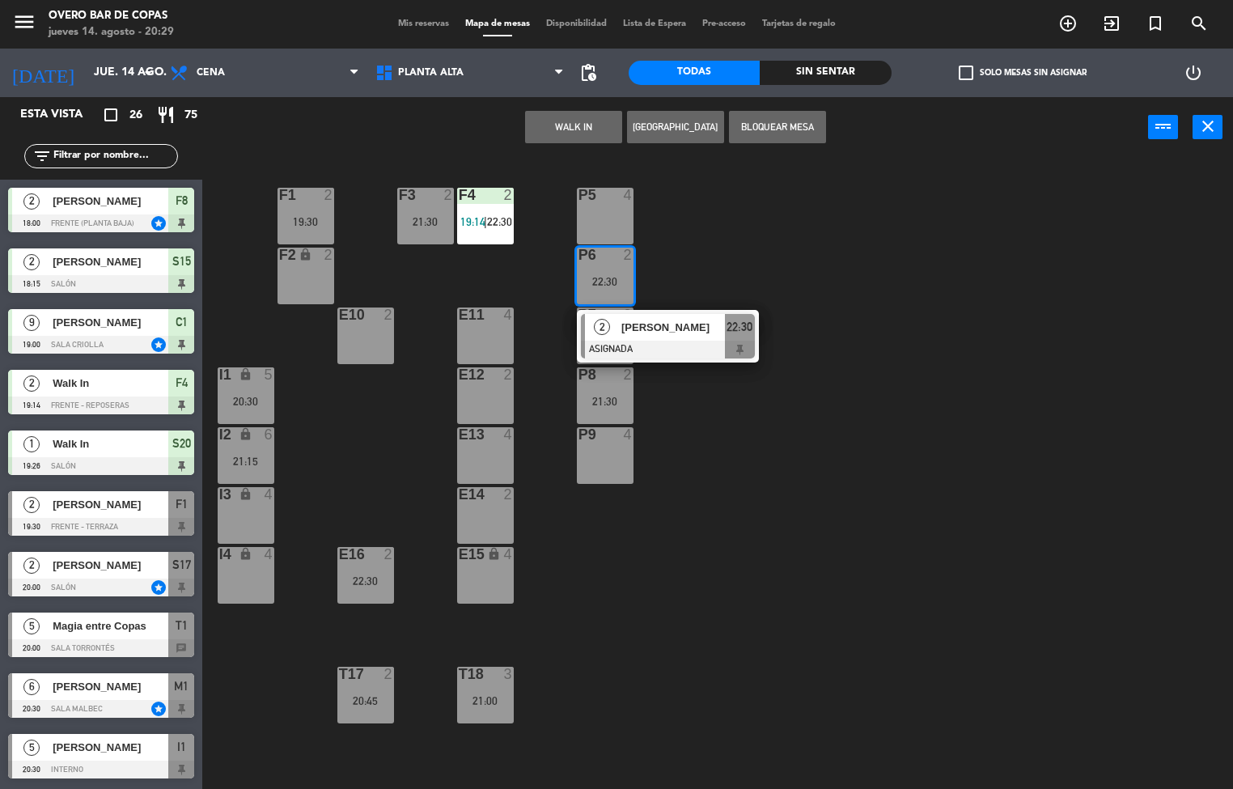
click at [579, 194] on div "P5" at bounding box center [579, 195] width 1 height 15
click at [507, 129] on button "Mover" at bounding box center [522, 127] width 97 height 32
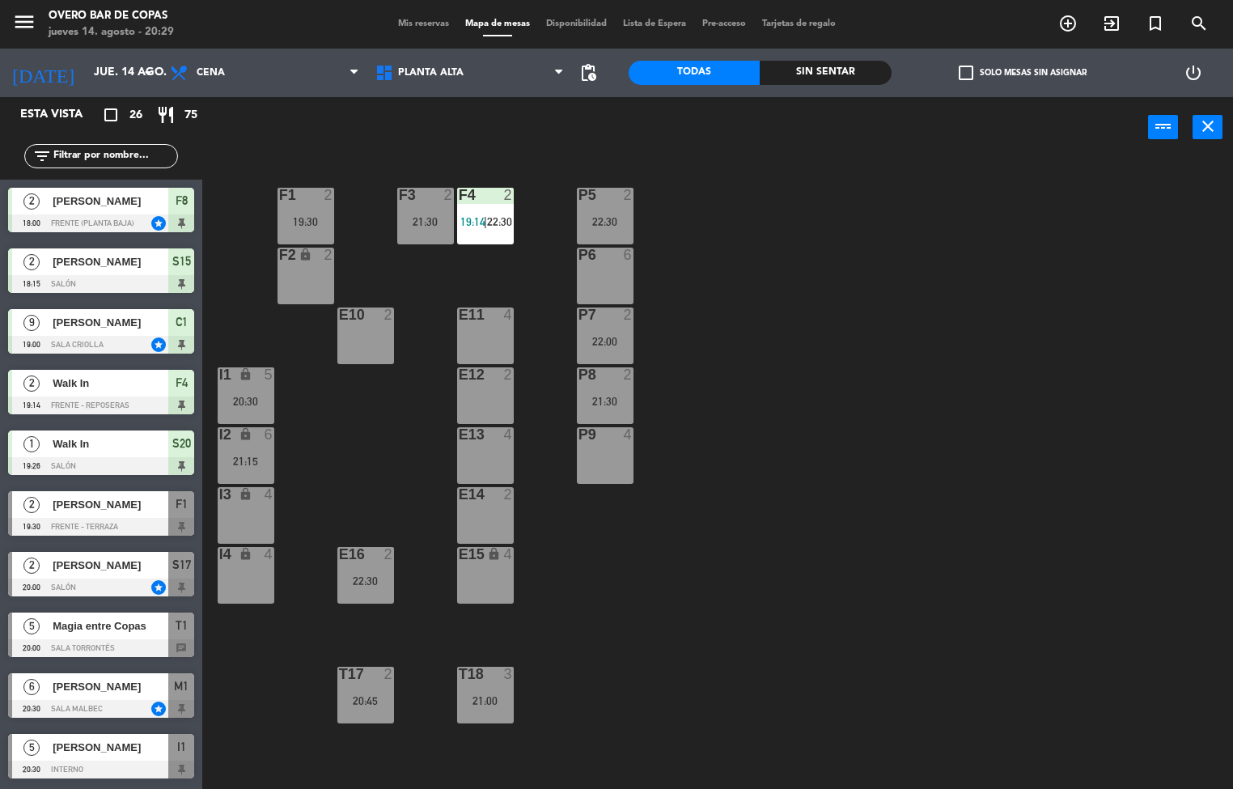
click at [591, 405] on div "21:30" at bounding box center [605, 401] width 57 height 11
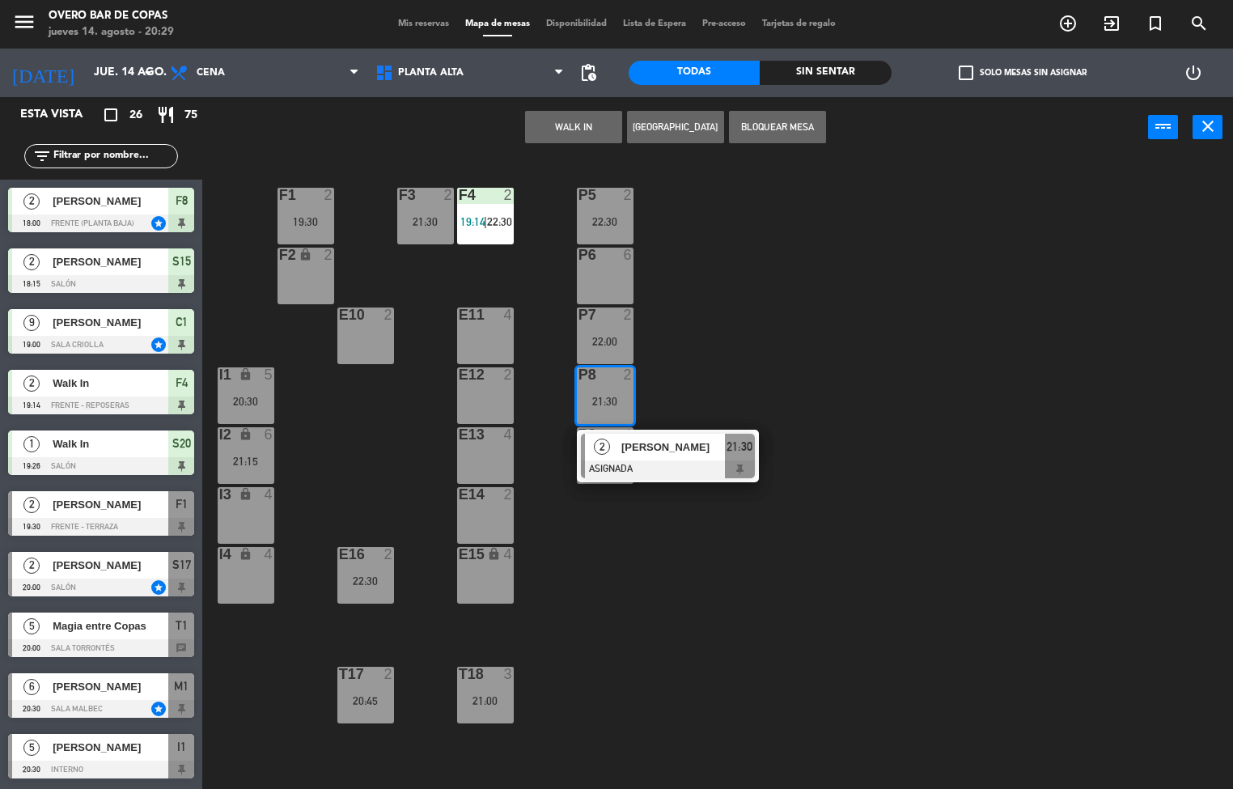
click at [612, 472] on div at bounding box center [668, 469] width 174 height 18
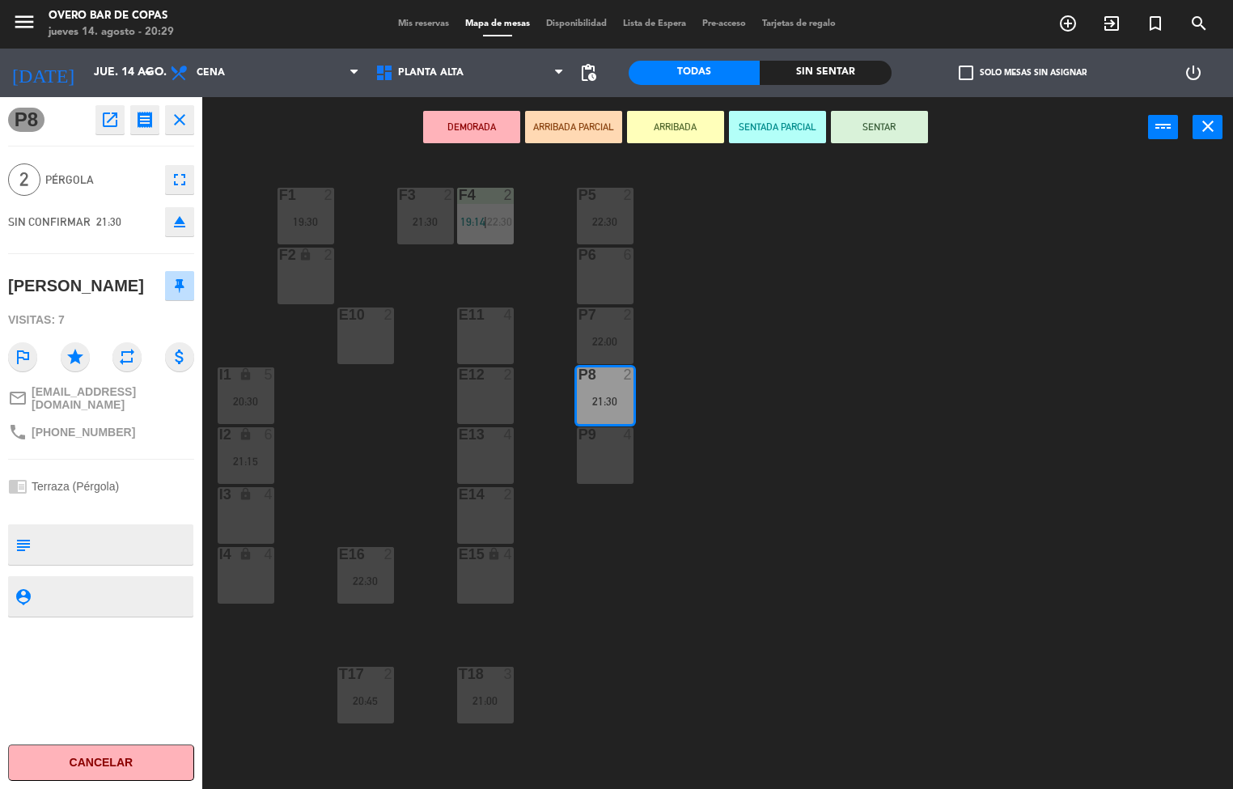
click at [665, 552] on div "P5 2 22:30 F1 2 19:30 F3 2 21:30 F4 2 19:14 | 22:30 P6 6 F2 lock 2 P7 2 22:00 E…" at bounding box center [723, 474] width 1019 height 631
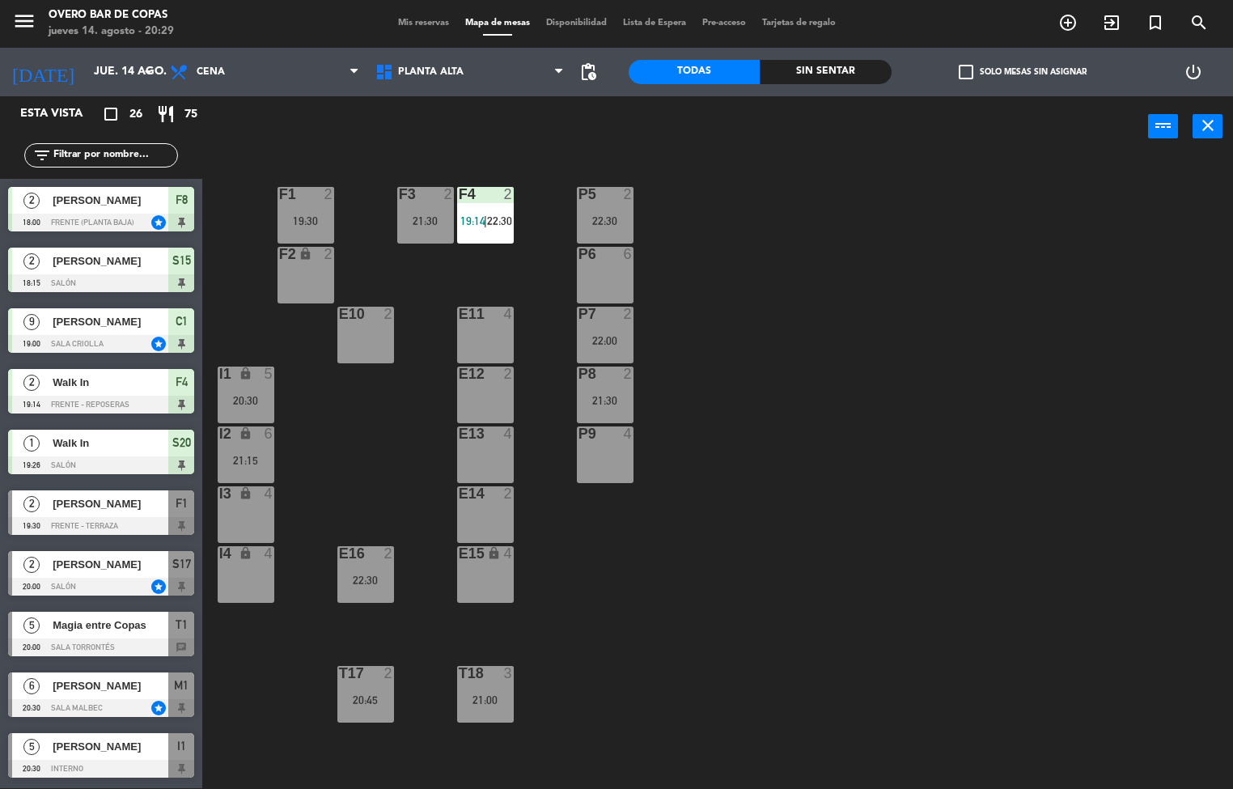
scroll to position [13, 0]
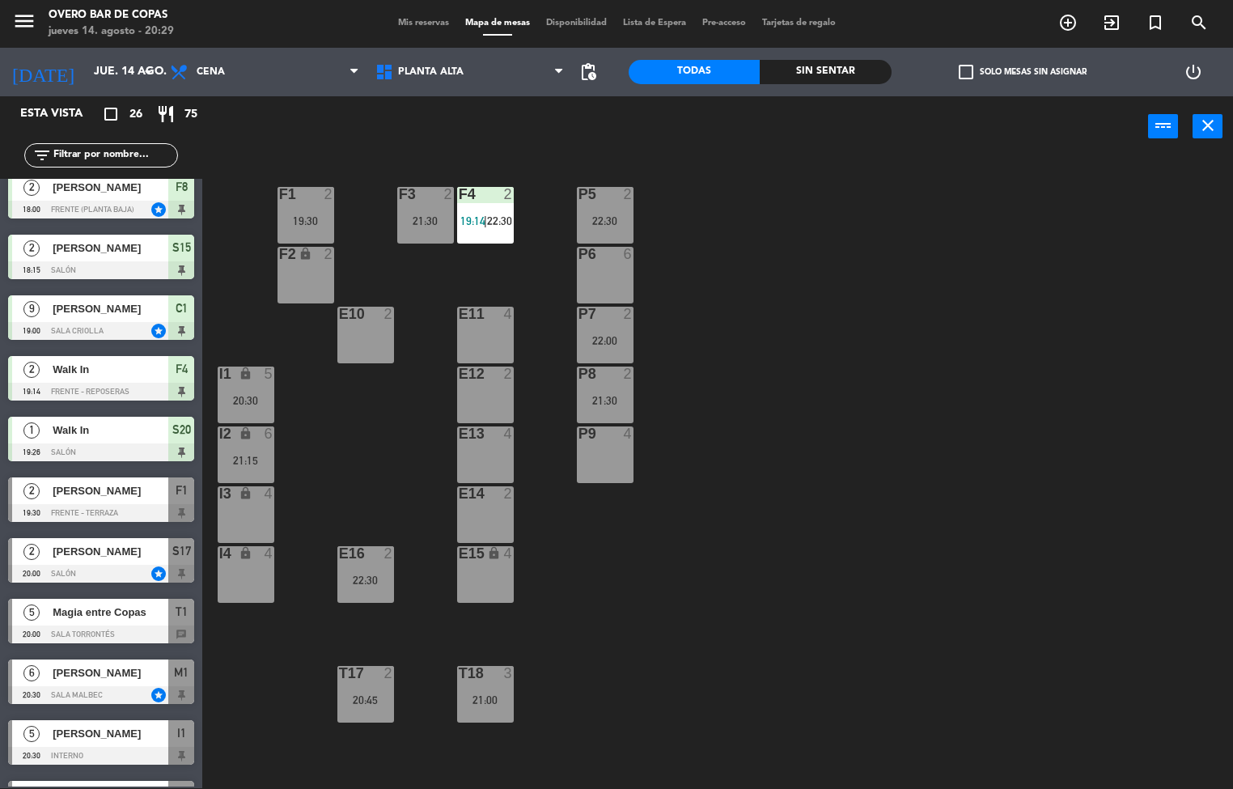
click at [597, 466] on div "P9 4" at bounding box center [605, 454] width 57 height 57
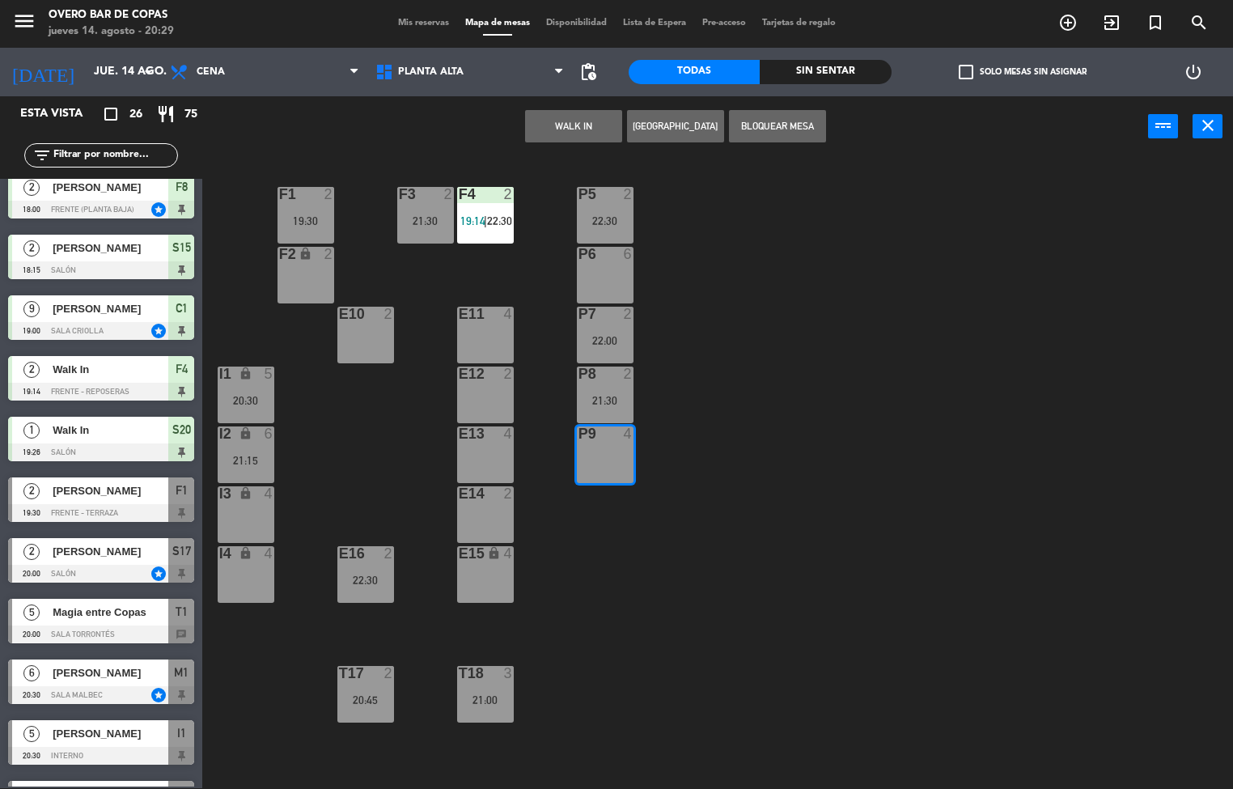
click at [590, 392] on div "P8 2 21:30" at bounding box center [605, 395] width 57 height 57
click at [507, 132] on button "Mover" at bounding box center [522, 126] width 97 height 32
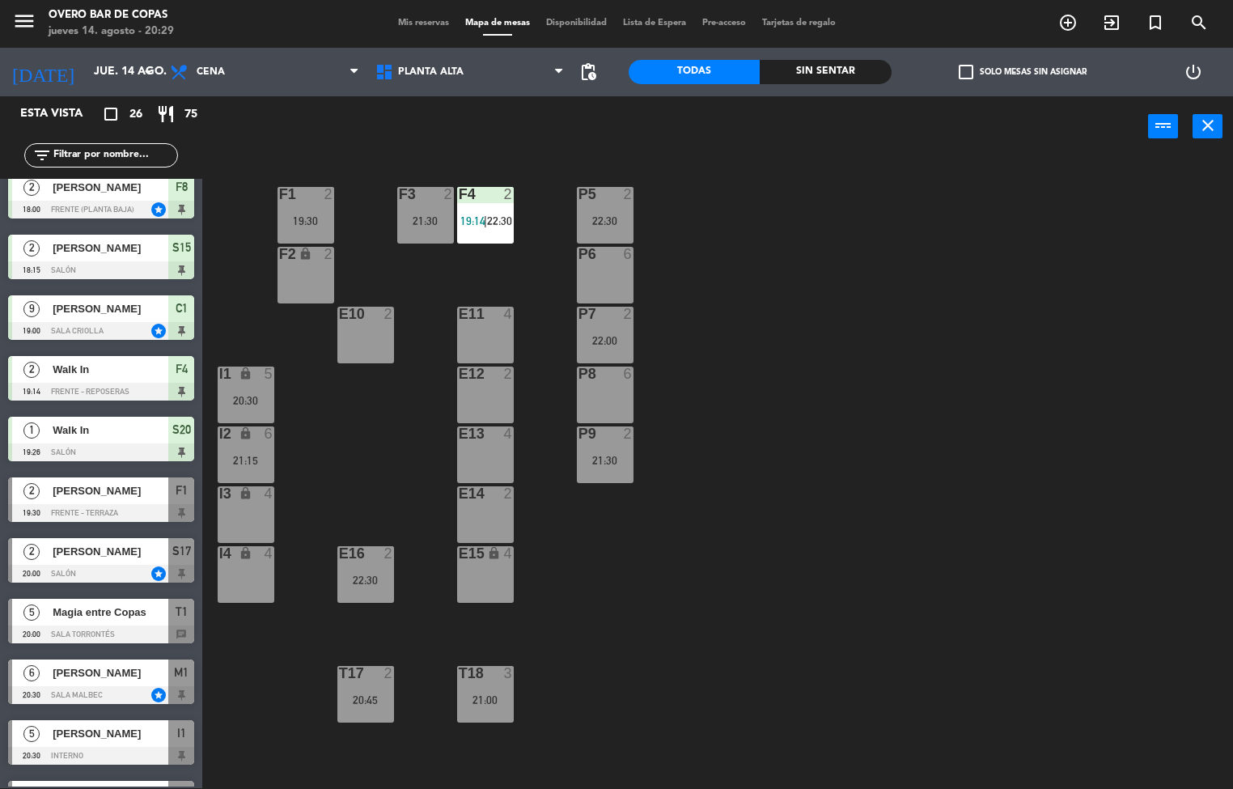
click at [235, 435] on div "lock" at bounding box center [245, 433] width 27 height 15
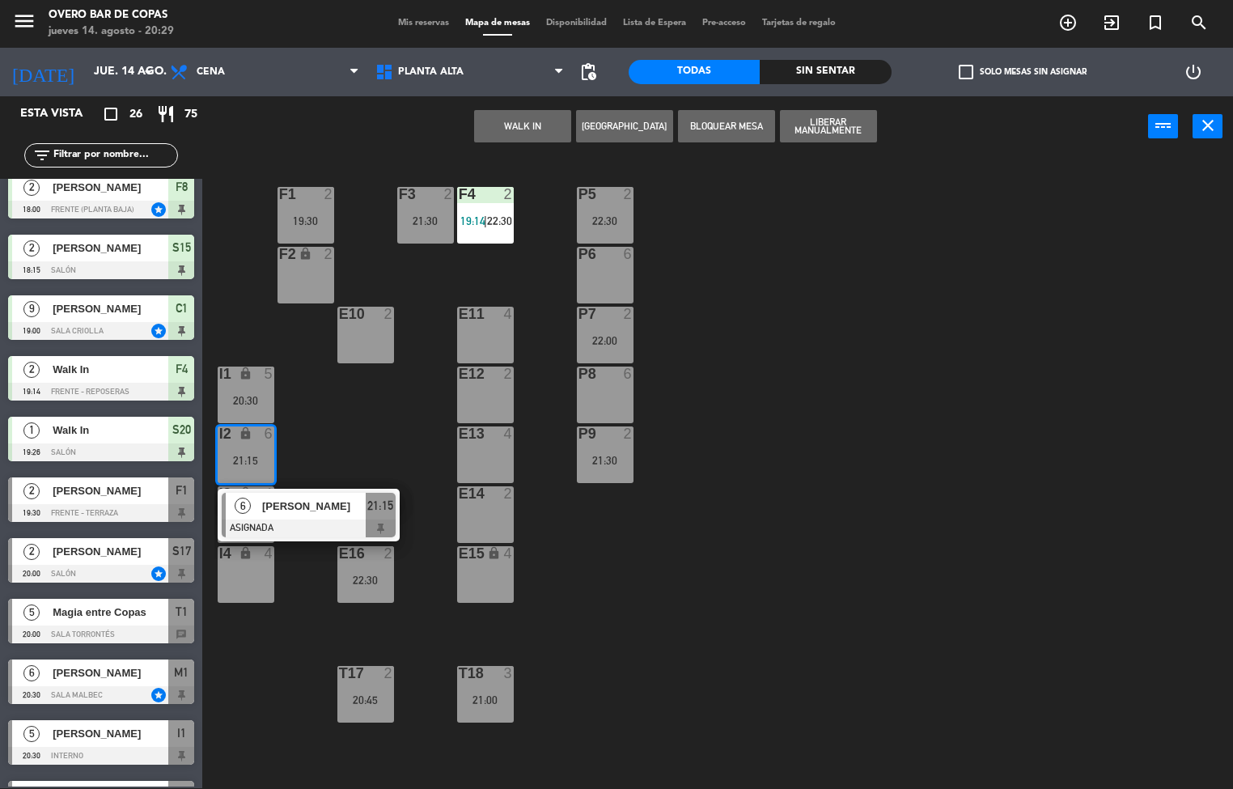
click at [748, 522] on div "P5 2 22:30 F1 2 19:30 F3 2 21:30 F4 2 19:14 | 22:30 P6 6 F2 lock 2 P7 2 22:00 E…" at bounding box center [723, 473] width 1019 height 631
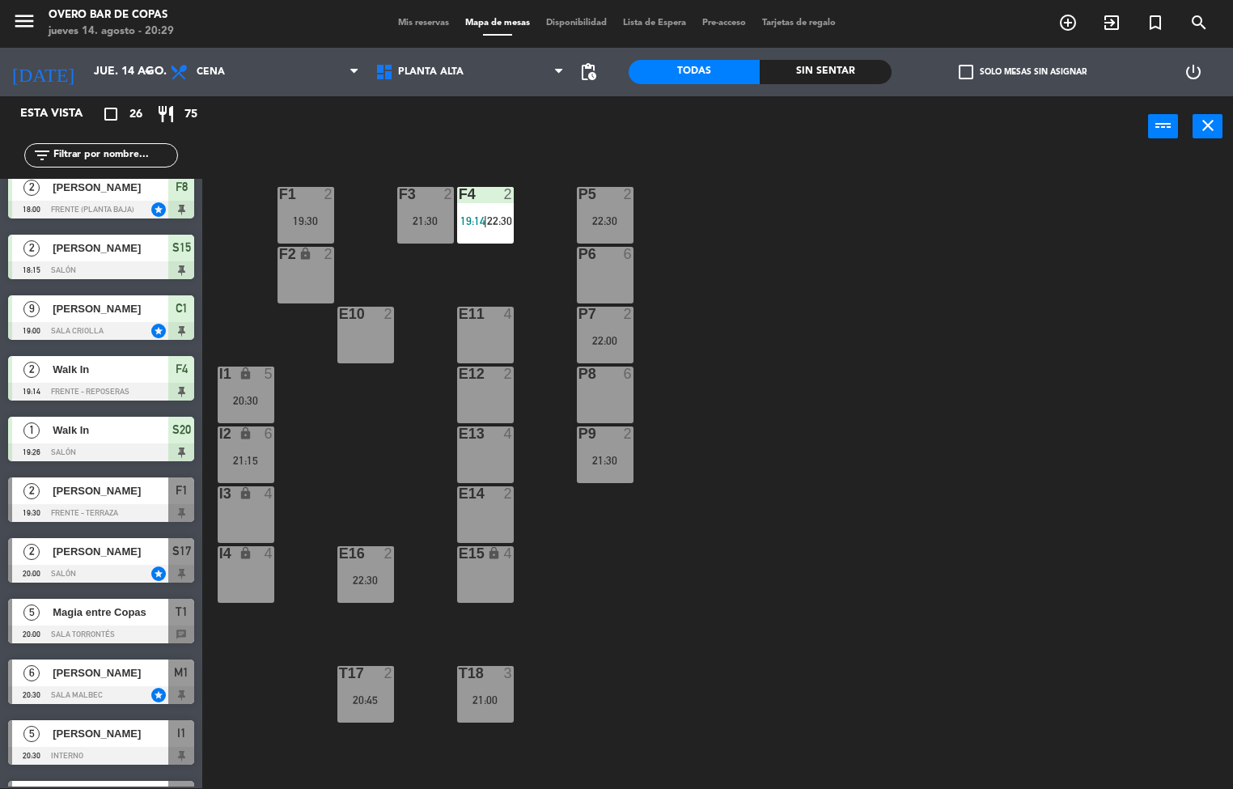
click at [220, 372] on div "I1" at bounding box center [219, 374] width 1 height 15
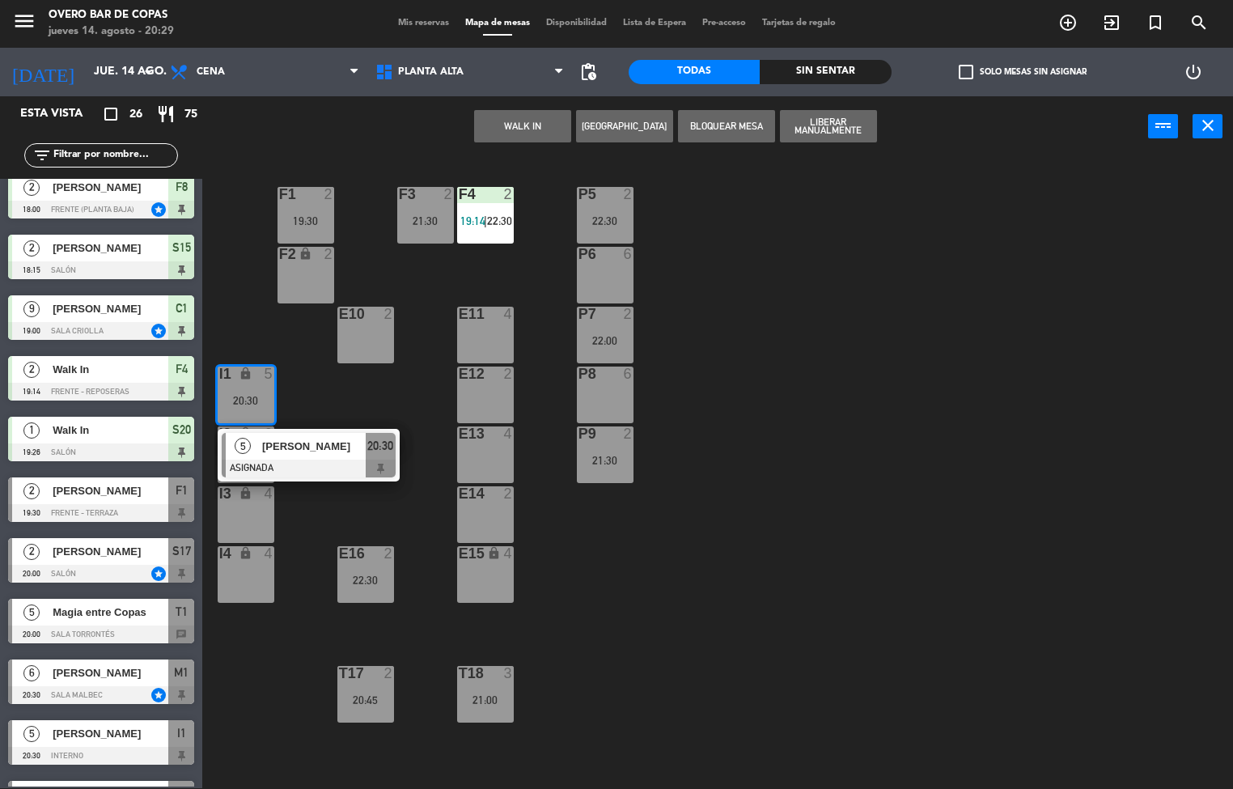
click at [688, 552] on div "P5 2 22:30 F1 2 19:30 F3 2 21:30 F4 2 19:14 | 22:30 P6 6 F2 lock 2 P7 2 22:00 E…" at bounding box center [723, 473] width 1019 height 631
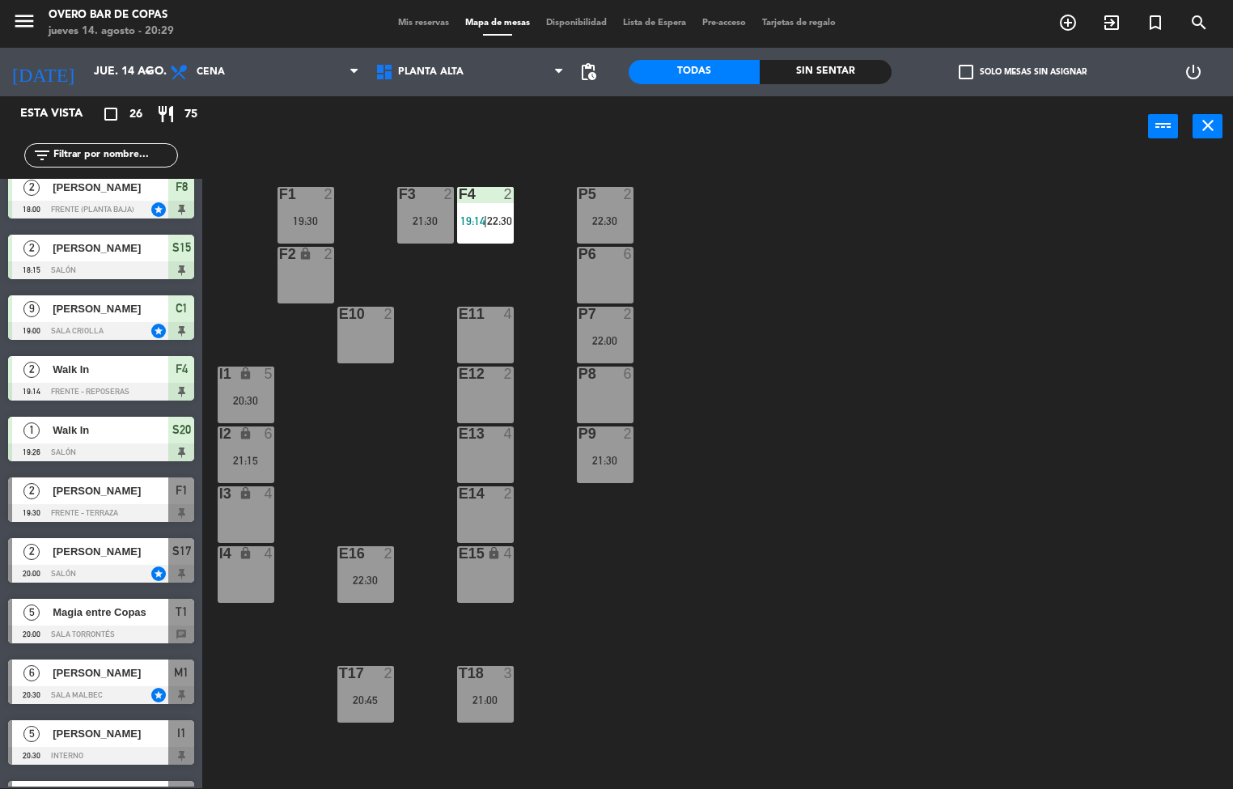
click at [596, 462] on div "21:30" at bounding box center [605, 460] width 57 height 11
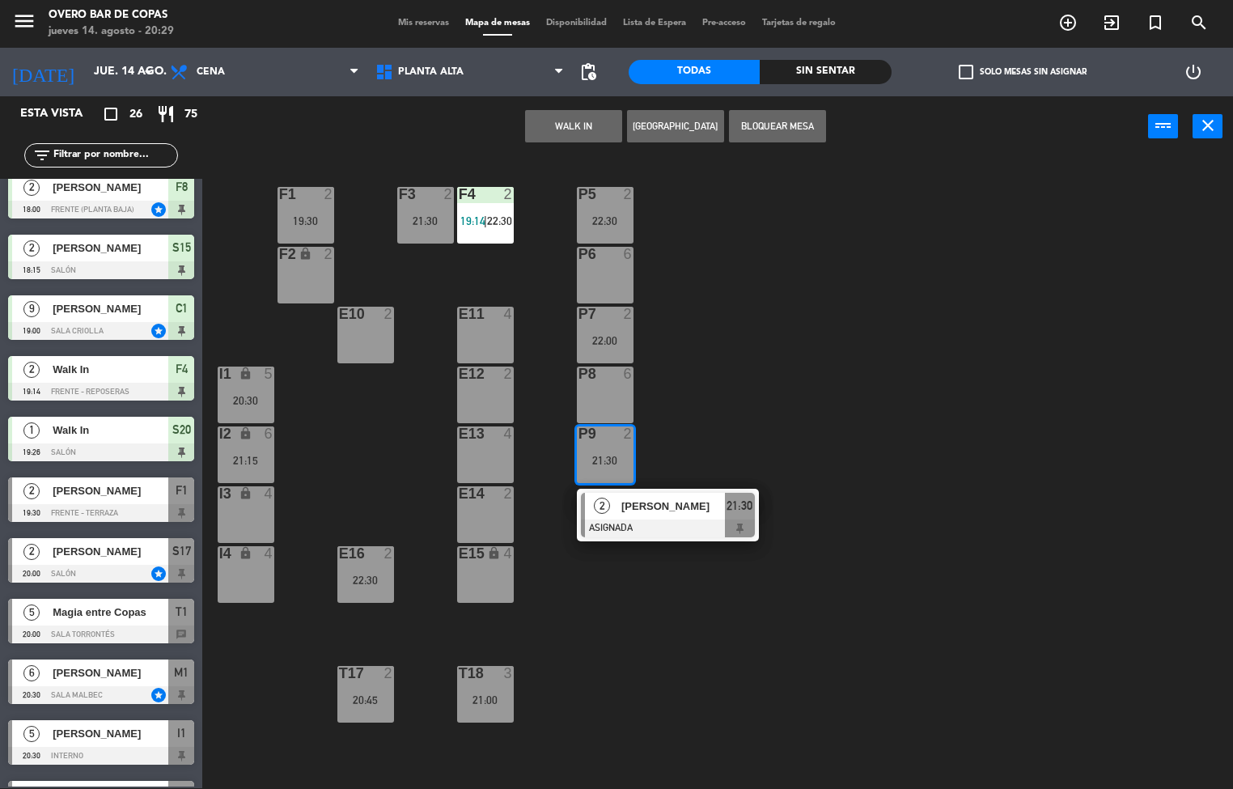
click at [870, 625] on div "P5 2 22:30 F1 2 19:30 F3 2 21:30 F4 2 19:14 | 22:30 P6 6 F2 lock 2 P7 2 22:00 E…" at bounding box center [723, 473] width 1019 height 631
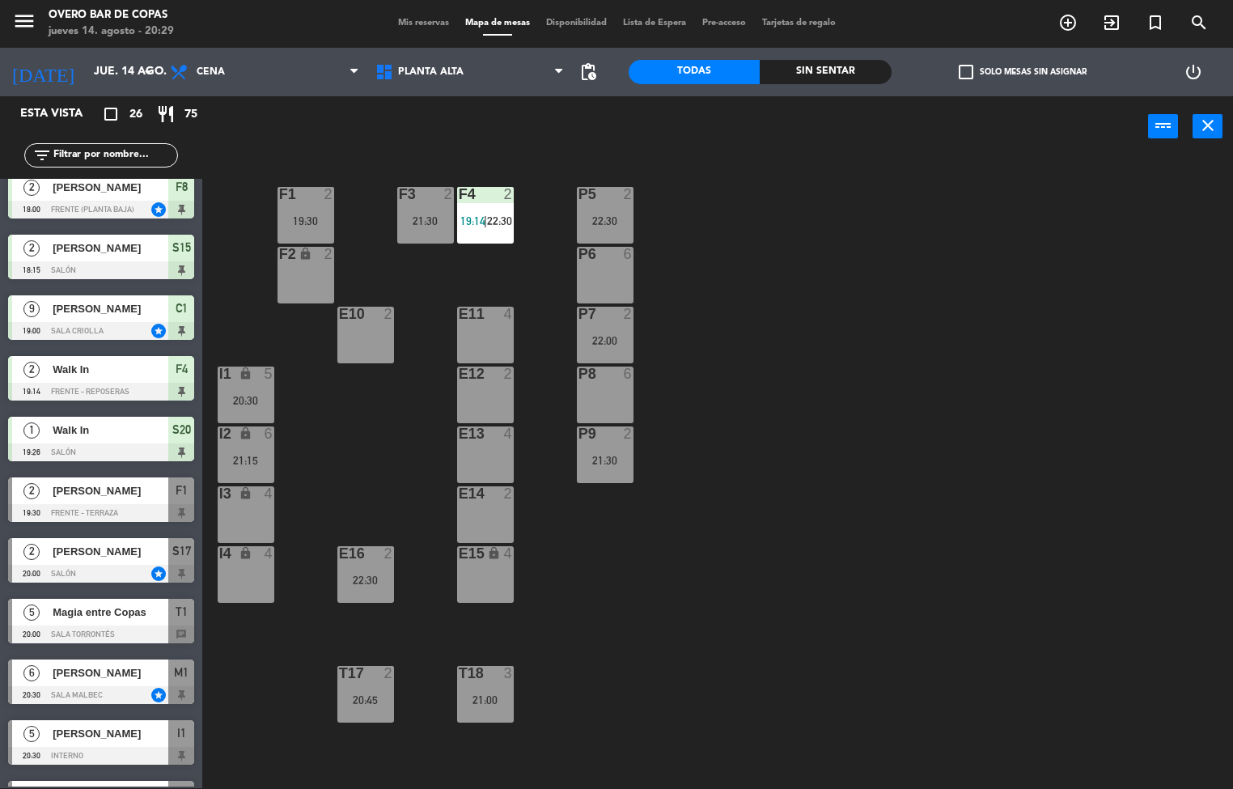
click at [603, 335] on div "22:00" at bounding box center [605, 340] width 57 height 11
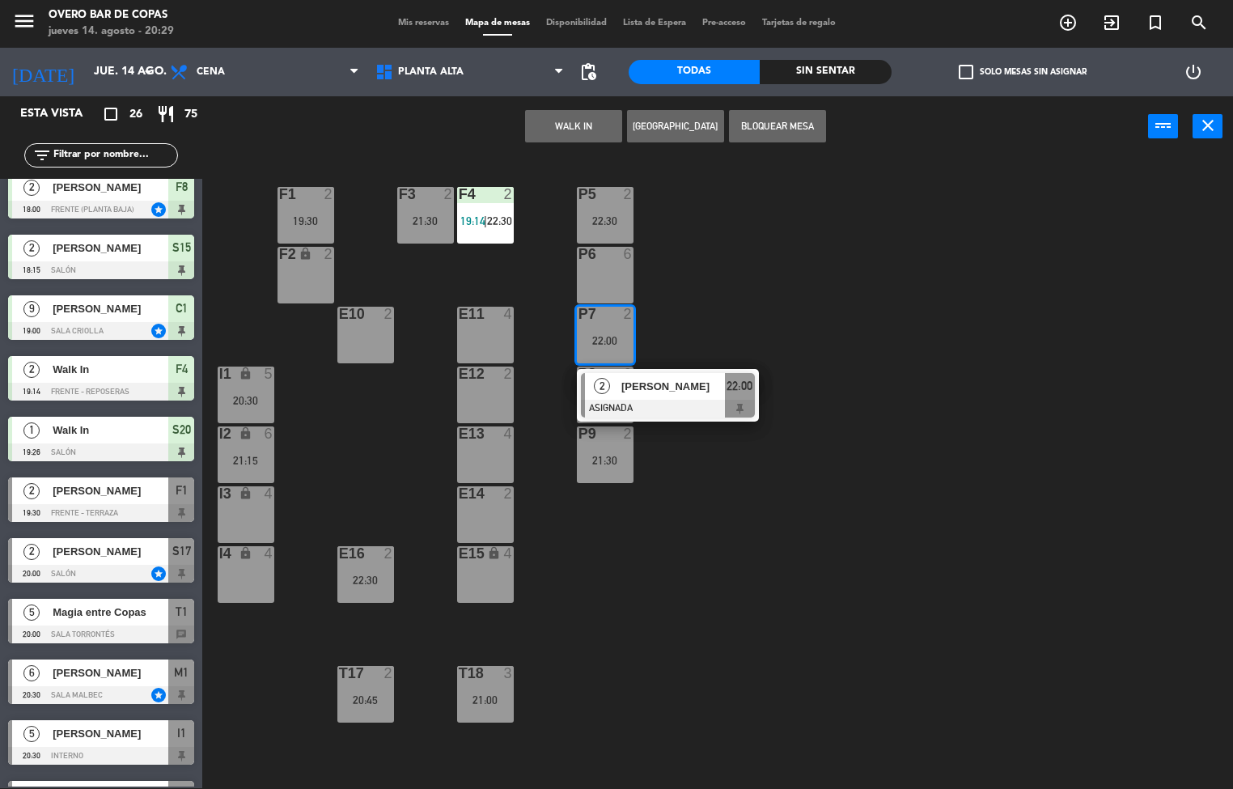
click at [914, 547] on div "P5 2 22:30 F1 2 19:30 F3 2 21:30 F4 2 19:14 | 22:30 P6 6 F2 lock 2 P7 2 22:00 2…" at bounding box center [723, 473] width 1019 height 631
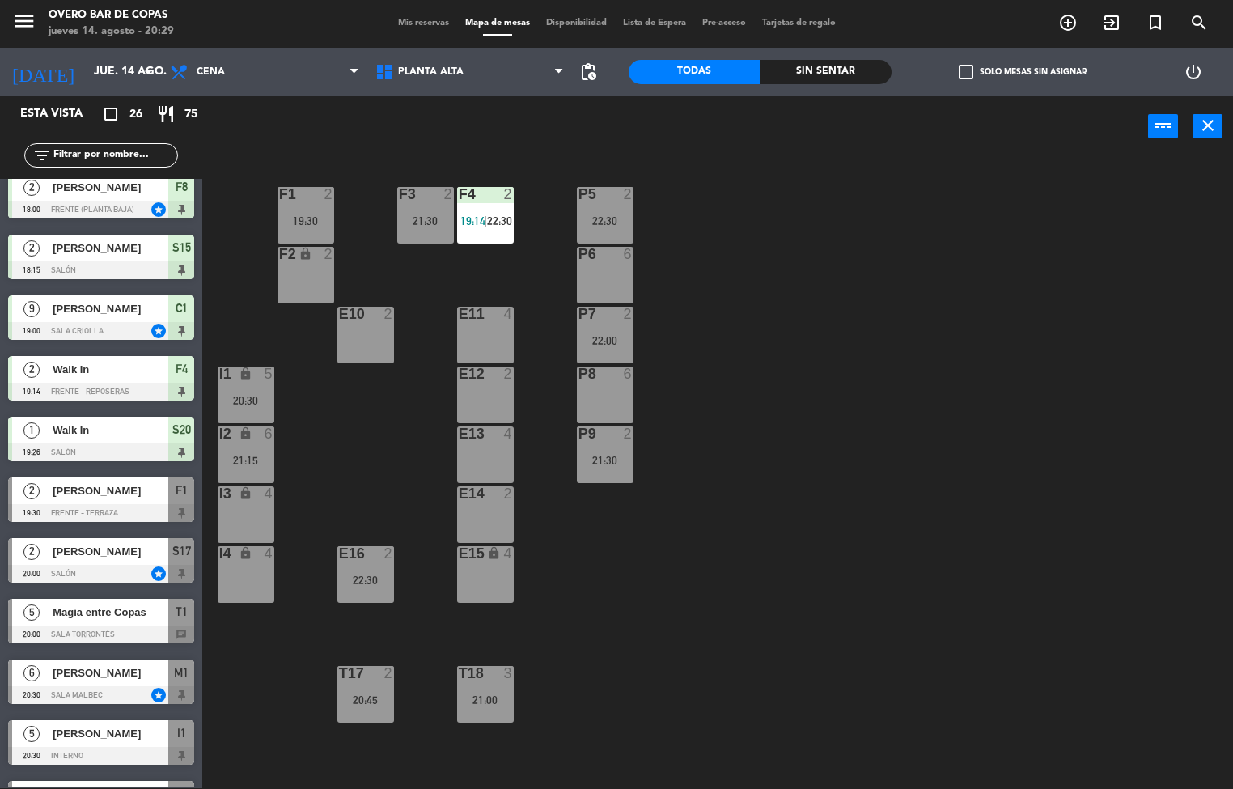
click at [612, 209] on div "P5 2 22:30" at bounding box center [605, 215] width 57 height 57
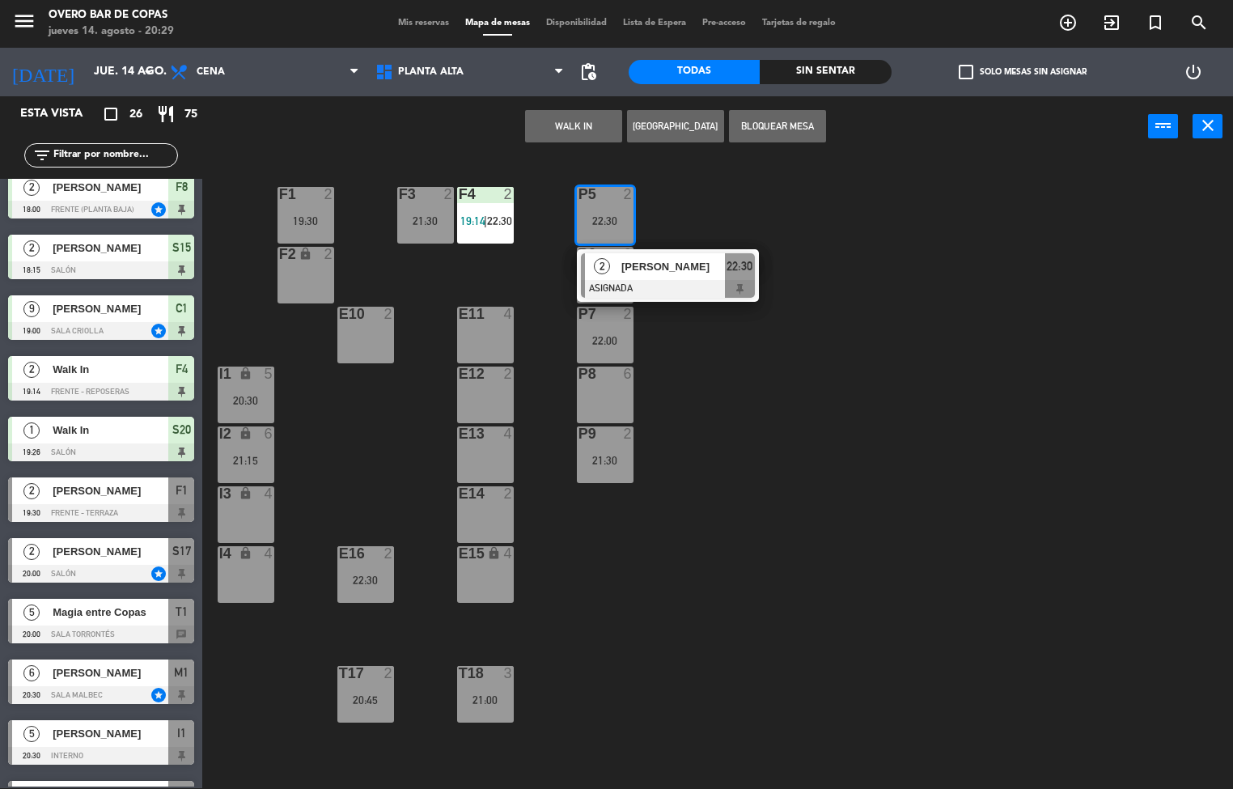
click at [930, 583] on div "P5 2 22:30 2 [PERSON_NAME] ASIGNADA 22:30 F1 2 19:30 F3 2 21:30 F4 2 19:14 | 22…" at bounding box center [723, 473] width 1019 height 631
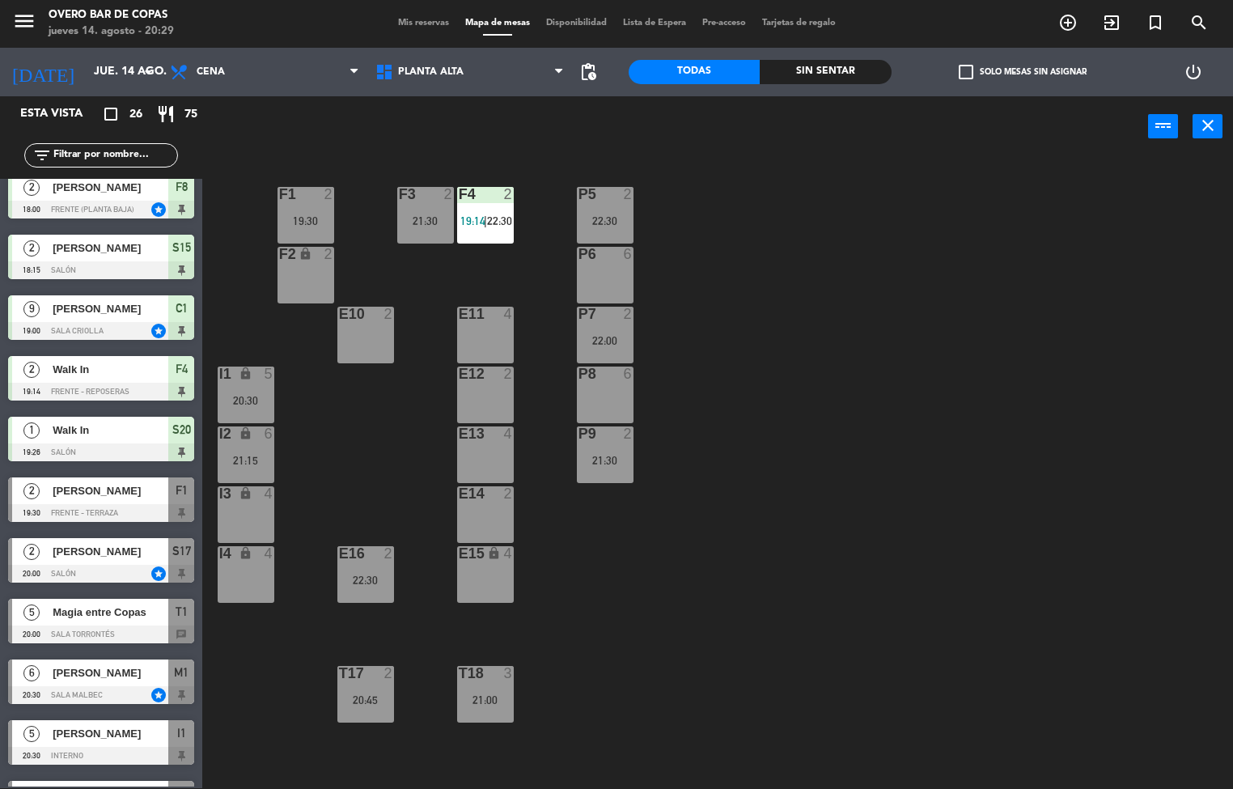
click at [329, 197] on div "2" at bounding box center [329, 194] width 10 height 15
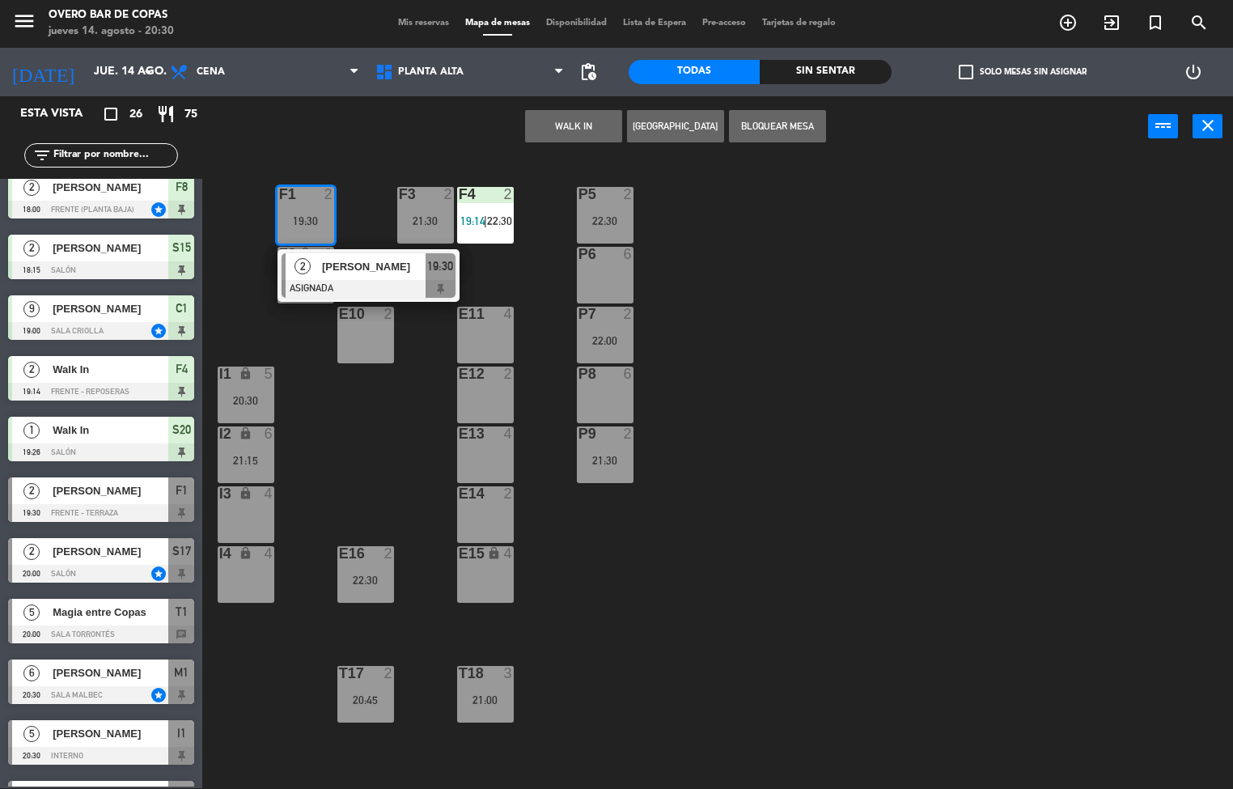
click at [507, 591] on div "E15 lock 4" at bounding box center [485, 574] width 57 height 57
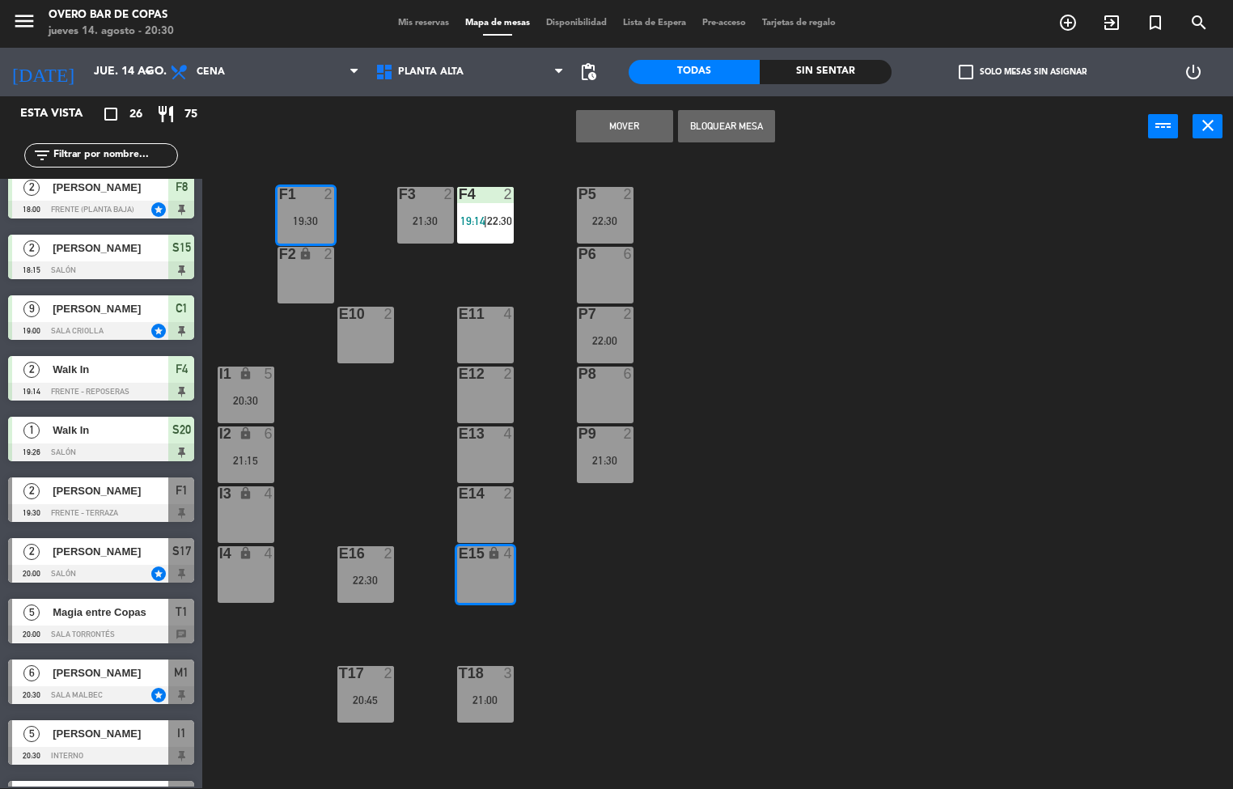
click at [736, 596] on div "P5 2 22:30 F1 2 19:30 F3 2 21:30 F4 2 19:14 | 22:30 P6 6 F2 lock 2 P7 2 22:00 E…" at bounding box center [723, 473] width 1019 height 631
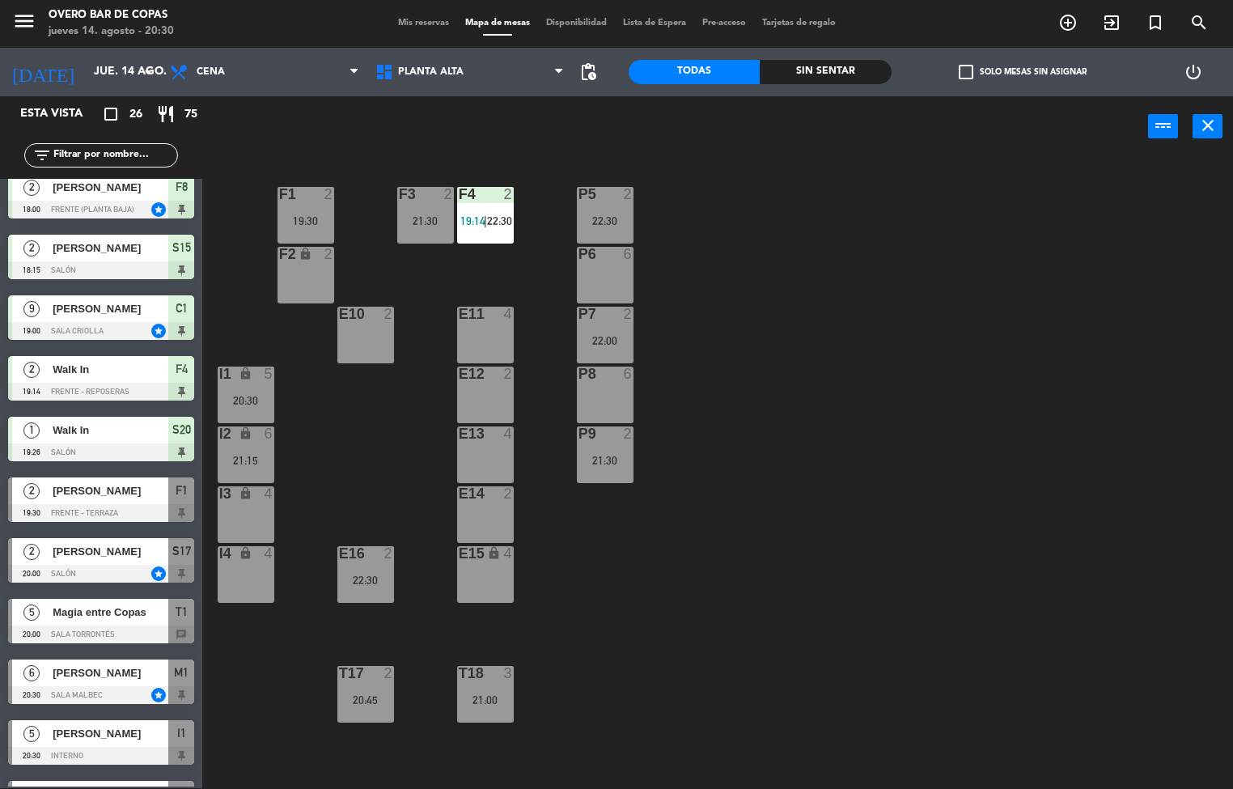
click at [483, 342] on div "E11 4" at bounding box center [485, 335] width 57 height 57
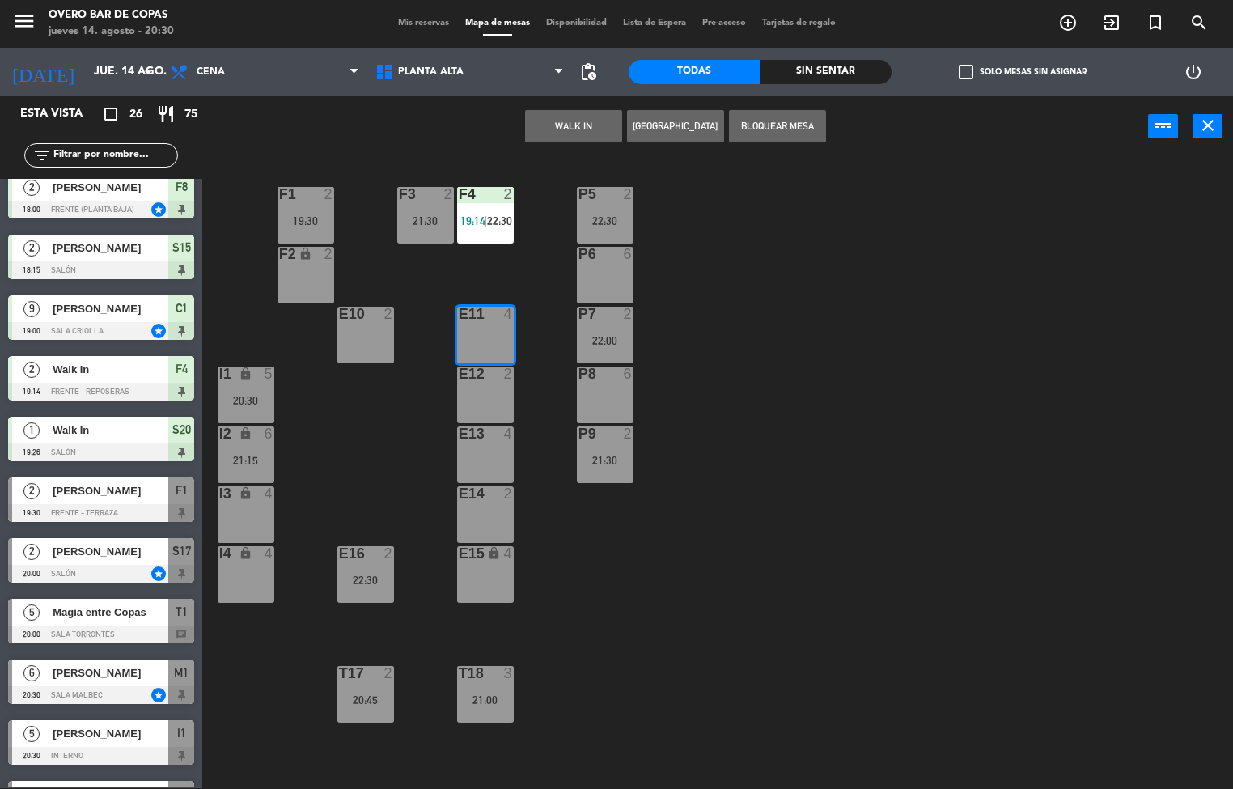
click at [280, 193] on div "F1" at bounding box center [279, 194] width 1 height 15
click at [299, 209] on div "F1 2 19:30" at bounding box center [306, 215] width 57 height 57
click at [295, 200] on div at bounding box center [305, 194] width 27 height 15
click at [296, 226] on div "19:30" at bounding box center [306, 220] width 57 height 11
click at [753, 422] on div "P5 2 22:30 F1 2 19:30 F3 2 21:30 F4 2 19:14 | 22:30 P6 6 F2 lock 2 P7 2 22:00 E…" at bounding box center [723, 473] width 1019 height 631
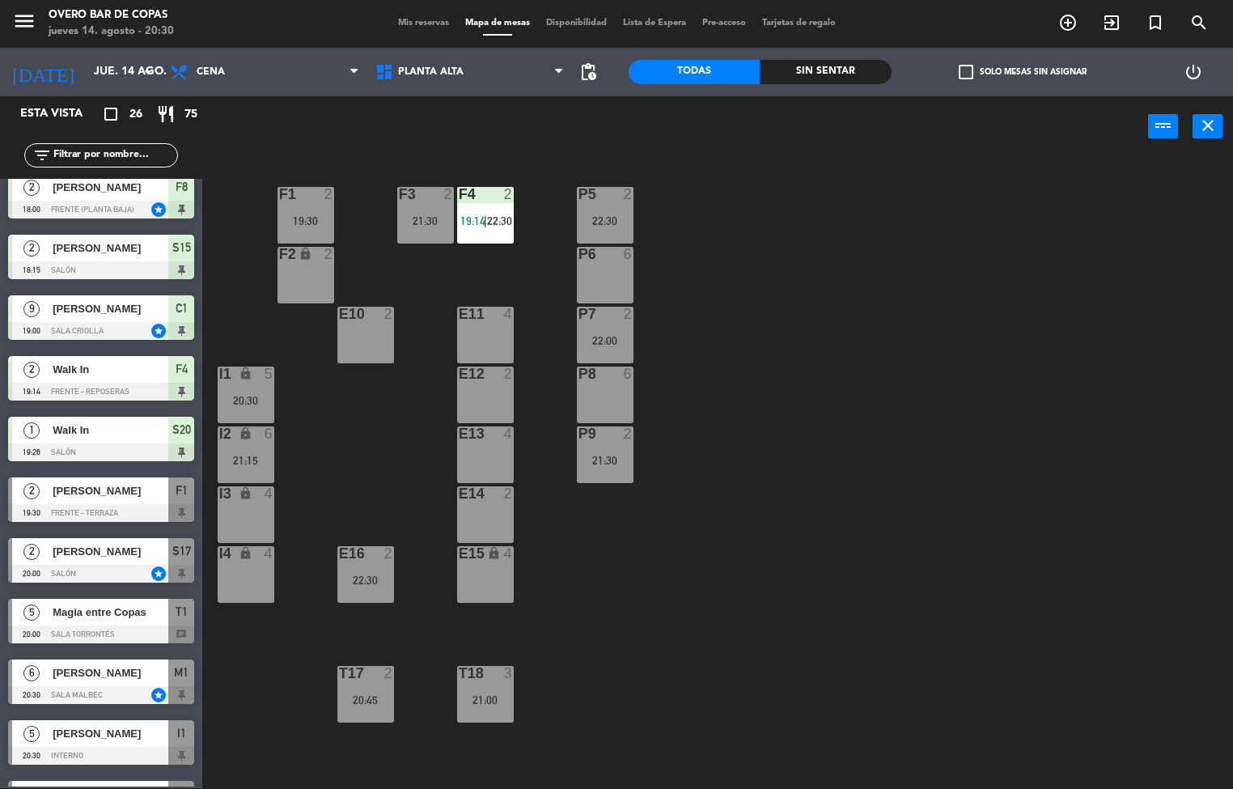
click at [272, 197] on div "F1" at bounding box center [278, 194] width 27 height 15
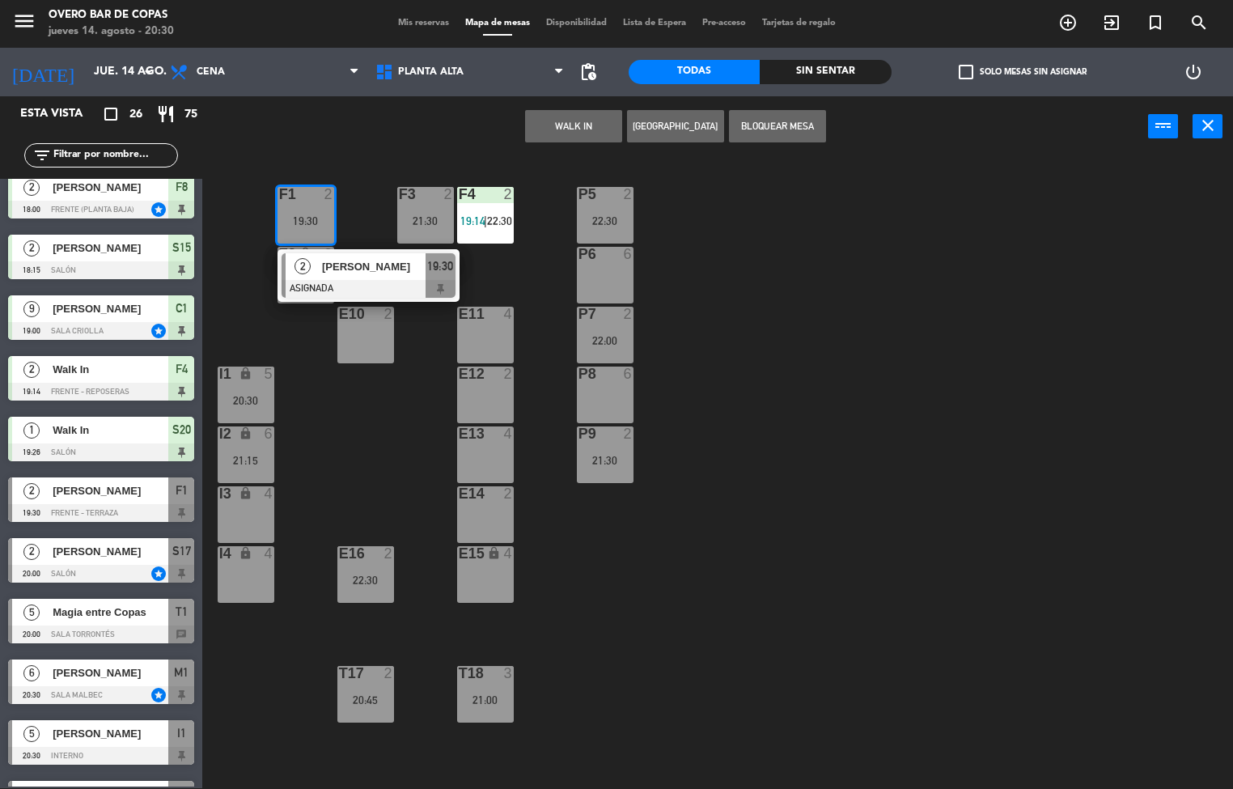
click at [502, 335] on div "E11 4" at bounding box center [485, 335] width 57 height 57
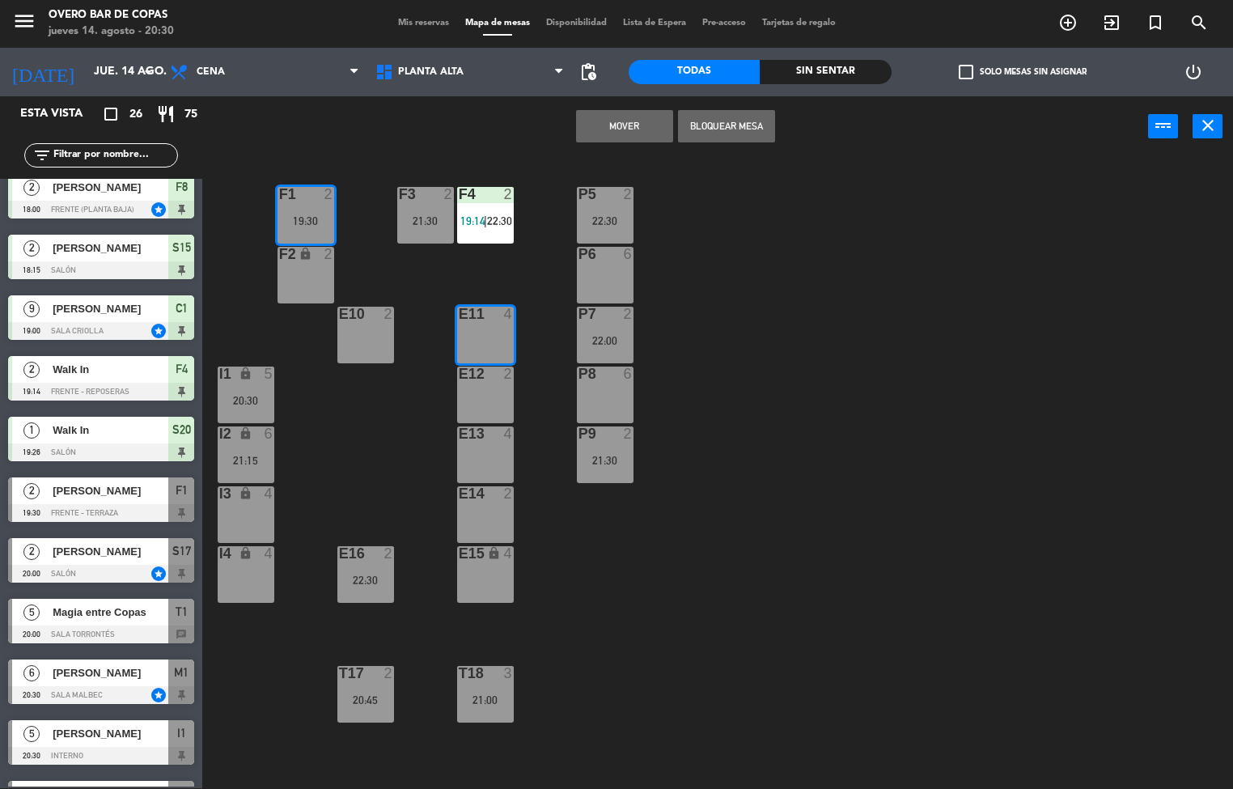
click at [610, 134] on button "Mover" at bounding box center [624, 126] width 97 height 32
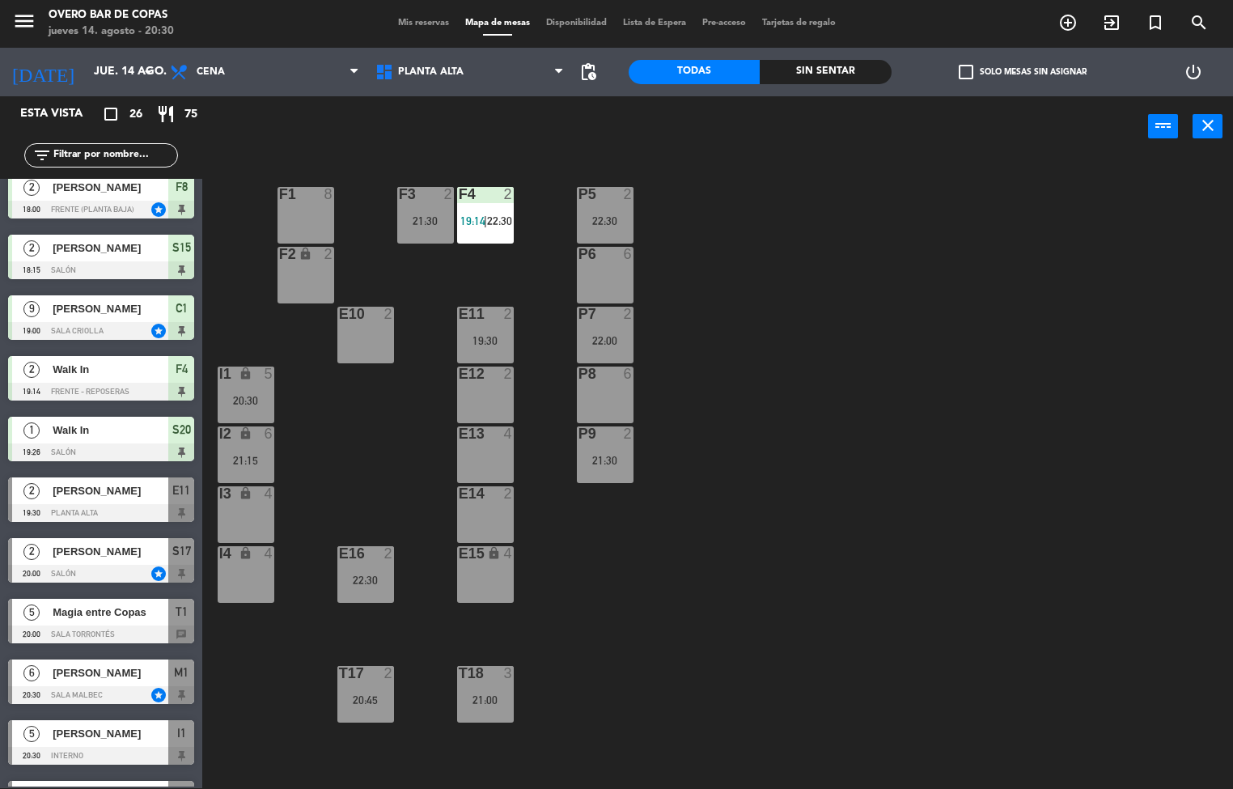
click at [887, 513] on div "P5 2 22:30 F1 8 F3 2 21:30 F4 2 19:14 | 22:30 P6 6 F2 lock 2 P7 2 22:00 E10 2 E…" at bounding box center [723, 473] width 1019 height 631
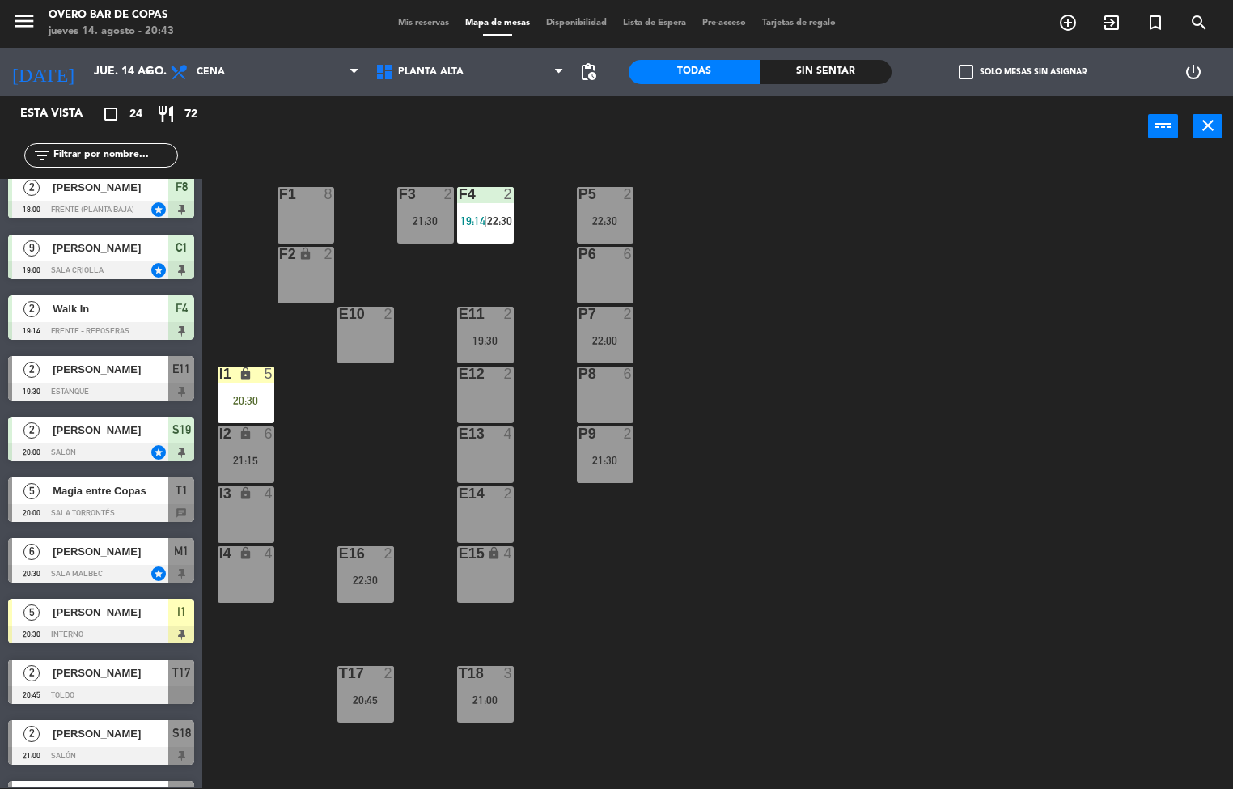
click at [121, 159] on input "text" at bounding box center [114, 155] width 125 height 18
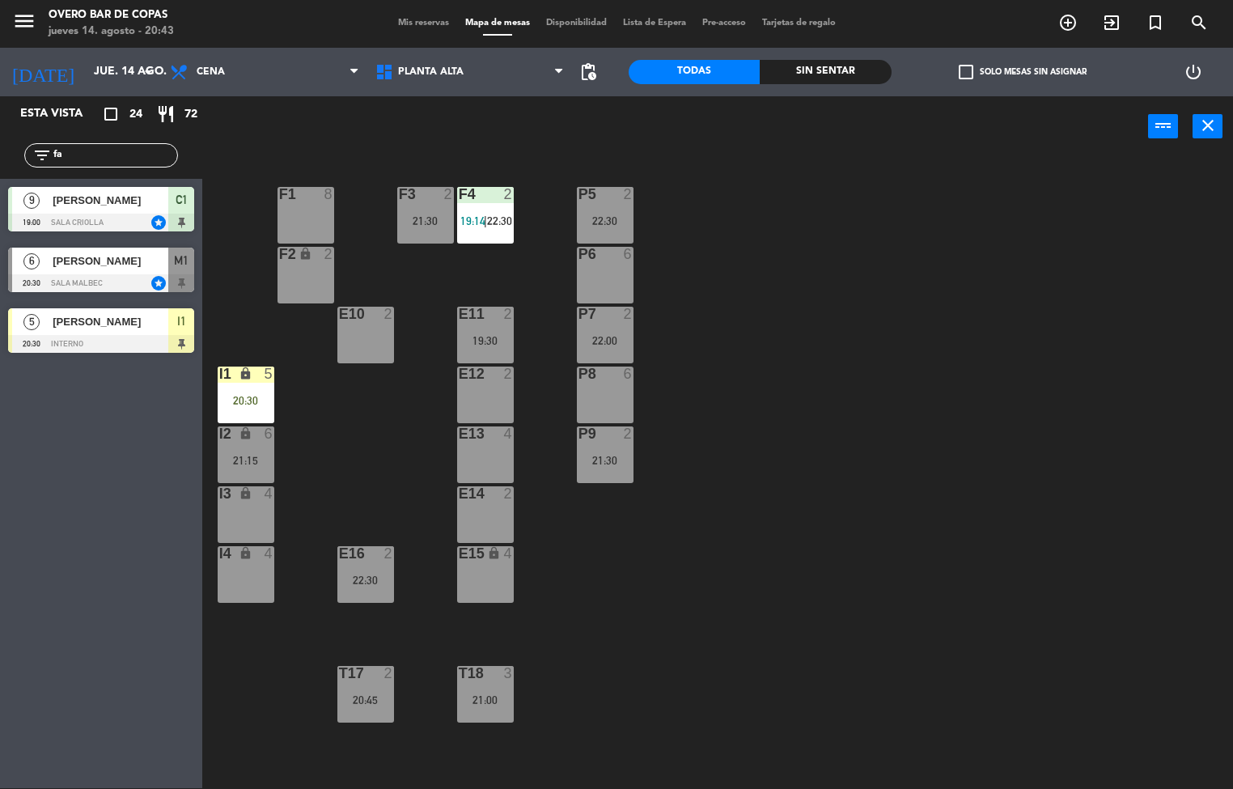
scroll to position [0, 0]
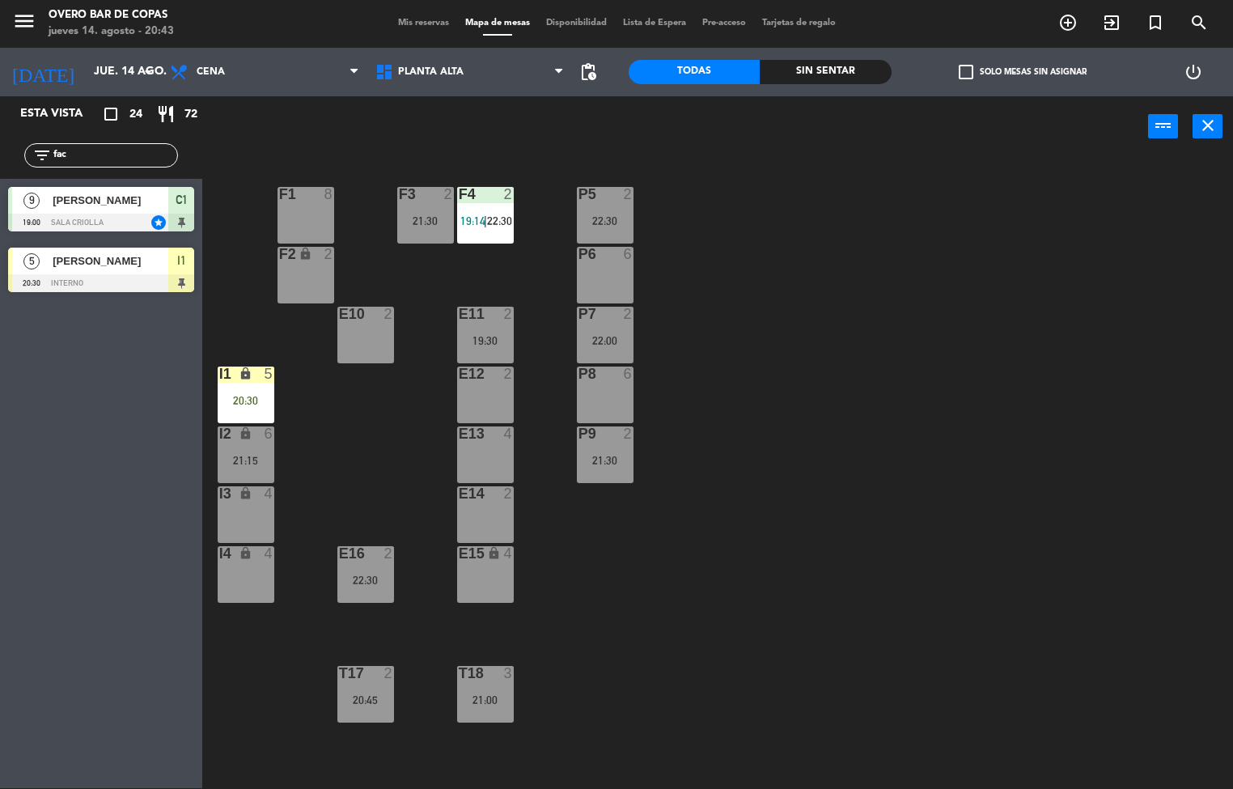
click at [105, 518] on div "Esta vista crop_square 24 restaurant 72 filter_list fac 9 [PERSON_NAME] 19:00 S…" at bounding box center [101, 442] width 202 height 692
click at [80, 168] on div "filter_list fac" at bounding box center [101, 155] width 202 height 47
click at [87, 161] on input "fac" at bounding box center [114, 155] width 125 height 18
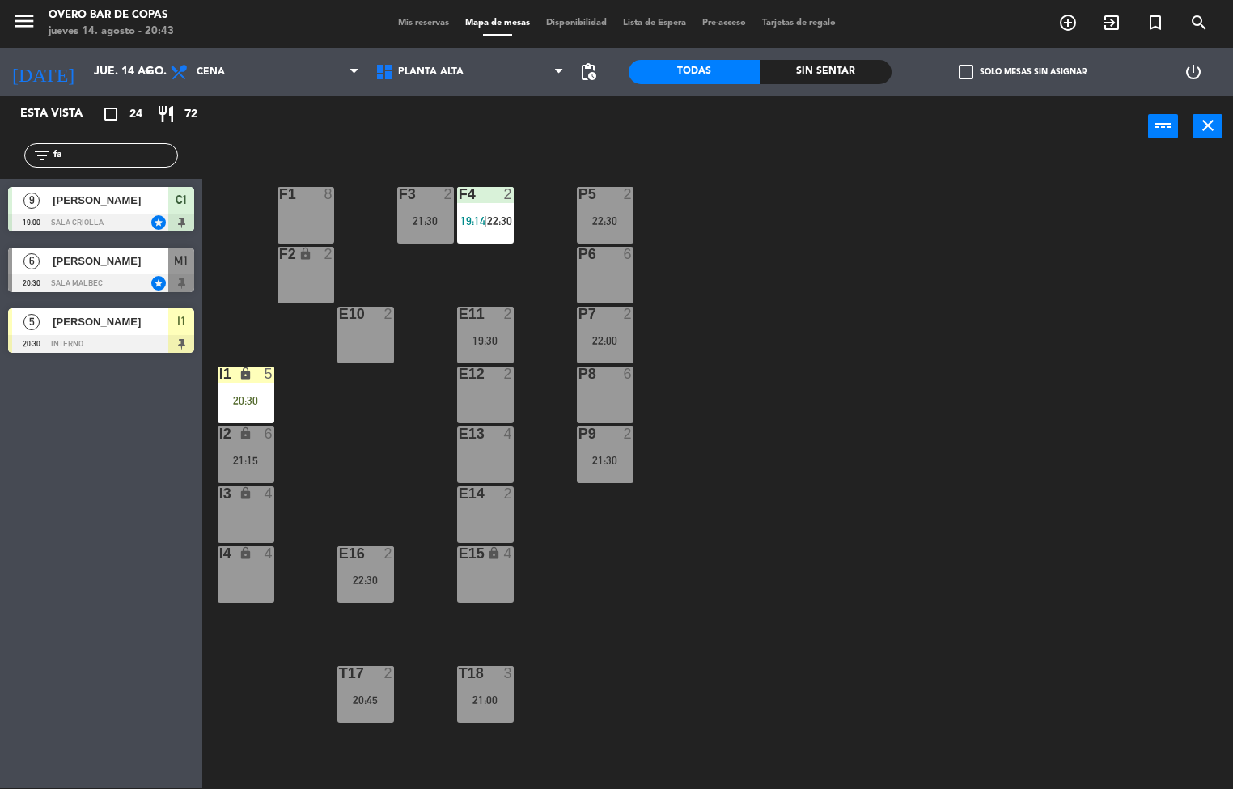
type input "f"
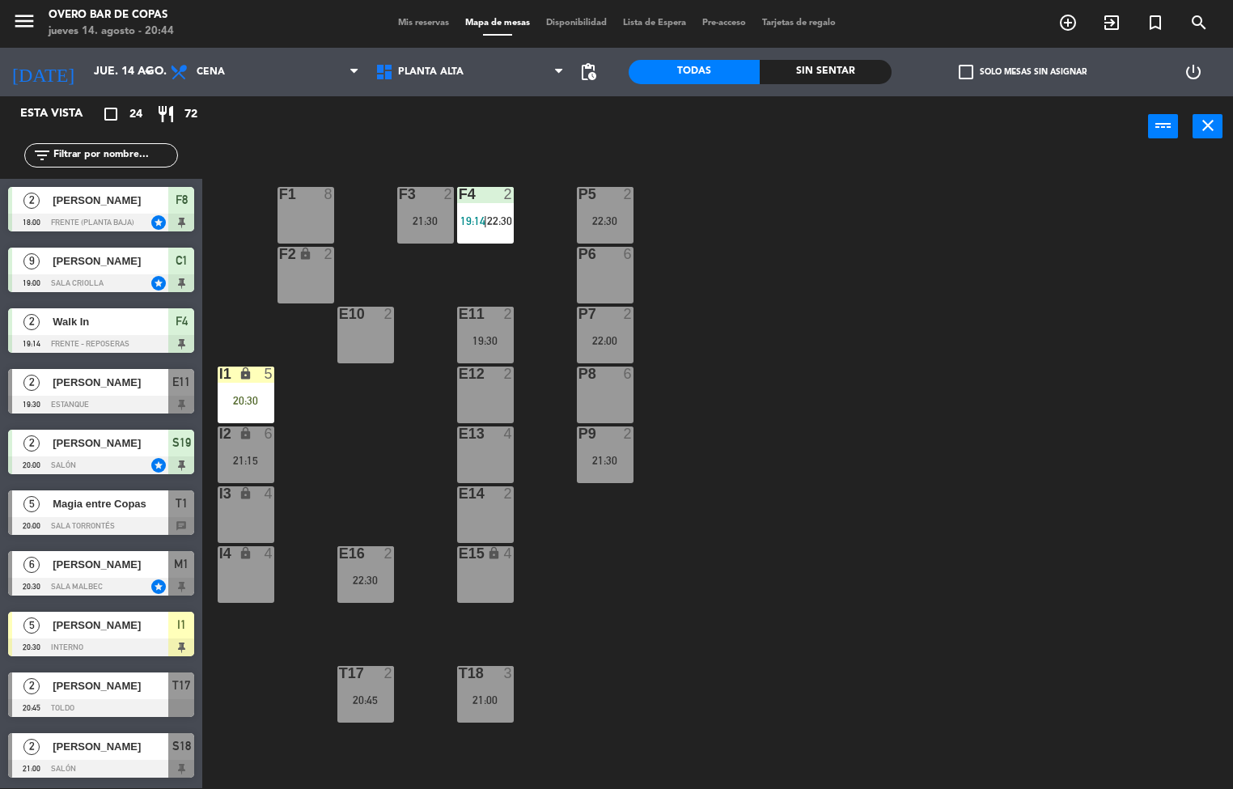
click at [248, 374] on icon "lock" at bounding box center [246, 374] width 14 height 14
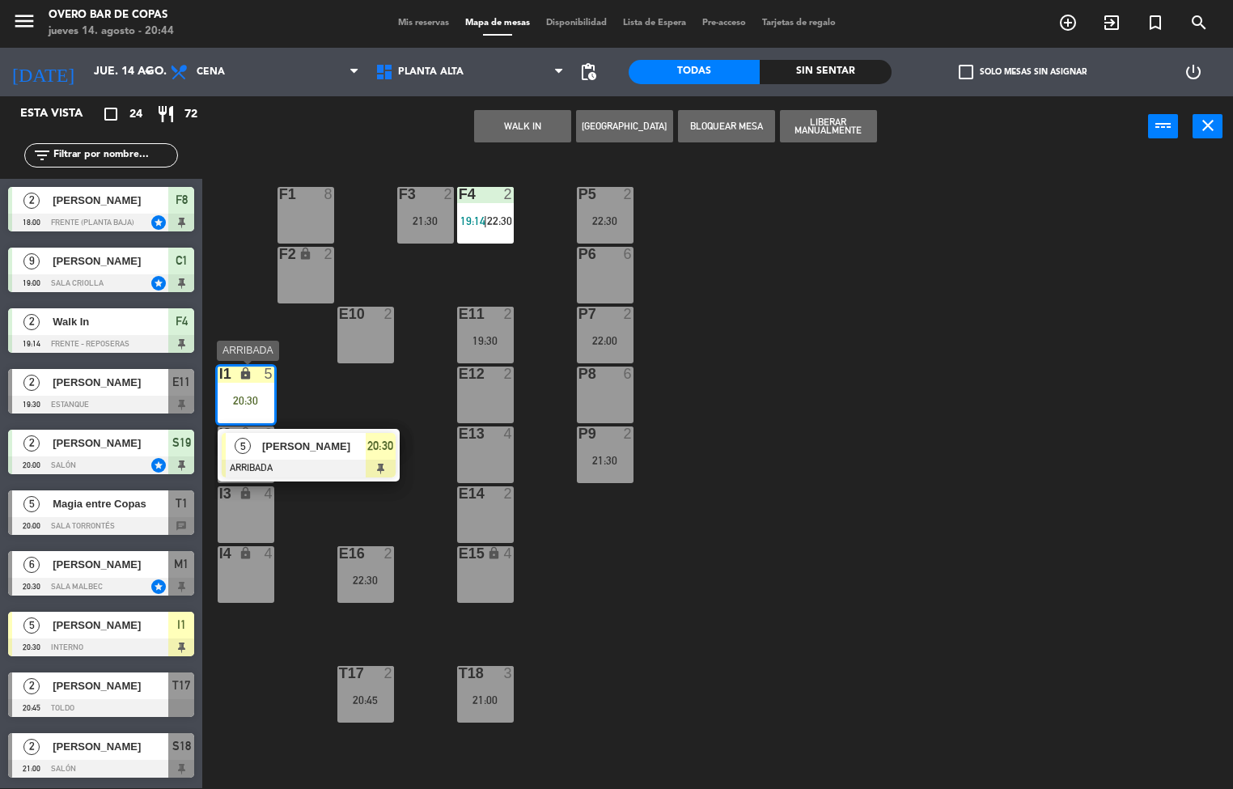
click at [312, 445] on span "[PERSON_NAME]" at bounding box center [314, 446] width 104 height 17
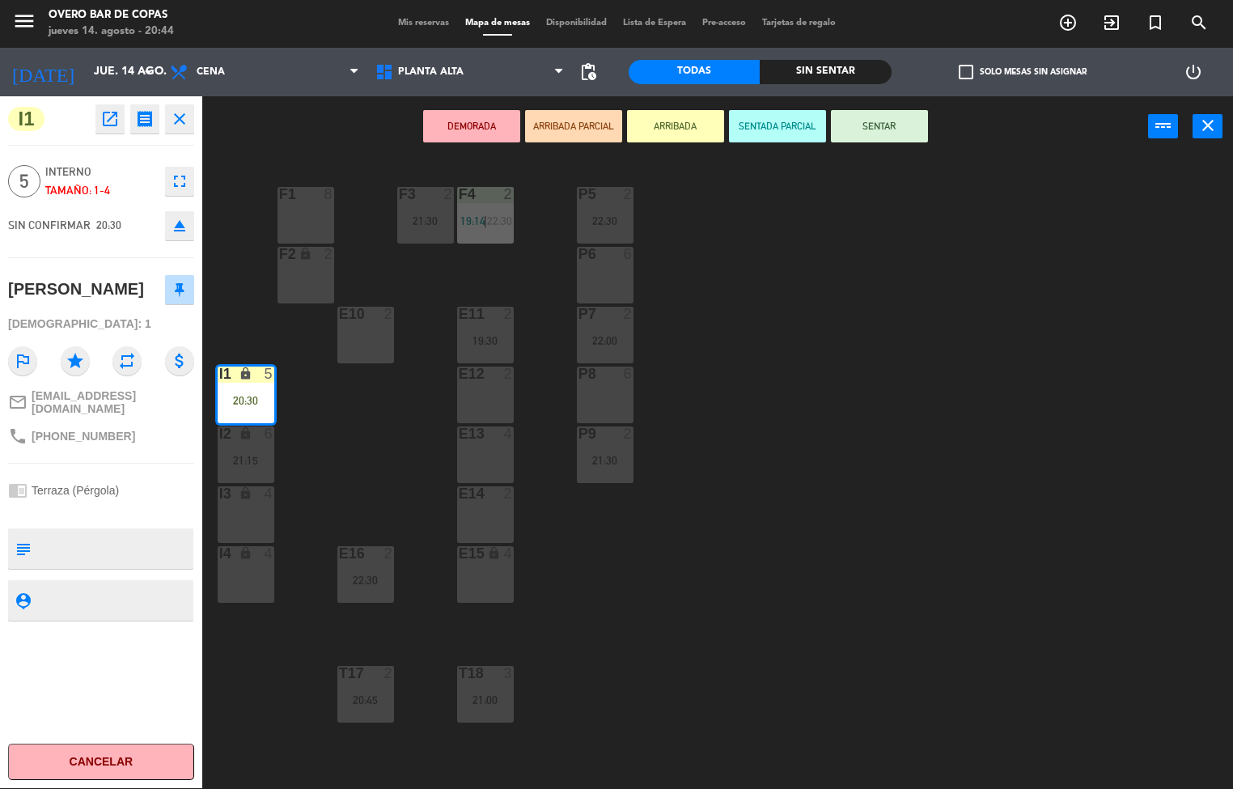
click at [901, 127] on button "SENTAR" at bounding box center [879, 126] width 97 height 32
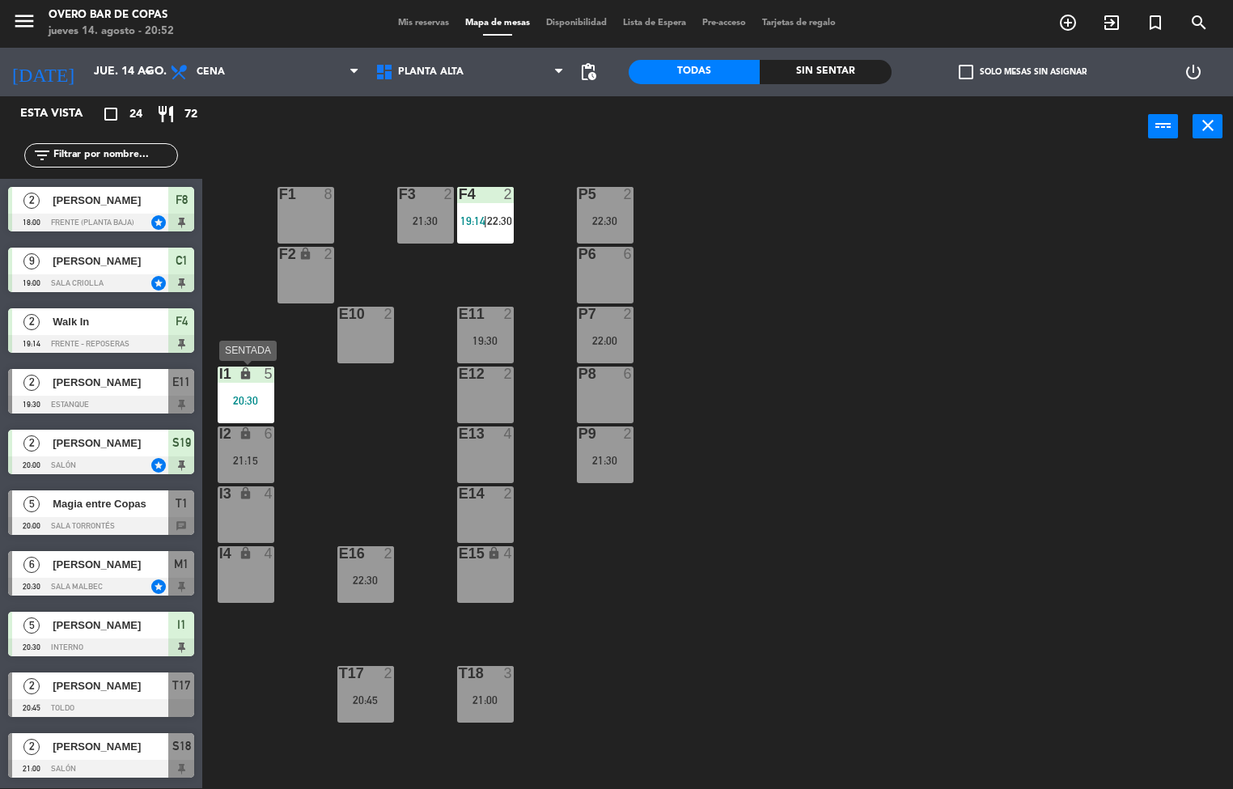
click at [236, 384] on div "I1 lock 5 20:30" at bounding box center [246, 395] width 57 height 57
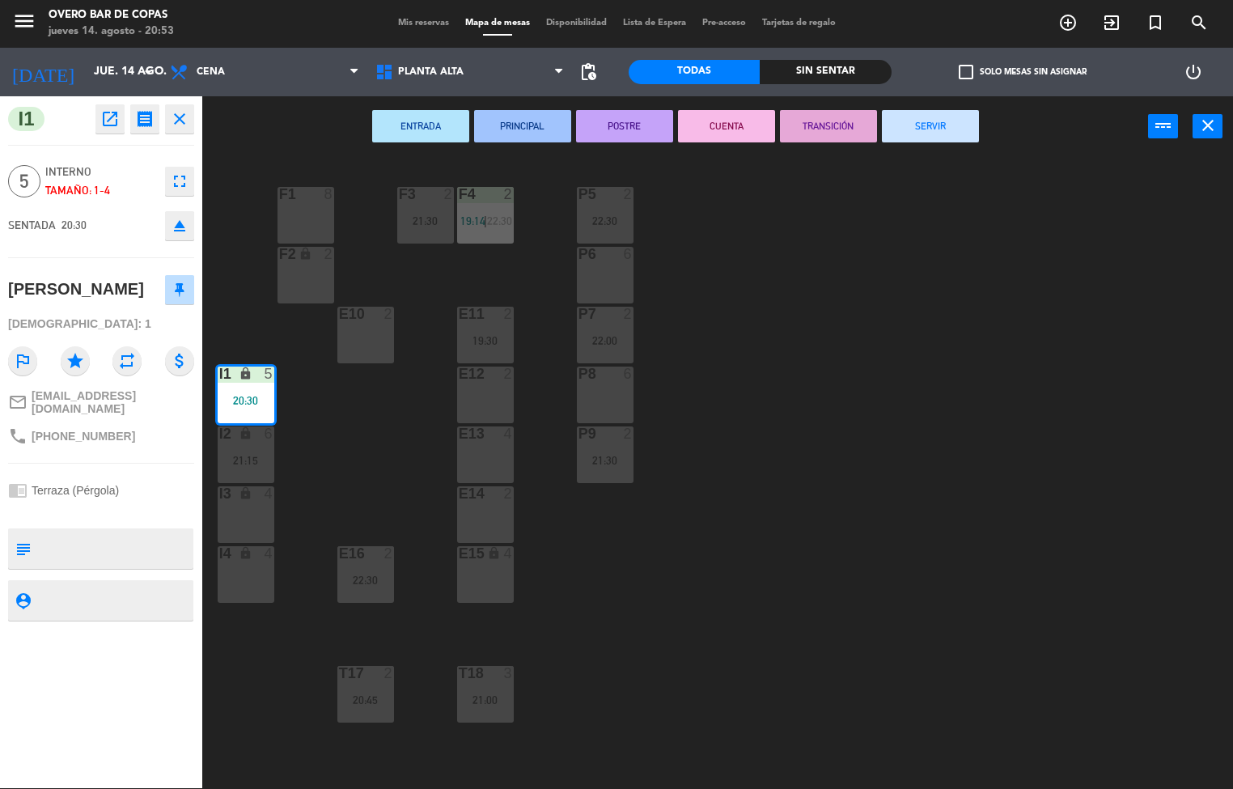
click at [765, 294] on div "P5 2 22:30 F1 8 F3 2 21:30 F4 2 19:14 | 22:30 P6 6 F2 lock 2 P7 2 22:00 E10 2 E…" at bounding box center [723, 473] width 1019 height 631
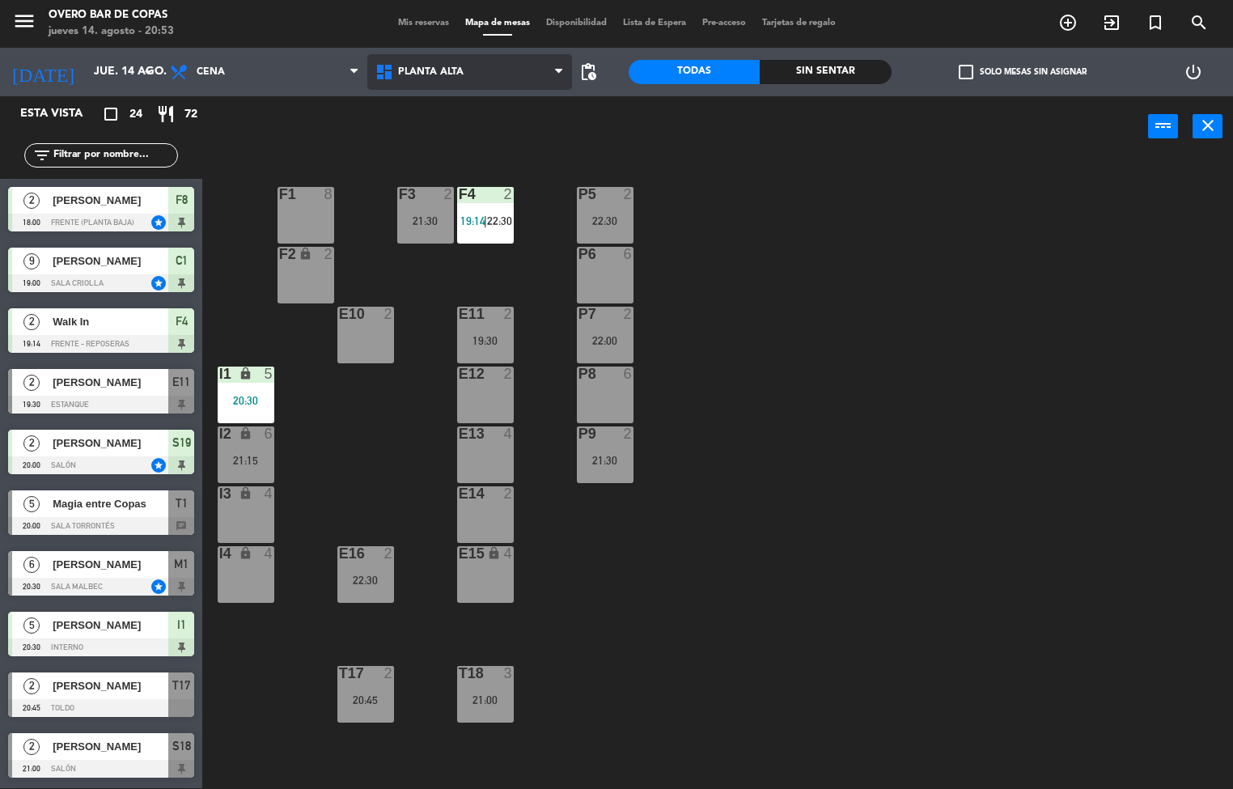
click at [517, 81] on span "Planta Alta" at bounding box center [470, 72] width 206 height 36
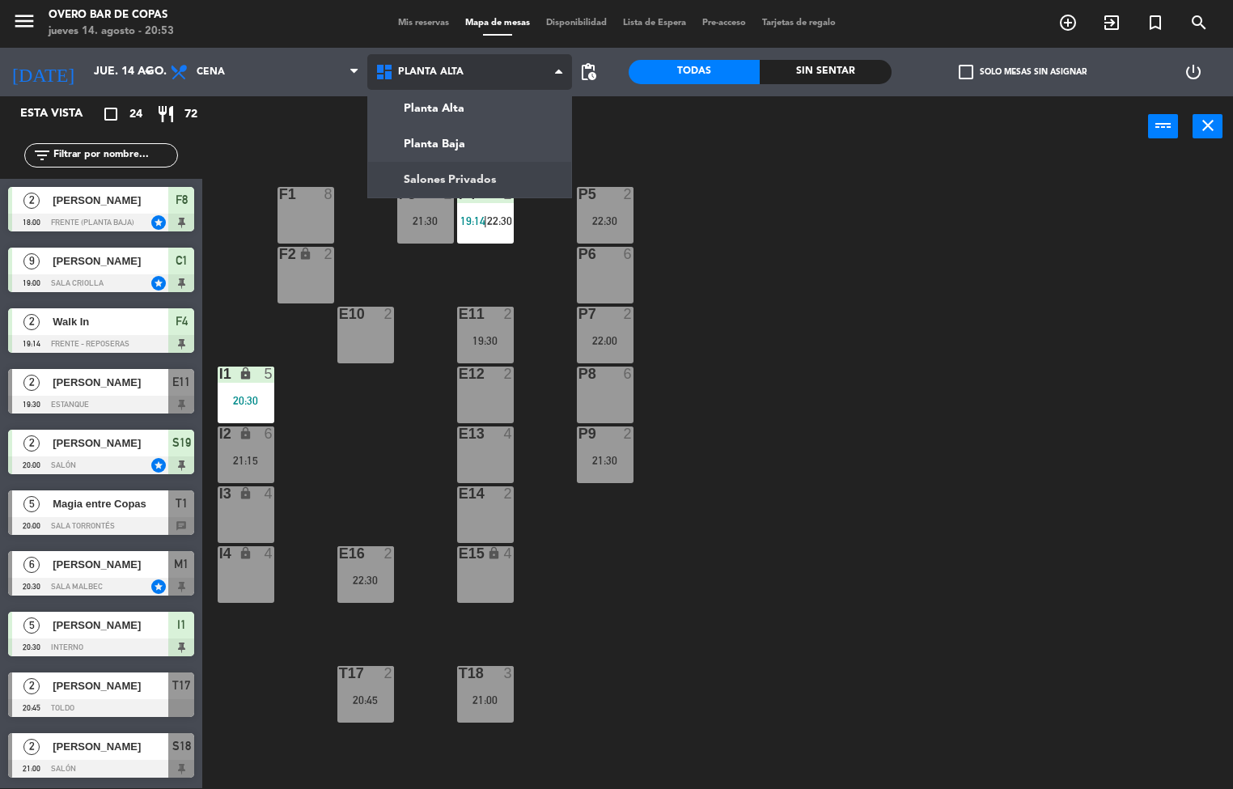
click at [472, 182] on ng-component "menu Overo Bar de Copas [DATE] 14. agosto - 20:53 Mis reservas Mapa de mesas Di…" at bounding box center [616, 394] width 1233 height 790
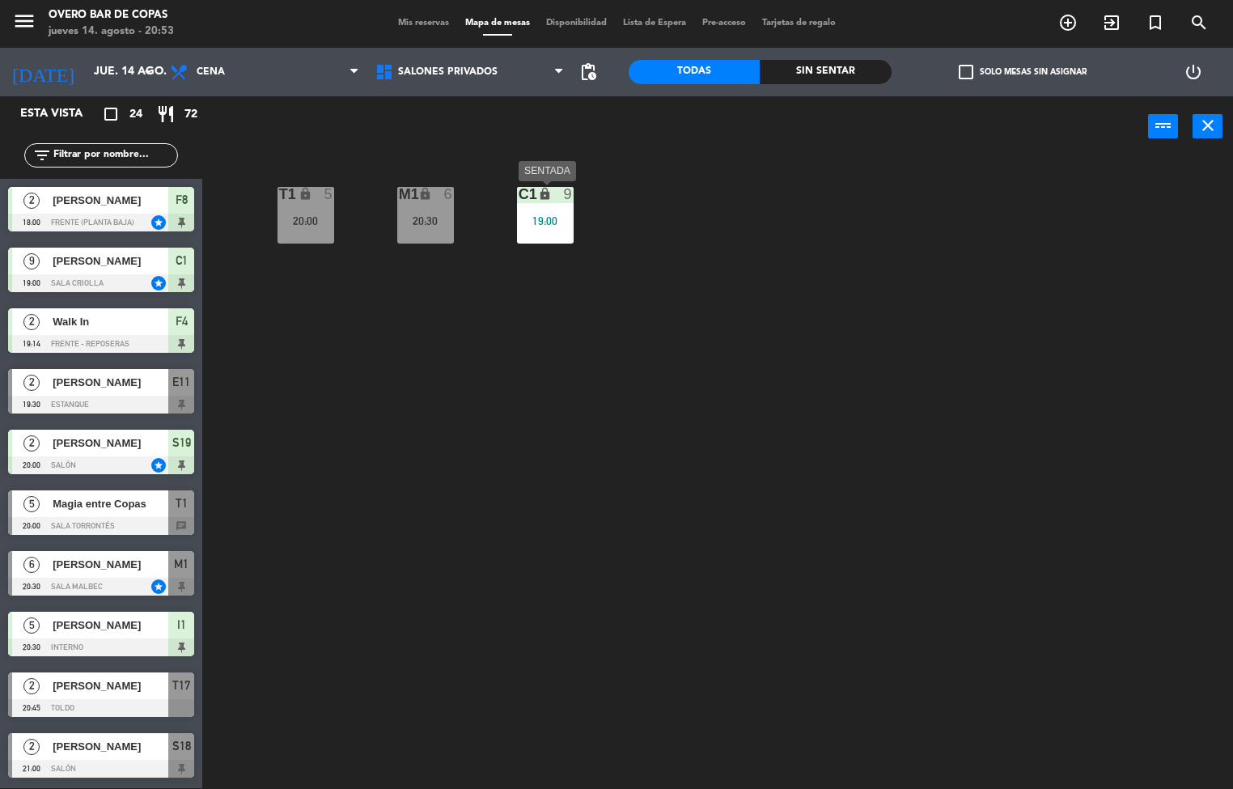
click at [519, 199] on div "C1" at bounding box center [519, 194] width 1 height 15
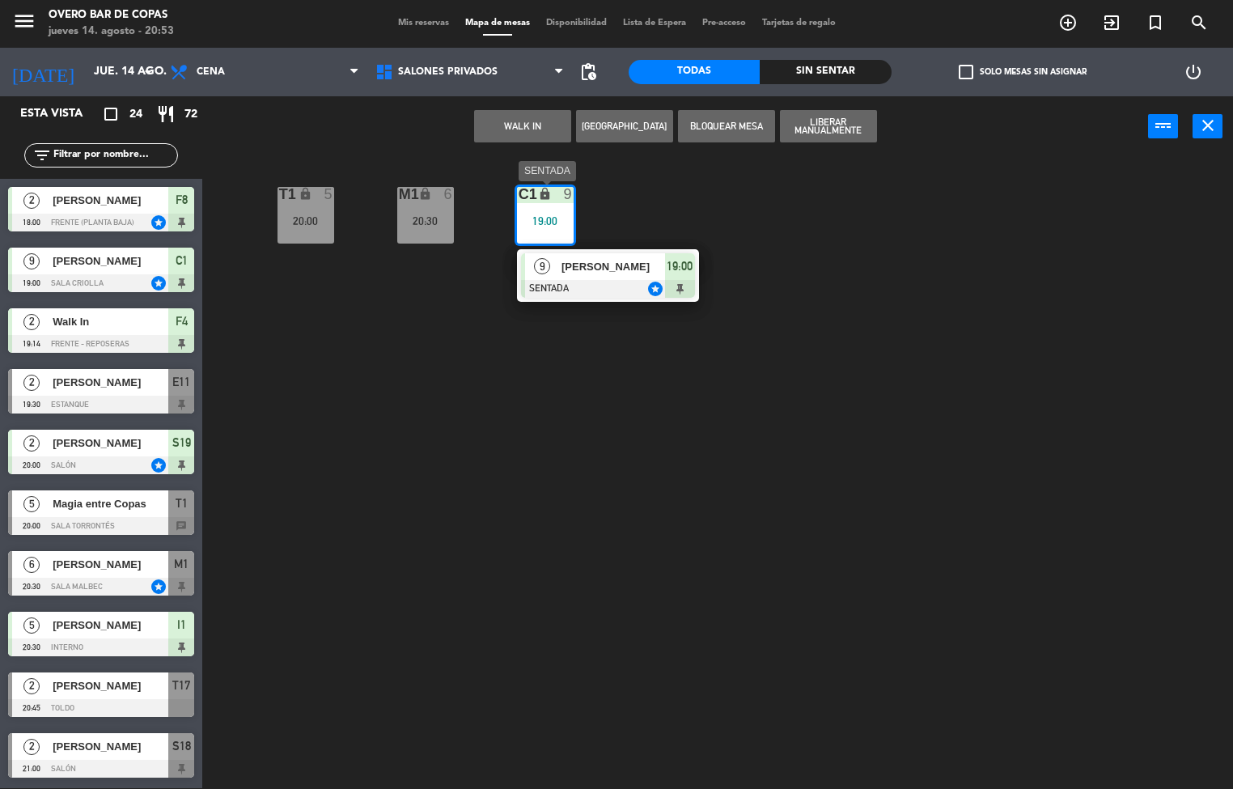
click at [612, 274] on span "[PERSON_NAME]" at bounding box center [614, 266] width 104 height 17
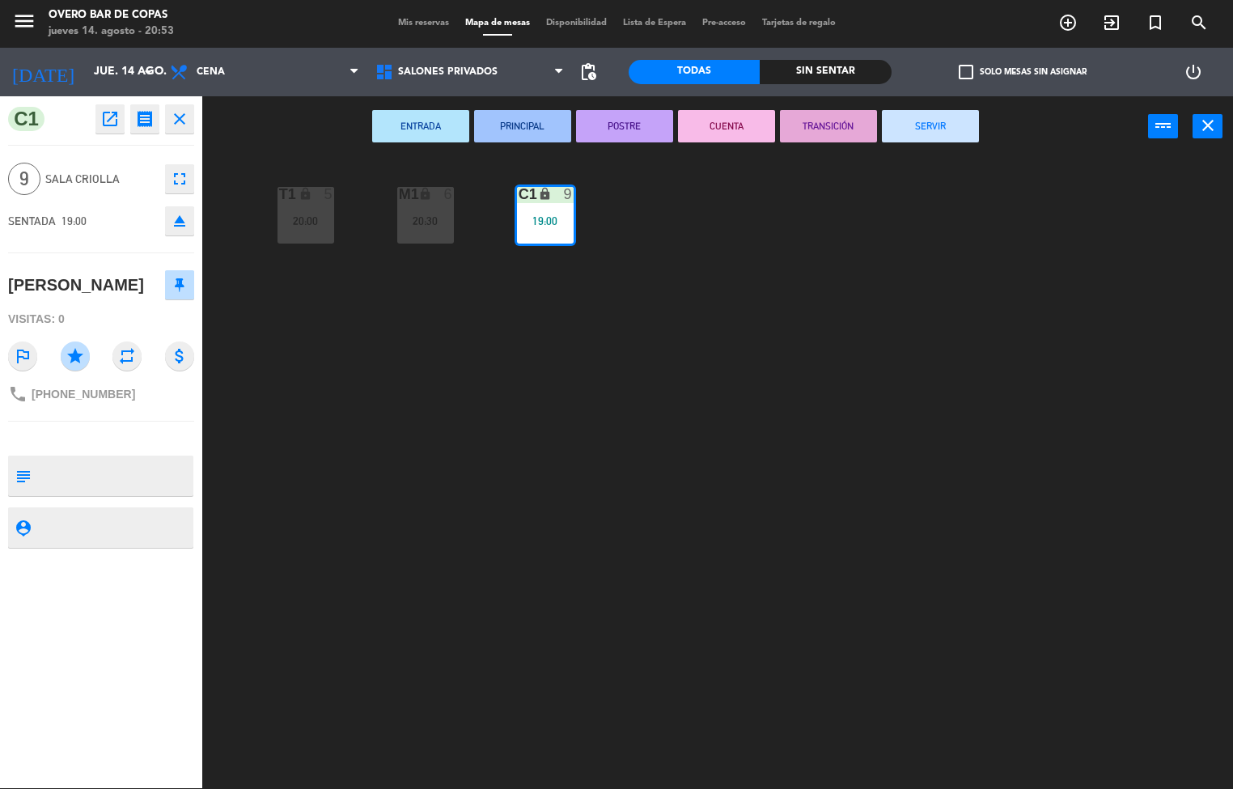
click at [171, 180] on icon "fullscreen" at bounding box center [179, 178] width 19 height 19
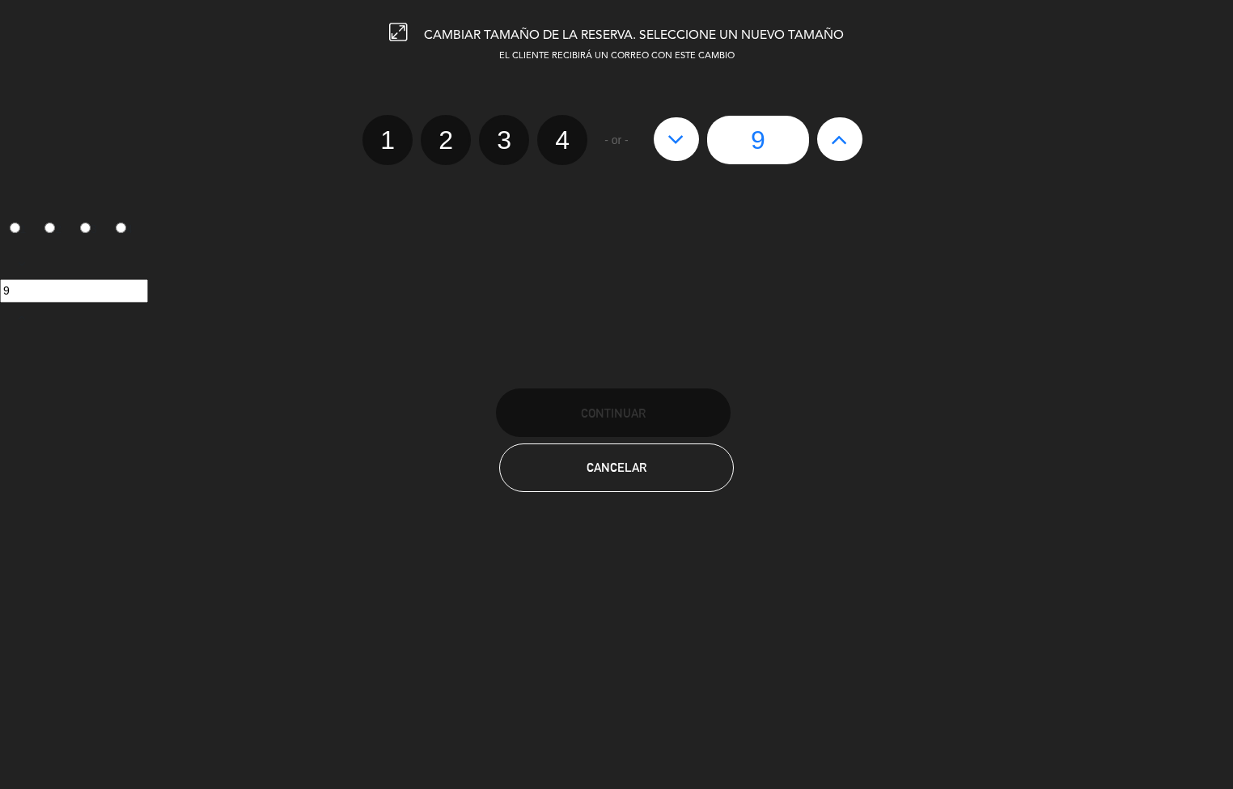
click at [831, 146] on icon at bounding box center [839, 139] width 17 height 26
type input "10"
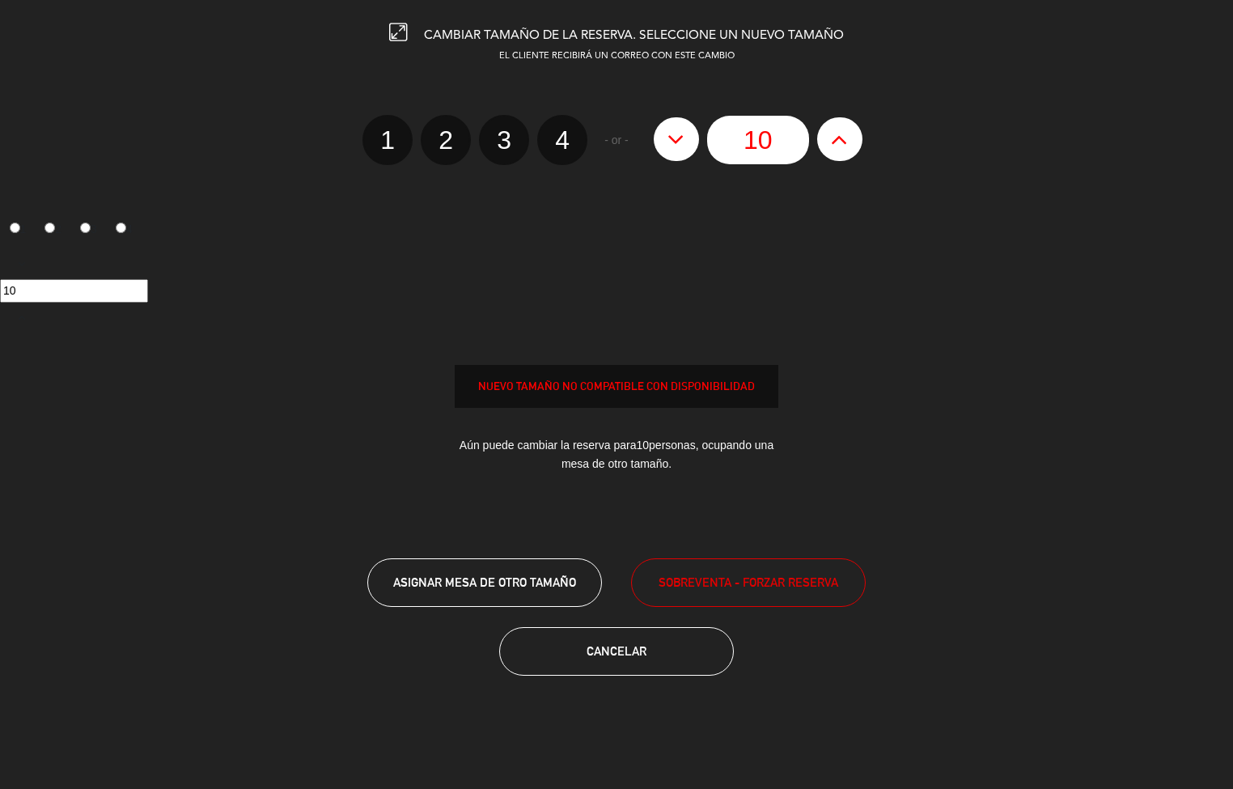
click at [831, 146] on icon at bounding box center [839, 139] width 17 height 26
type input "11"
click at [831, 146] on icon at bounding box center [839, 139] width 17 height 26
type input "12"
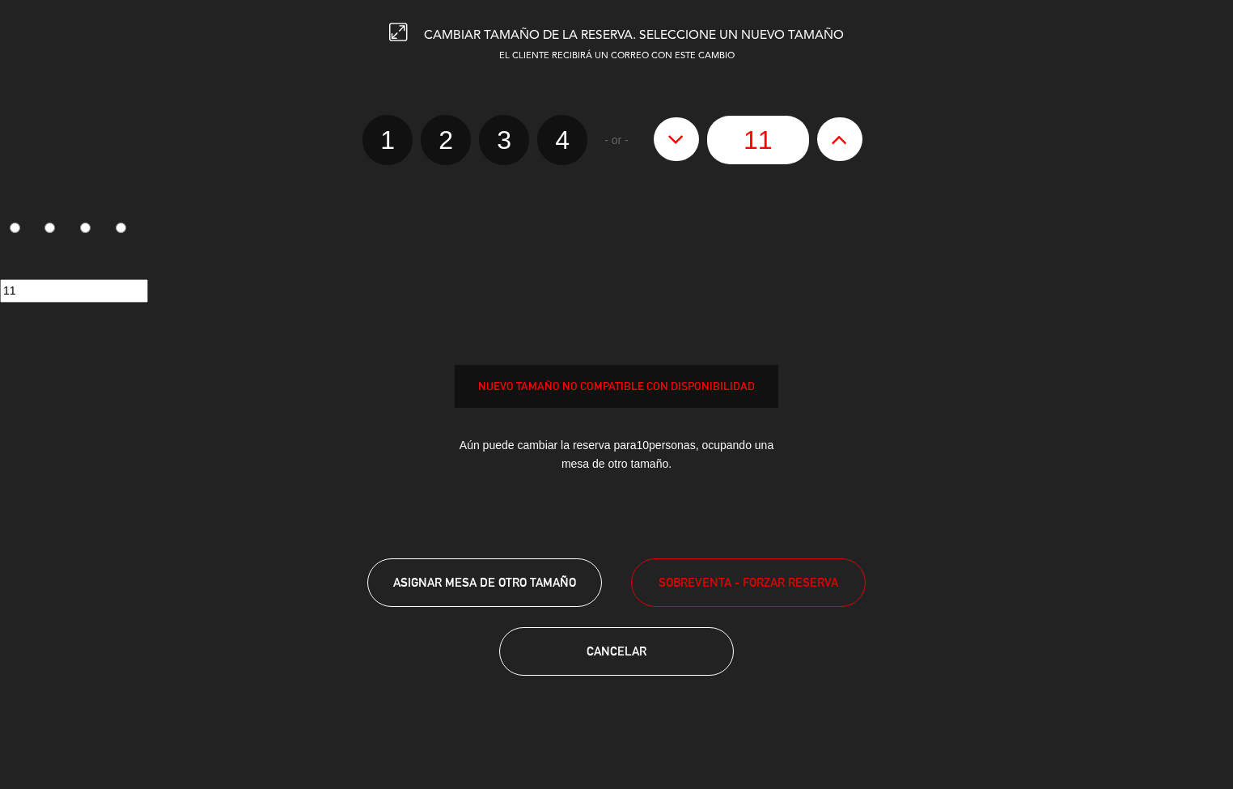
type input "12"
click at [831, 146] on icon at bounding box center [839, 139] width 17 height 26
type input "13"
click at [831, 146] on icon at bounding box center [839, 139] width 17 height 26
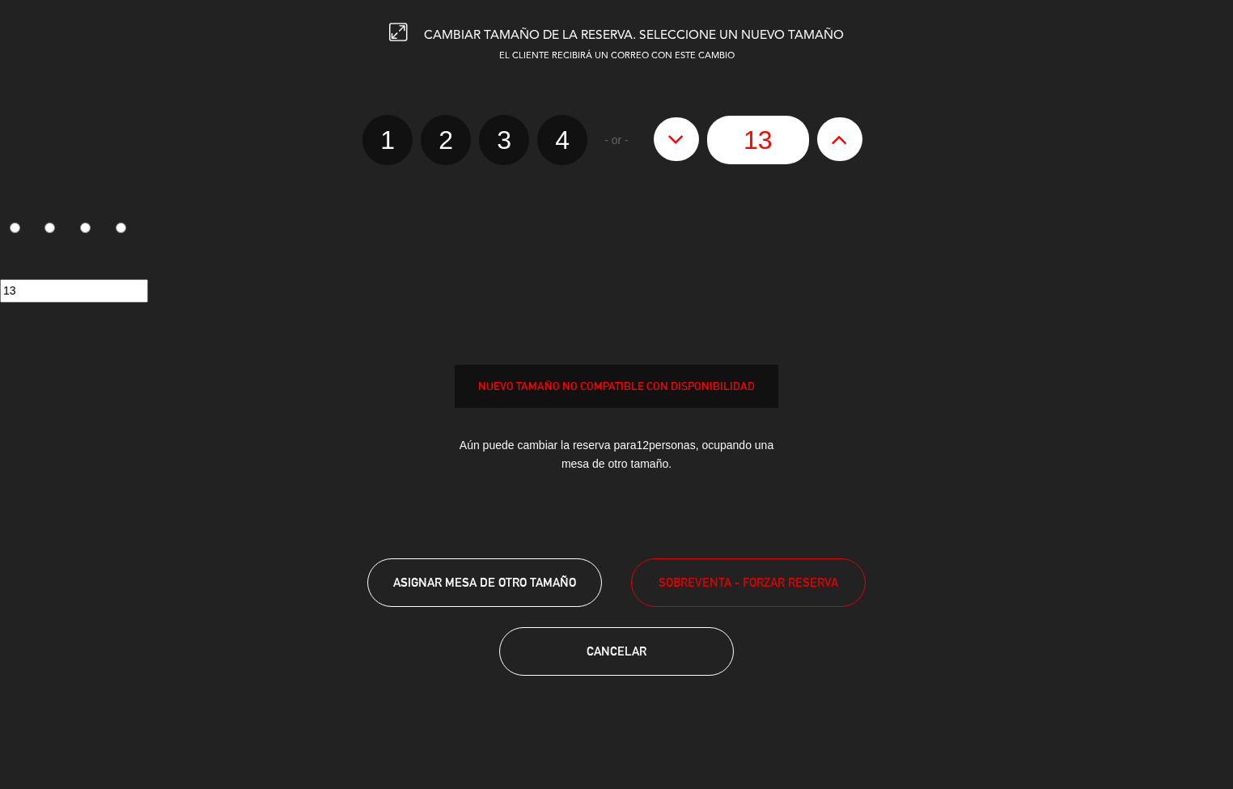
type input "14"
click at [831, 146] on icon at bounding box center [839, 139] width 17 height 26
type input "15"
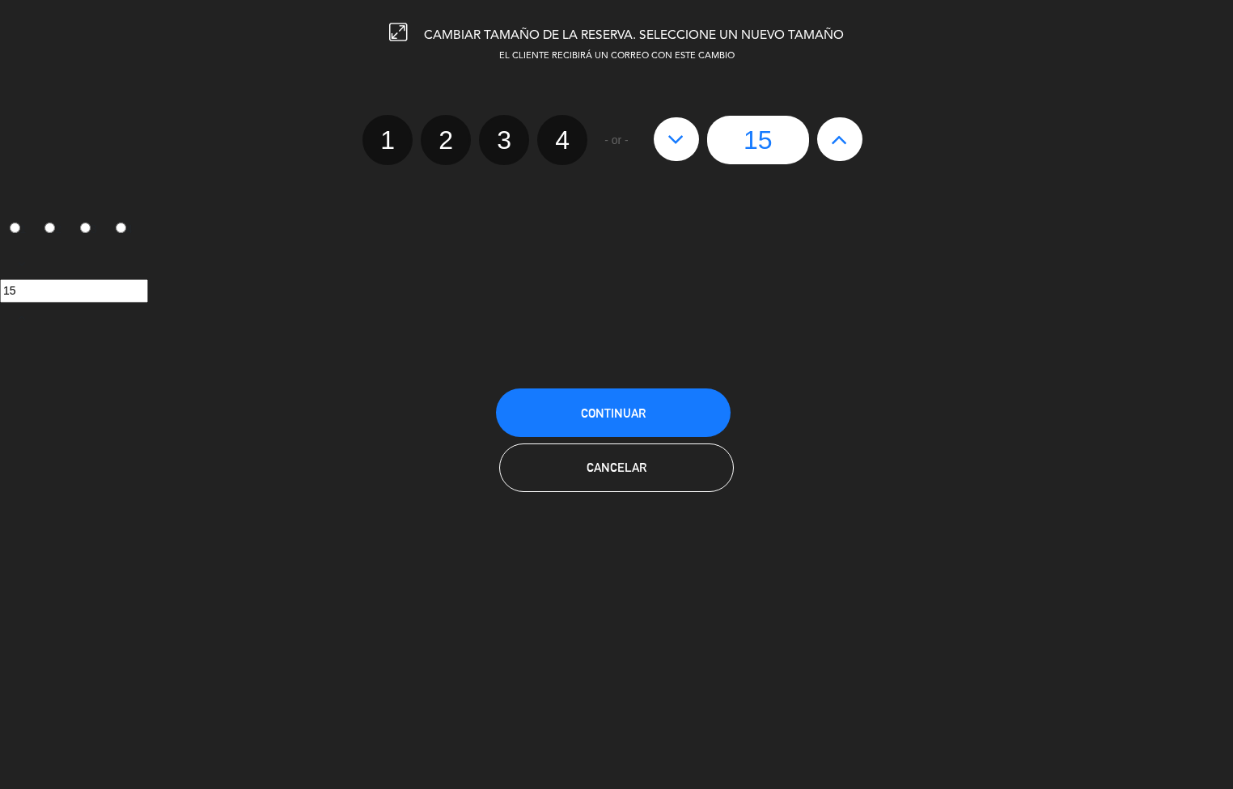
click at [685, 131] on button at bounding box center [676, 139] width 45 height 44
type input "14"
click at [843, 149] on button at bounding box center [839, 139] width 45 height 44
type input "15"
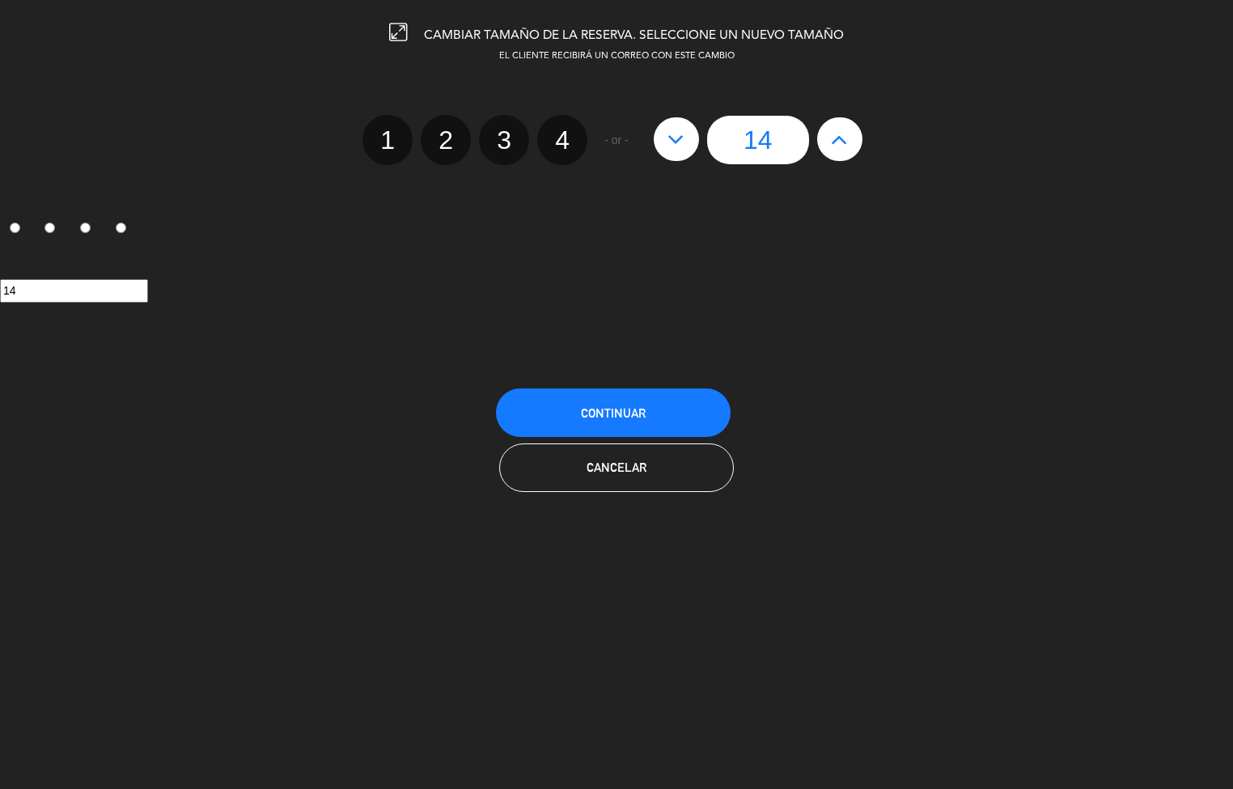
type input "15"
click at [668, 146] on icon at bounding box center [676, 139] width 17 height 26
type input "14"
click at [605, 418] on span "Continuar" at bounding box center [613, 413] width 65 height 14
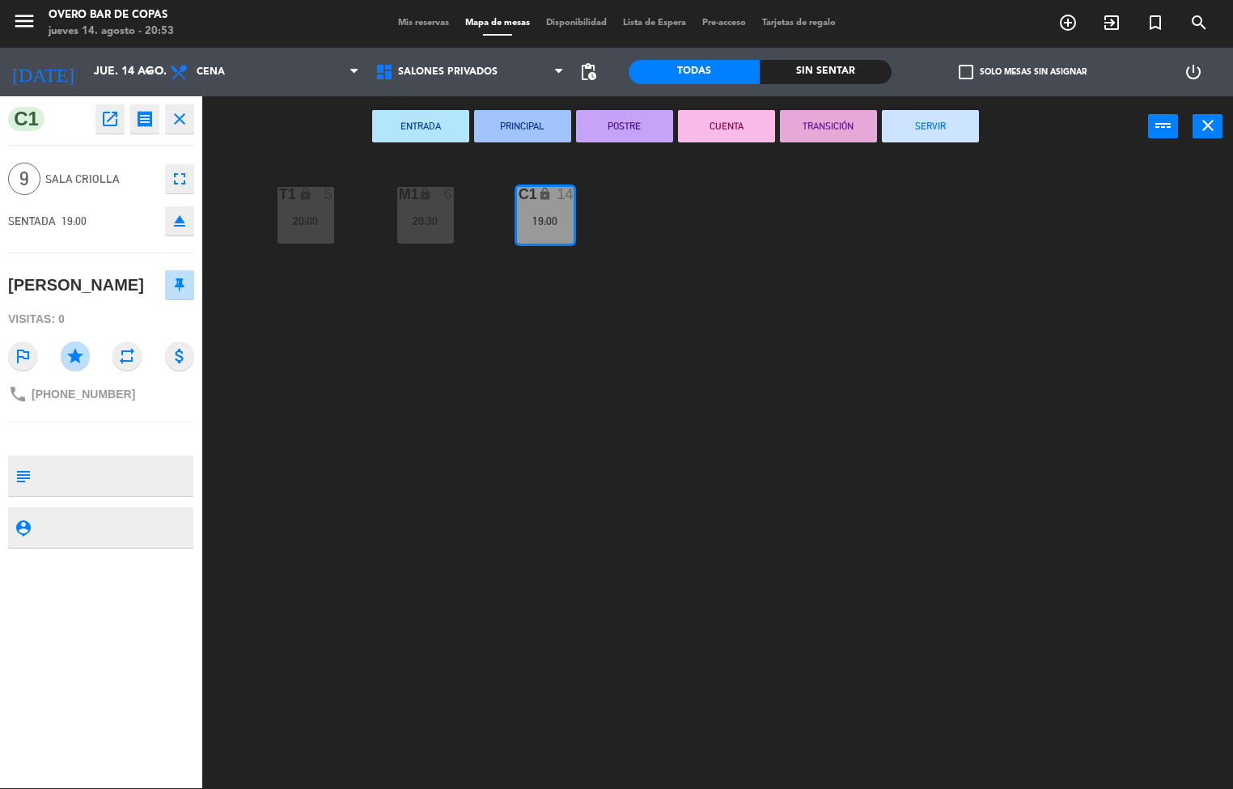
click at [687, 340] on div "T1 lock 5 20:00 M1 lock 6 20:30 C1 lock 14 19:00" at bounding box center [723, 473] width 1019 height 631
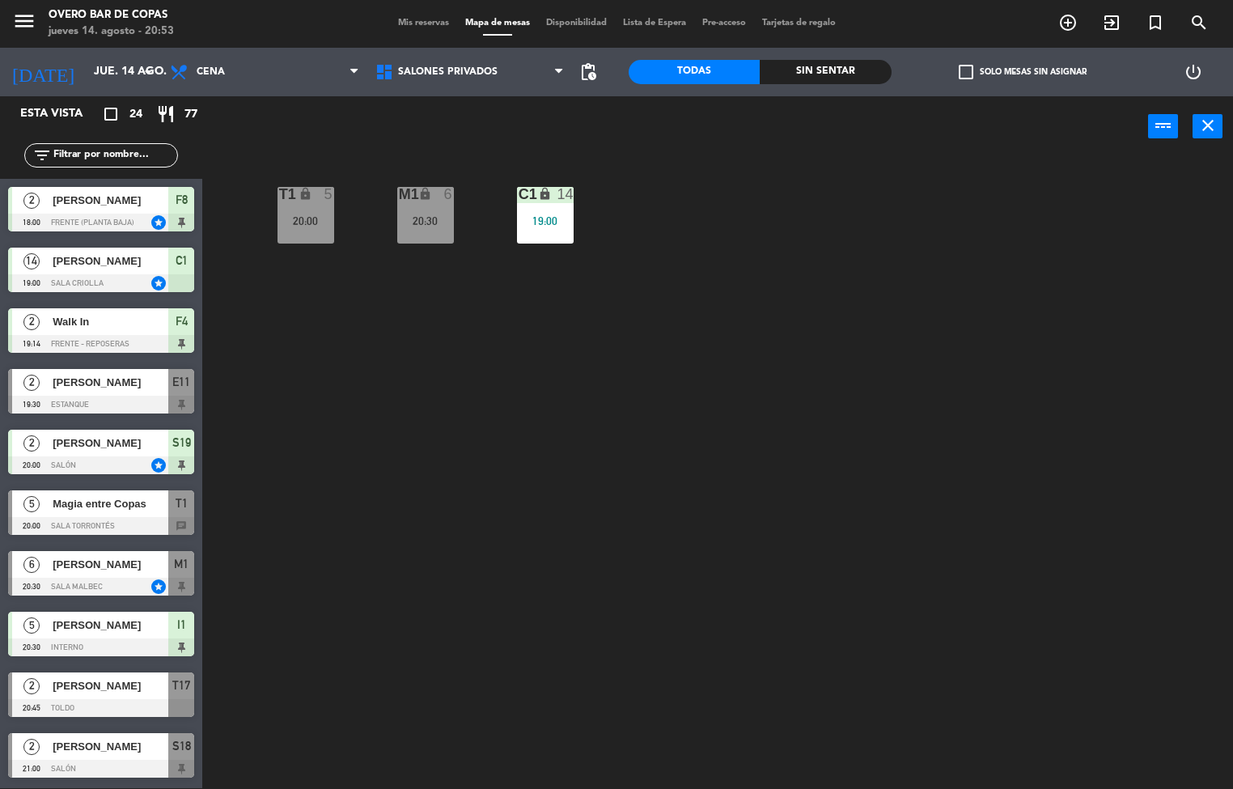
click at [562, 222] on div "19:00" at bounding box center [545, 220] width 57 height 11
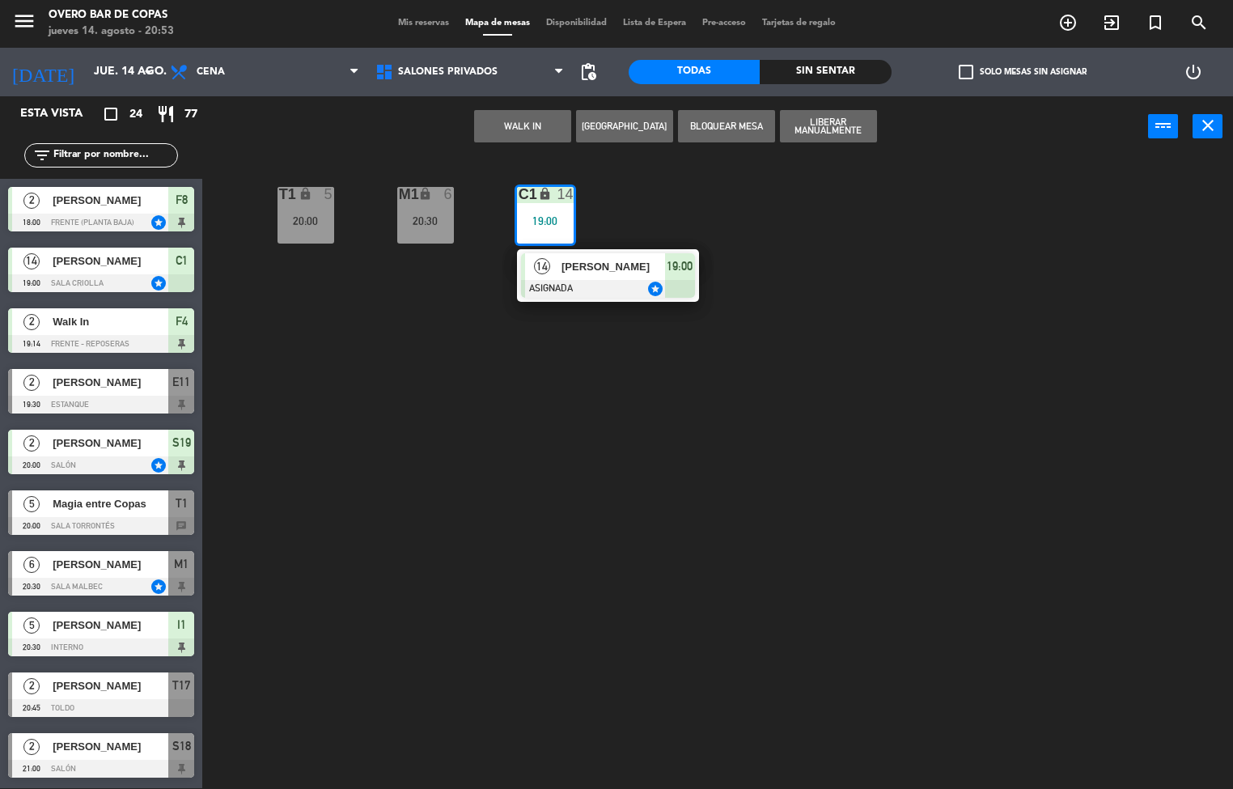
click at [602, 280] on div at bounding box center [608, 289] width 174 height 18
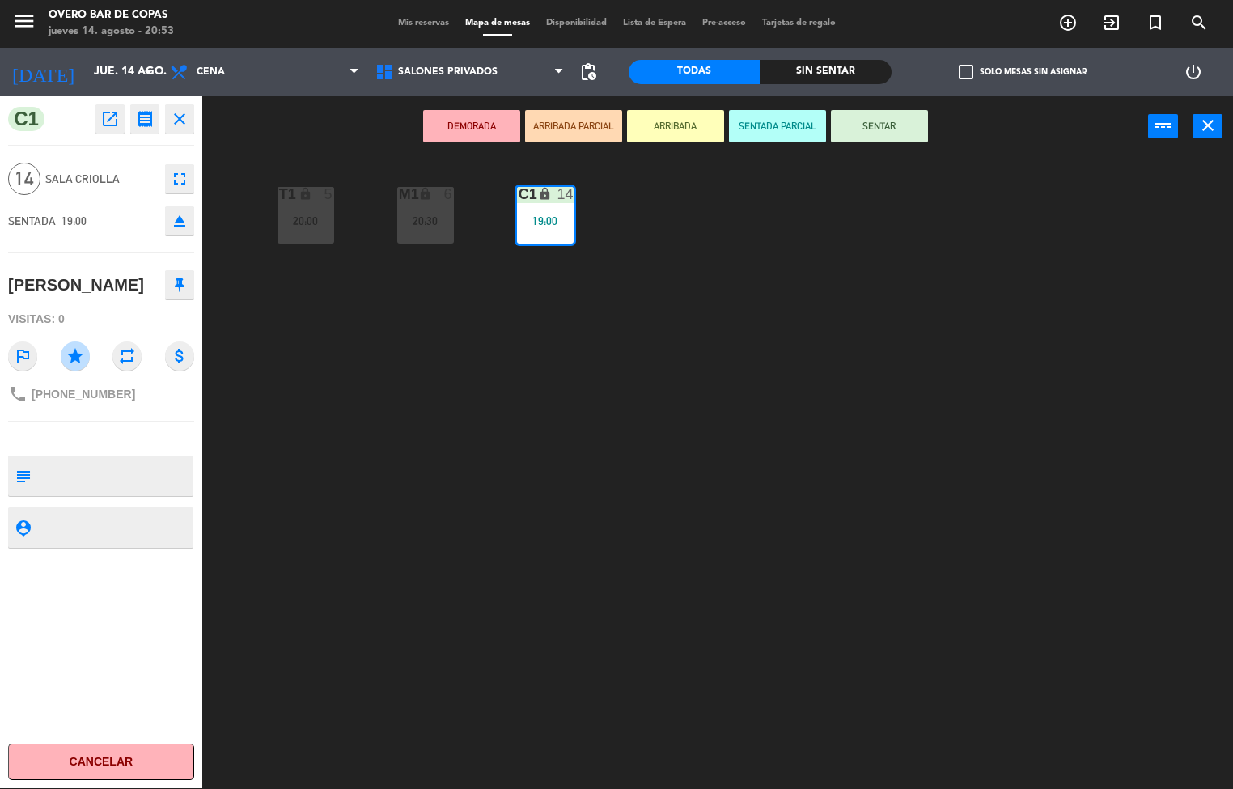
click at [879, 129] on button "SENTAR" at bounding box center [879, 126] width 97 height 32
